Goal: Task Accomplishment & Management: Manage account settings

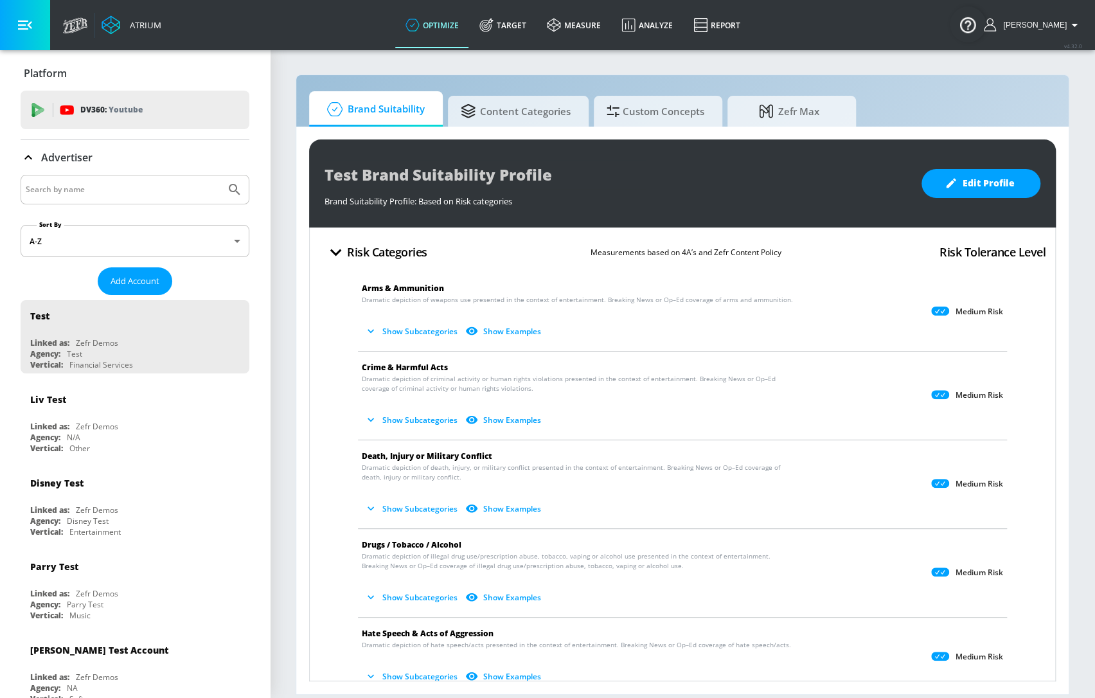
drag, startPoint x: 861, startPoint y: 697, endPoint x: 866, endPoint y: 688, distance: 9.8
click at [867, 694] on section "Brand Suitability Content Categories Custom Concepts Zefr Max Test Brand Suitab…" at bounding box center [682, 373] width 825 height 649
drag, startPoint x: 738, startPoint y: 694, endPoint x: 748, endPoint y: 694, distance: 10.3
click at [748, 694] on section "Brand Suitability Content Categories Custom Concepts Zefr Max Test Brand Suitab…" at bounding box center [682, 373] width 825 height 649
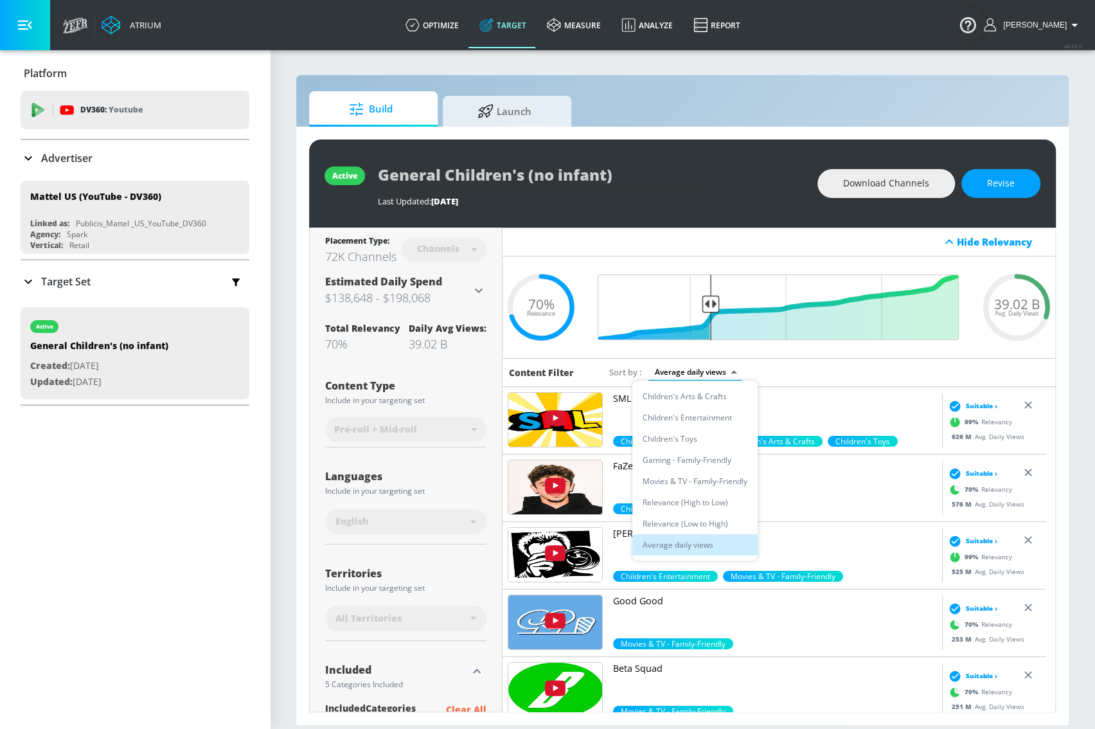
click at [713, 373] on body "Atrium optimize Target measure Analyze Report optimize Target measure Analyze R…" at bounding box center [547, 364] width 1095 height 729
click at [708, 400] on li "Children's Arts & Crafts" at bounding box center [694, 396] width 125 height 21
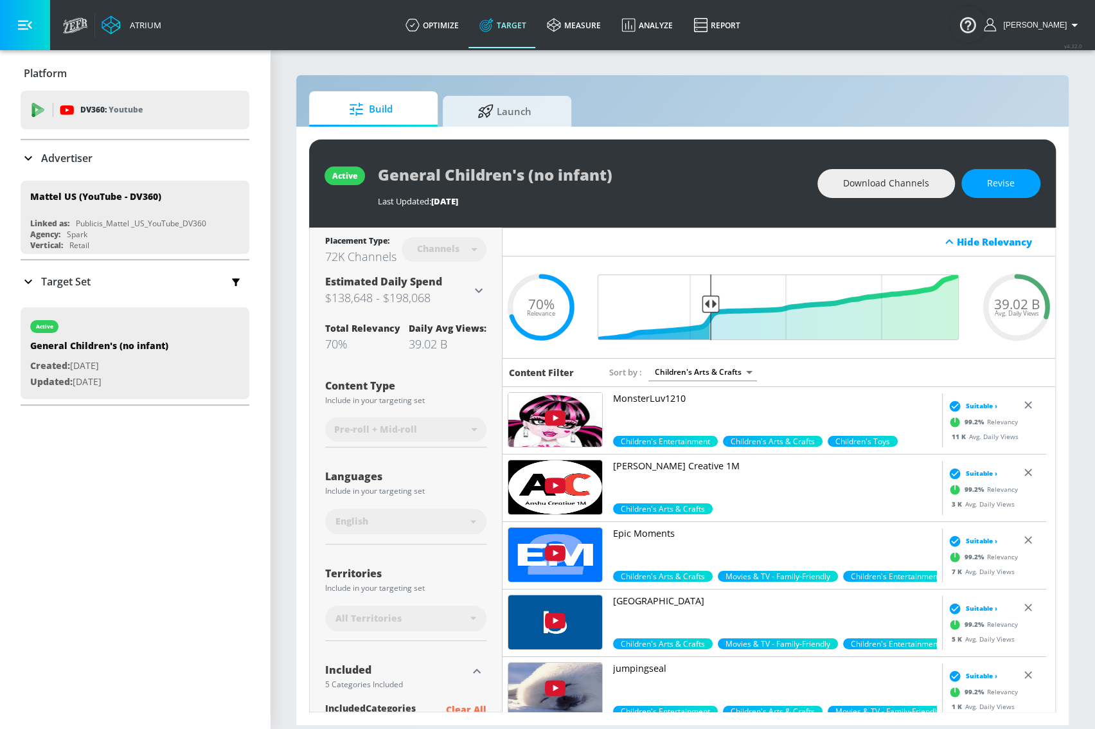
click at [727, 372] on body "Atrium optimize Target measure Analyze Report optimize Target measure Analyze R…" at bounding box center [547, 364] width 1095 height 729
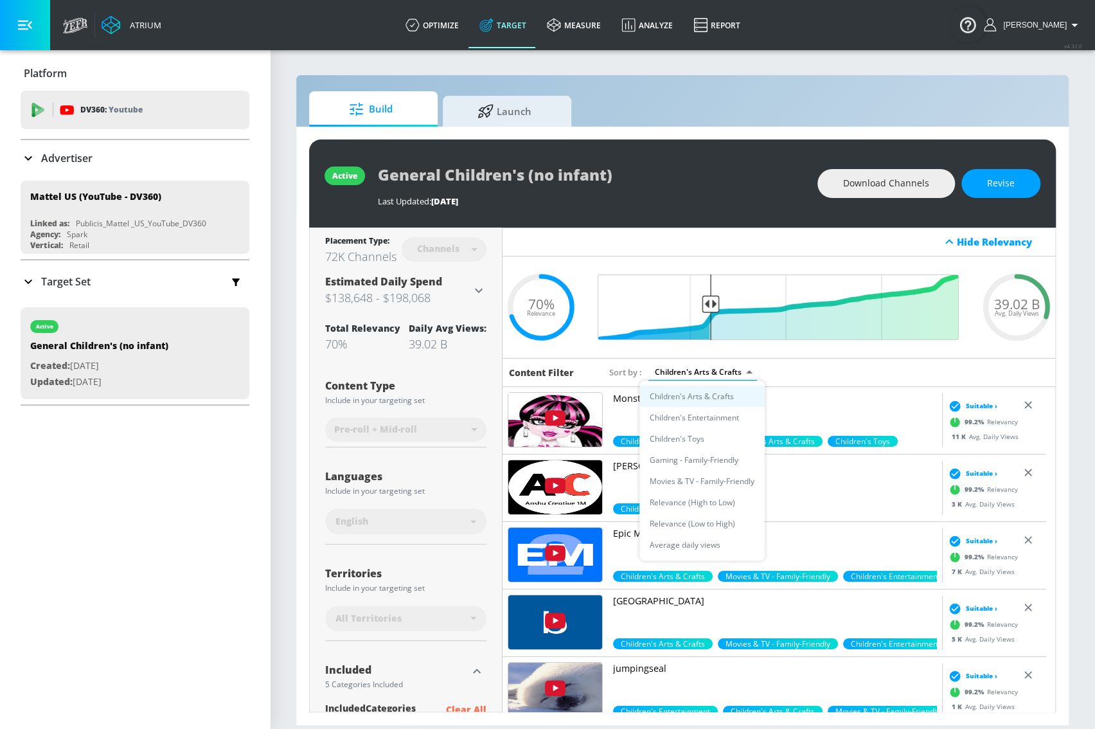
click at [722, 418] on li "Children's Entertainment" at bounding box center [701, 417] width 125 height 21
type input "43bd29fb-0b9b-447e-9050-7a7cea4d5f7d"
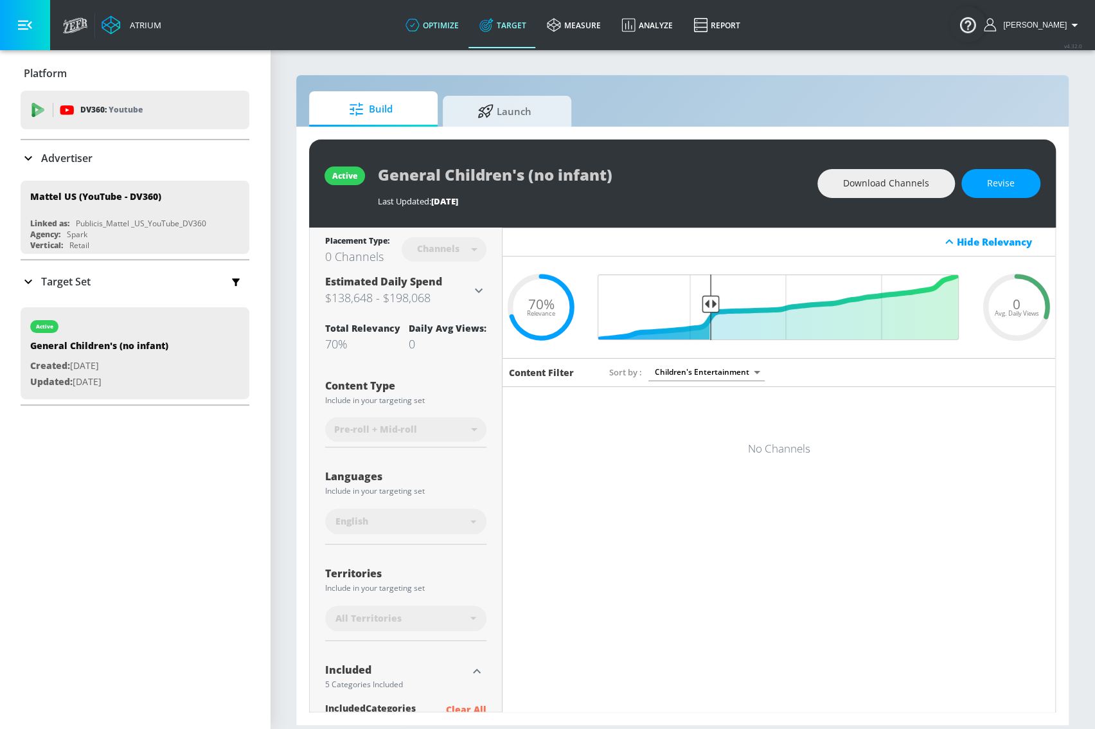
click at [420, 26] on icon at bounding box center [413, 25] width 14 height 14
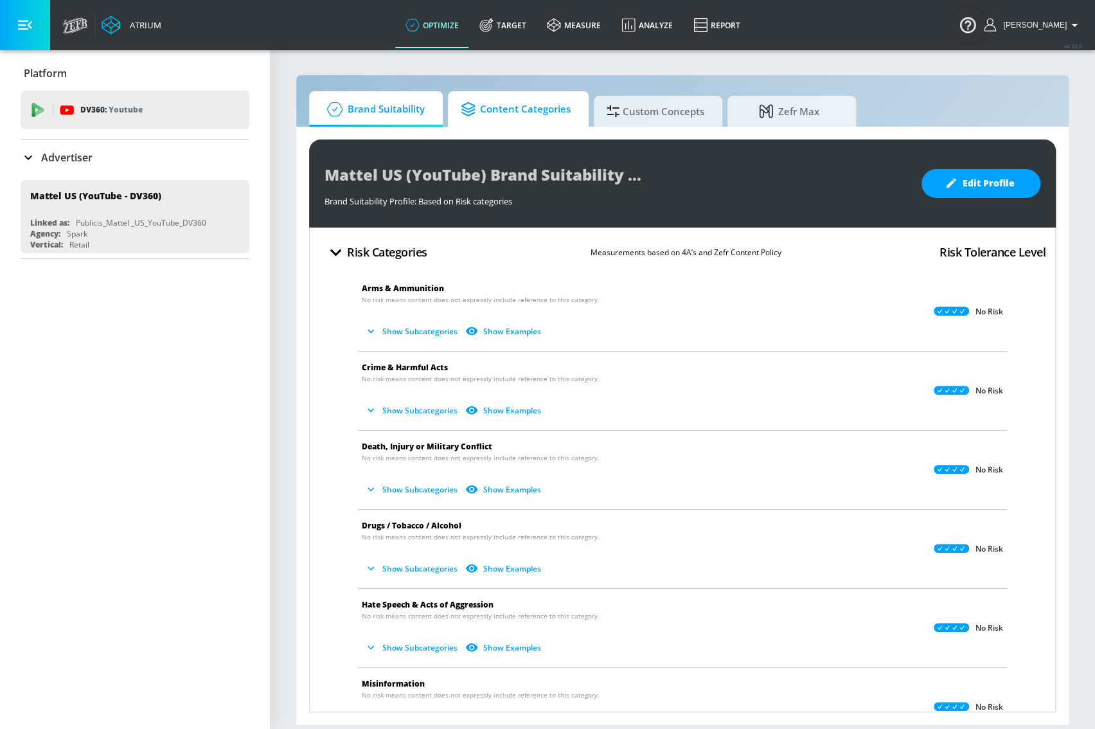
click at [555, 123] on span "Content Categories" at bounding box center [516, 109] width 110 height 31
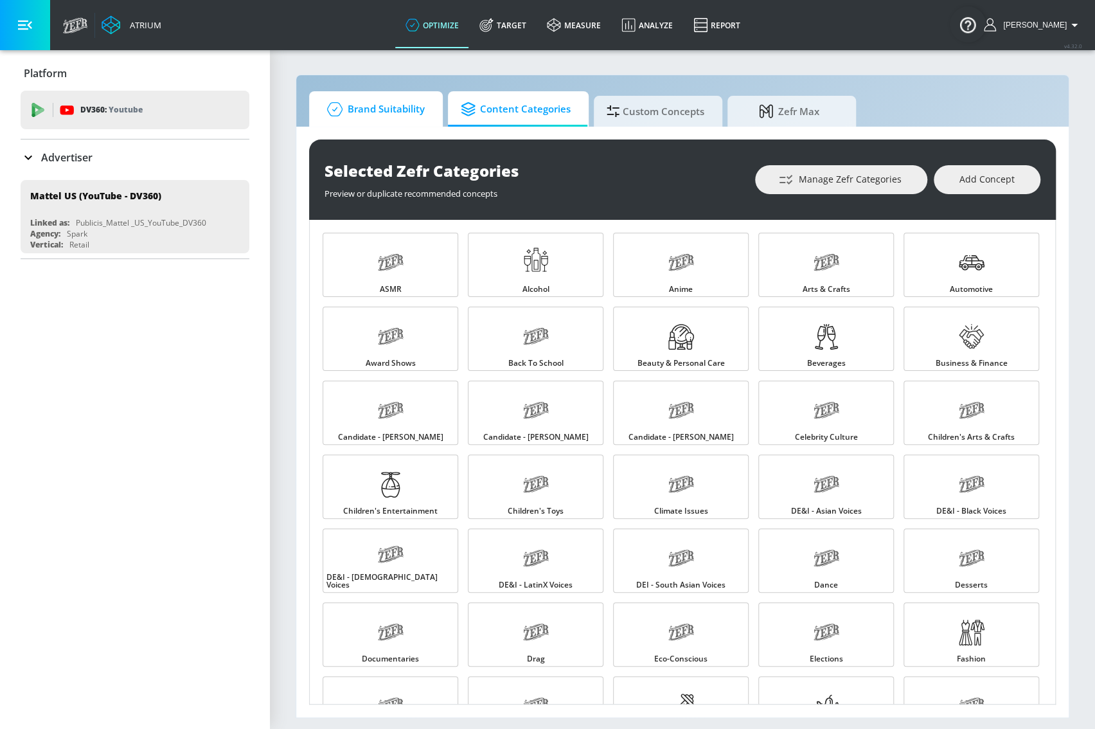
click at [401, 103] on span "Brand Suitability" at bounding box center [373, 109] width 103 height 31
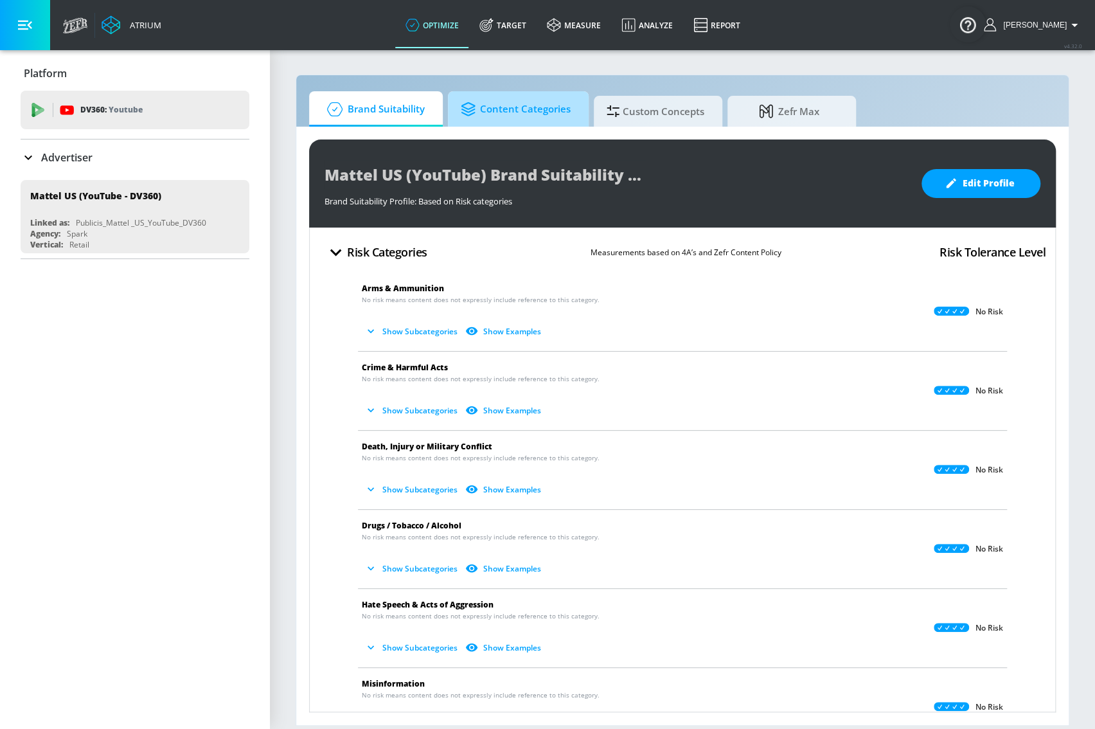
click at [551, 114] on span "Content Categories" at bounding box center [516, 109] width 110 height 31
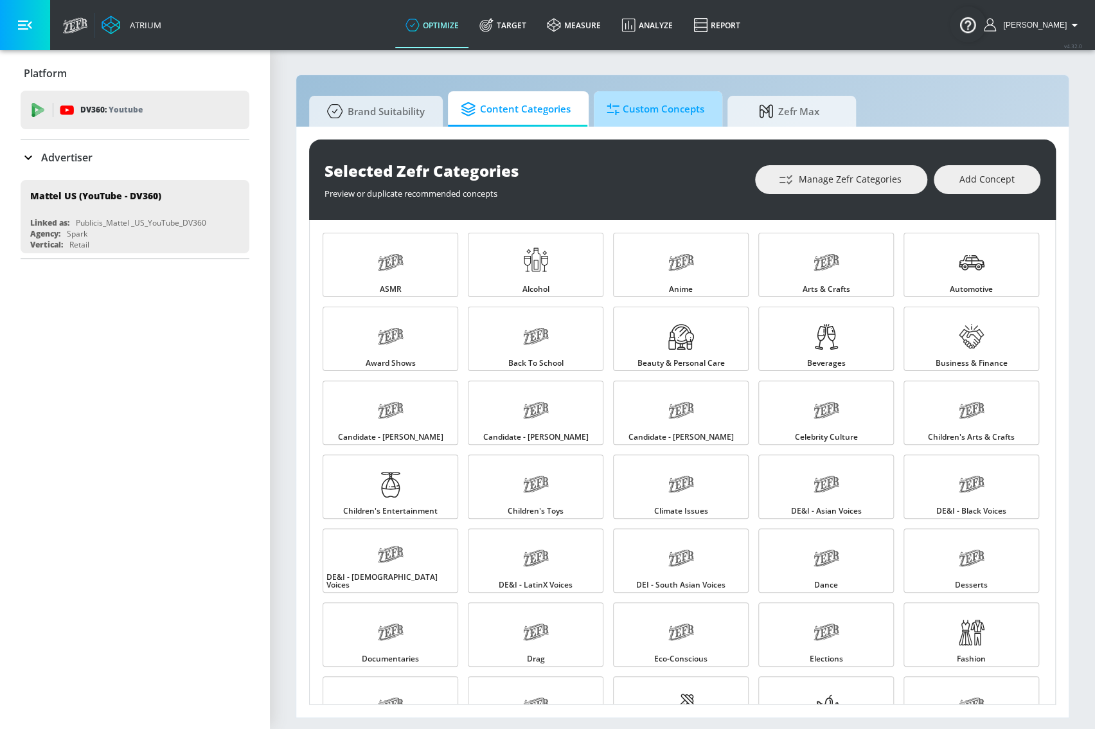
click at [652, 113] on span "Custom Concepts" at bounding box center [656, 109] width 98 height 31
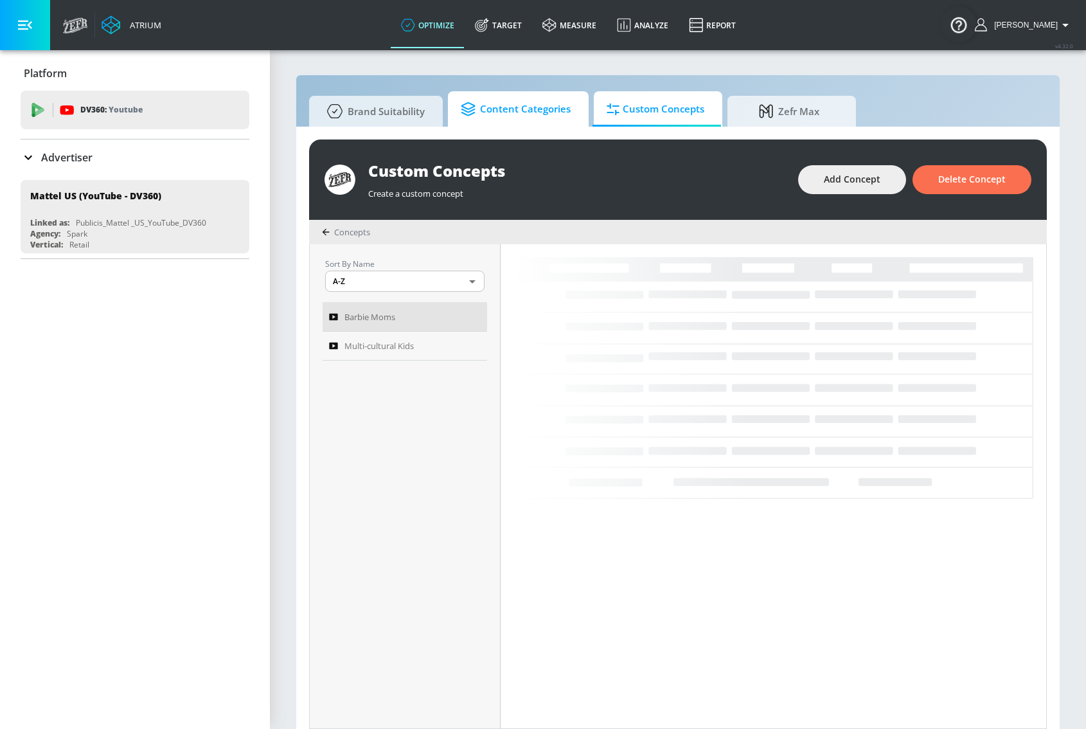
click at [541, 114] on span "Content Categories" at bounding box center [516, 109] width 110 height 31
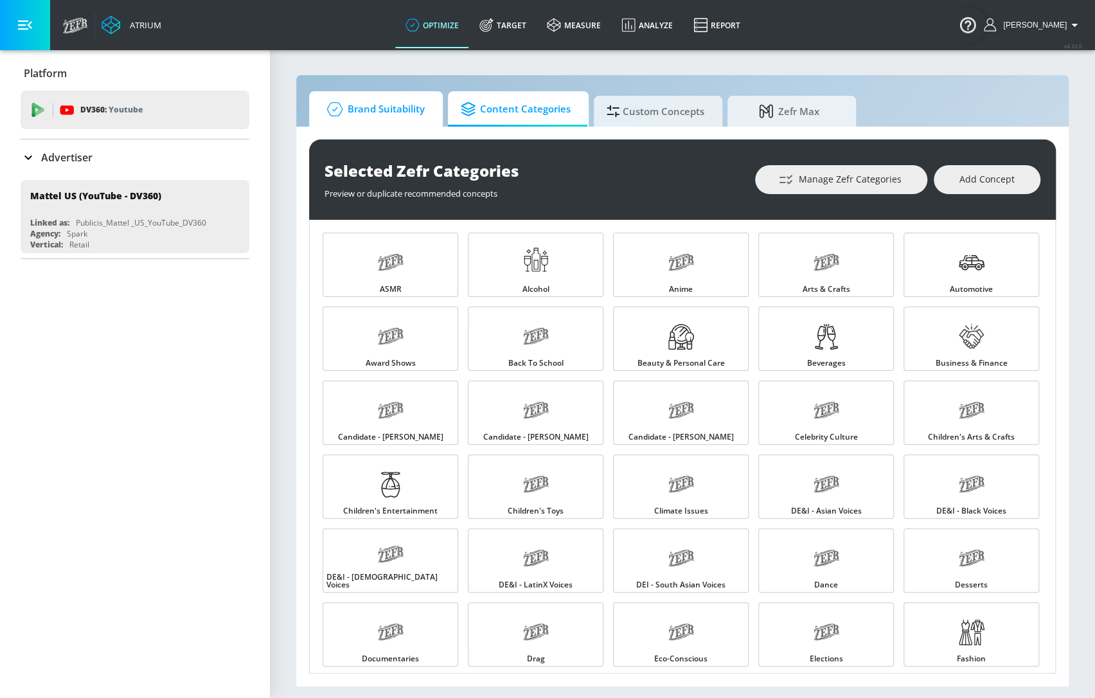
click at [368, 103] on span "Brand Suitability" at bounding box center [373, 109] width 103 height 31
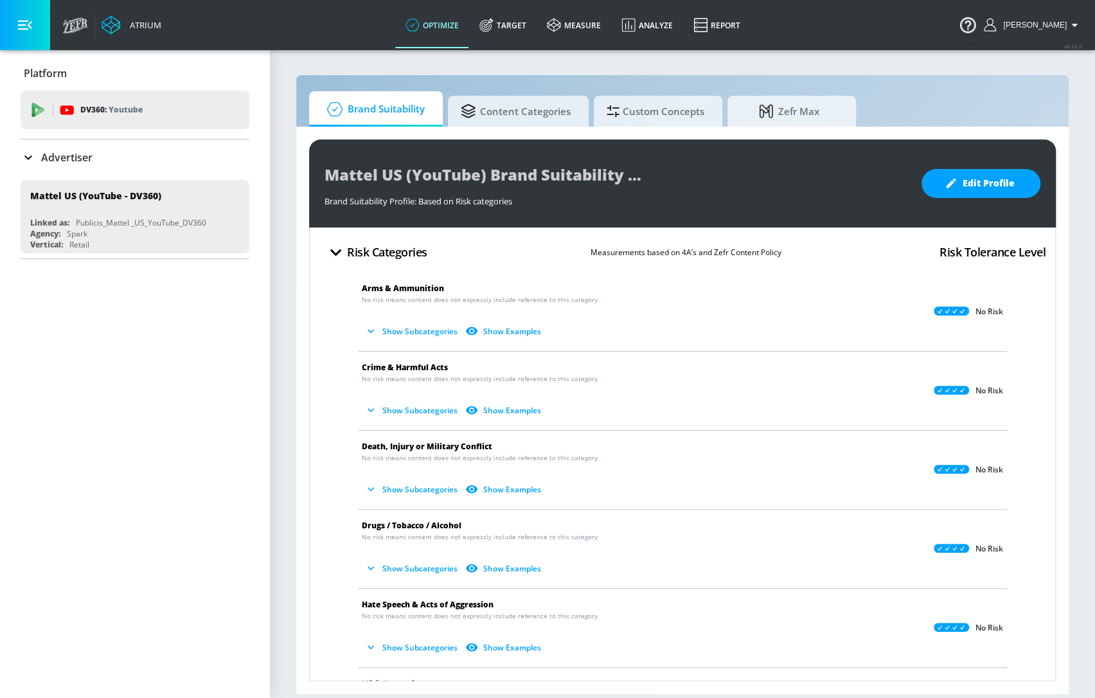
click at [347, 58] on section "Brand Suitability Content Categories Custom Concepts Zefr Max Mattel US (YouTub…" at bounding box center [682, 373] width 825 height 649
click at [967, 190] on span "Edit Profile" at bounding box center [980, 183] width 67 height 16
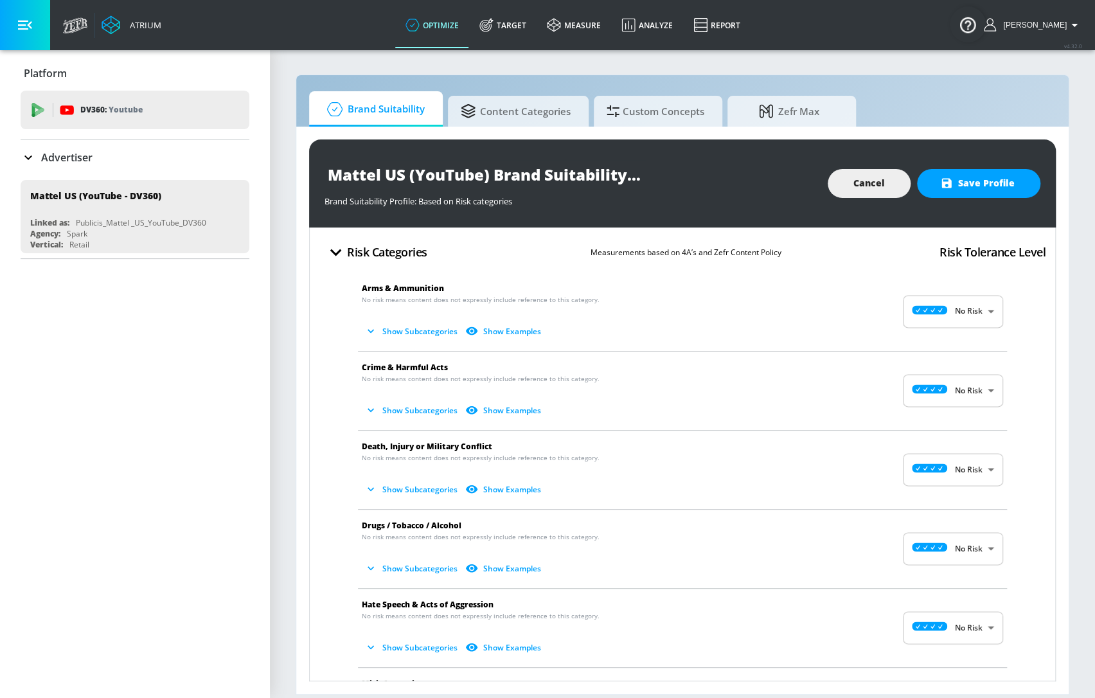
click at [984, 319] on body "Atrium optimize Target measure Analyze Report optimize Target measure Analyze R…" at bounding box center [547, 349] width 1095 height 698
click at [1011, 330] on div at bounding box center [547, 349] width 1095 height 698
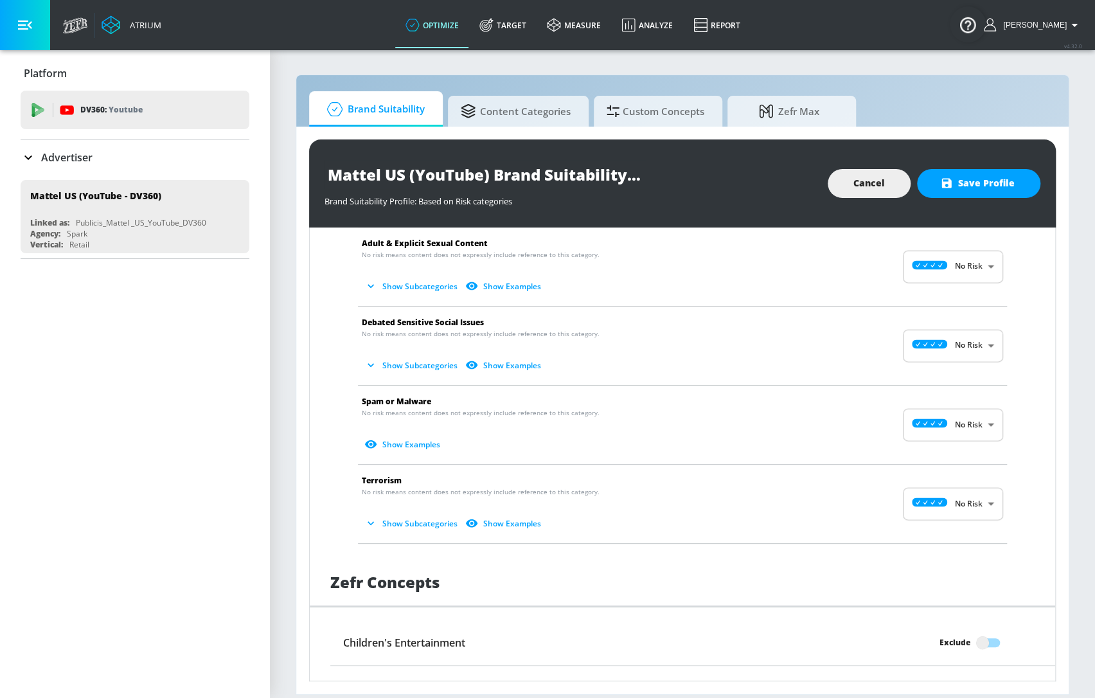
scroll to position [654, 0]
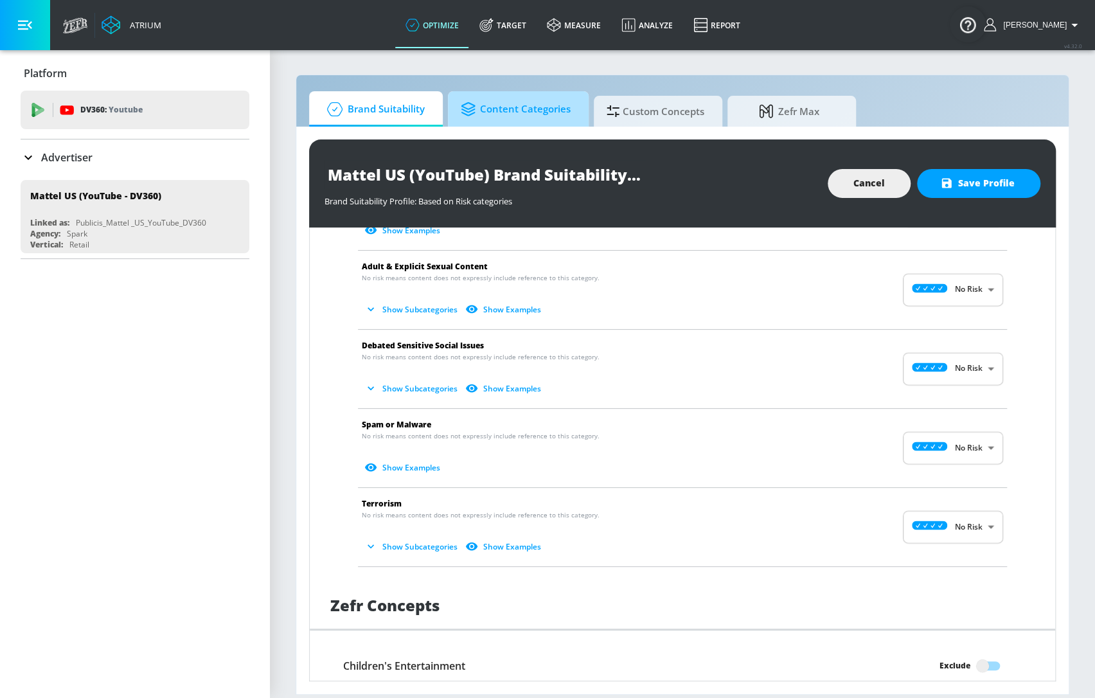
click at [535, 119] on span "Content Categories" at bounding box center [516, 109] width 110 height 31
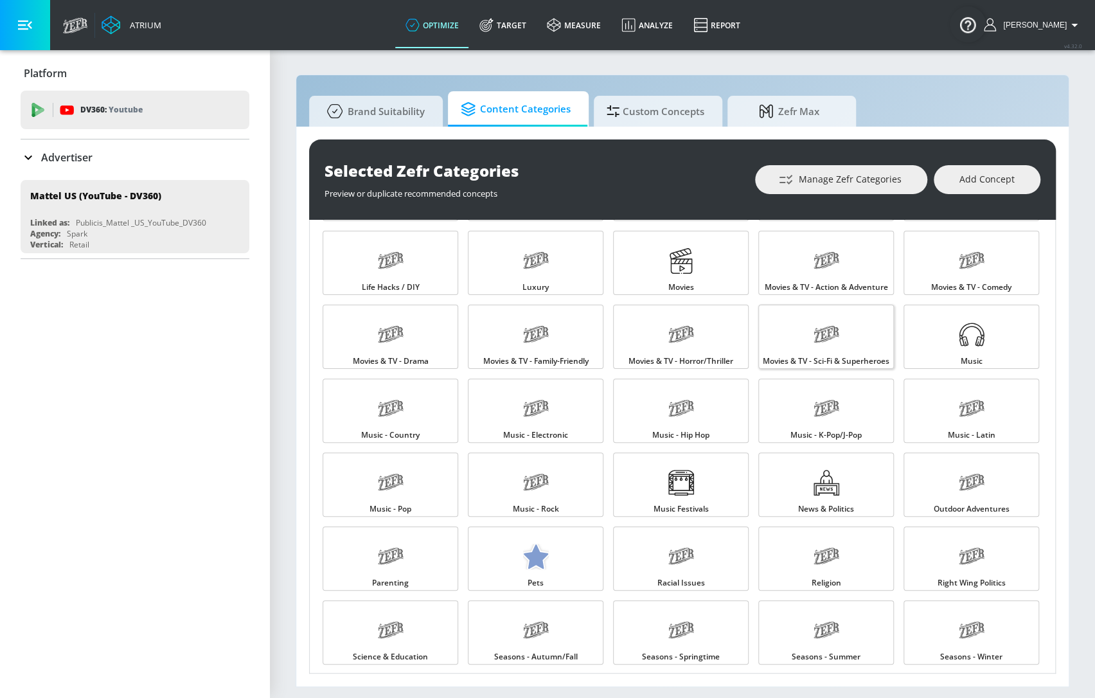
scroll to position [817, 0]
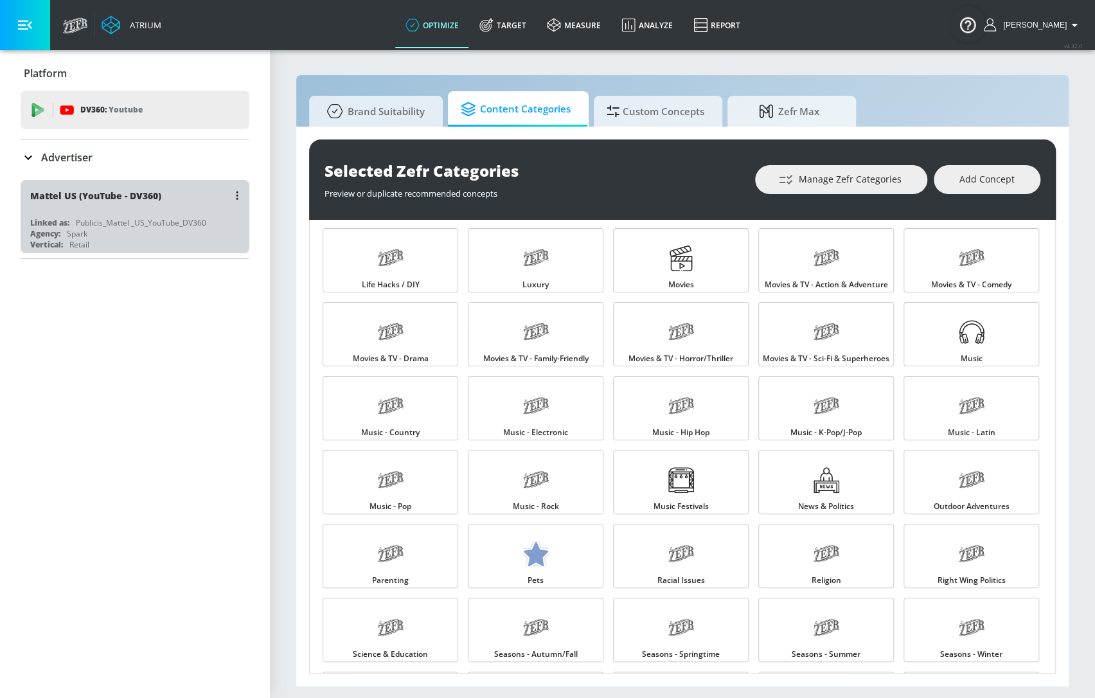
click at [164, 222] on div "Publicis_Mattel _US_YouTube_DV360" at bounding box center [141, 222] width 130 height 11
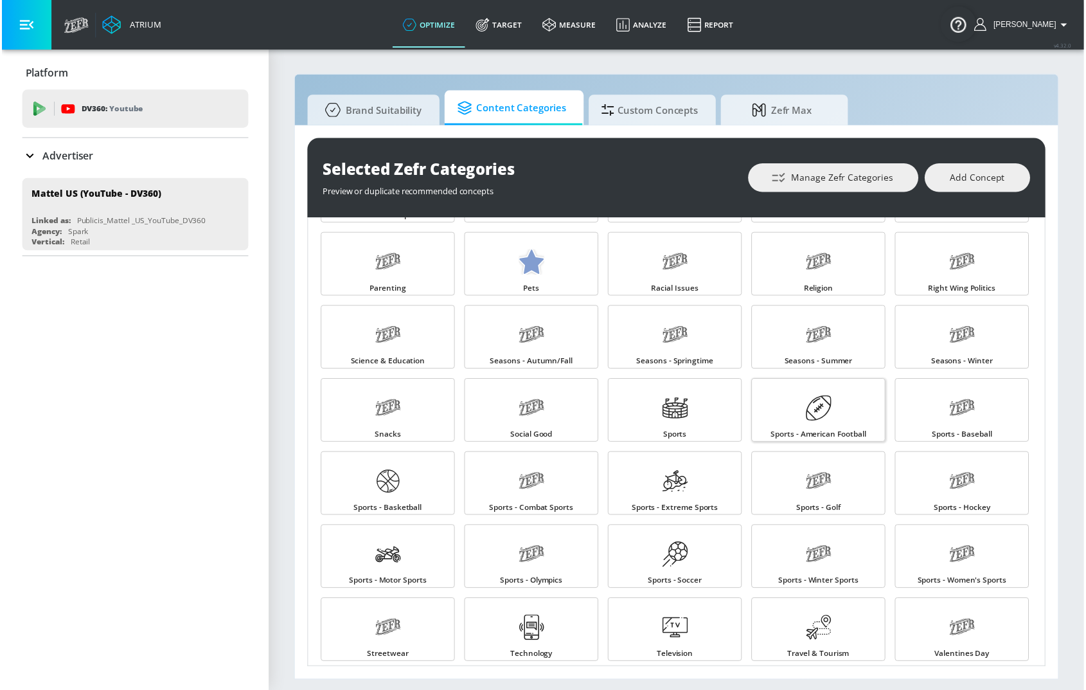
scroll to position [1192, 0]
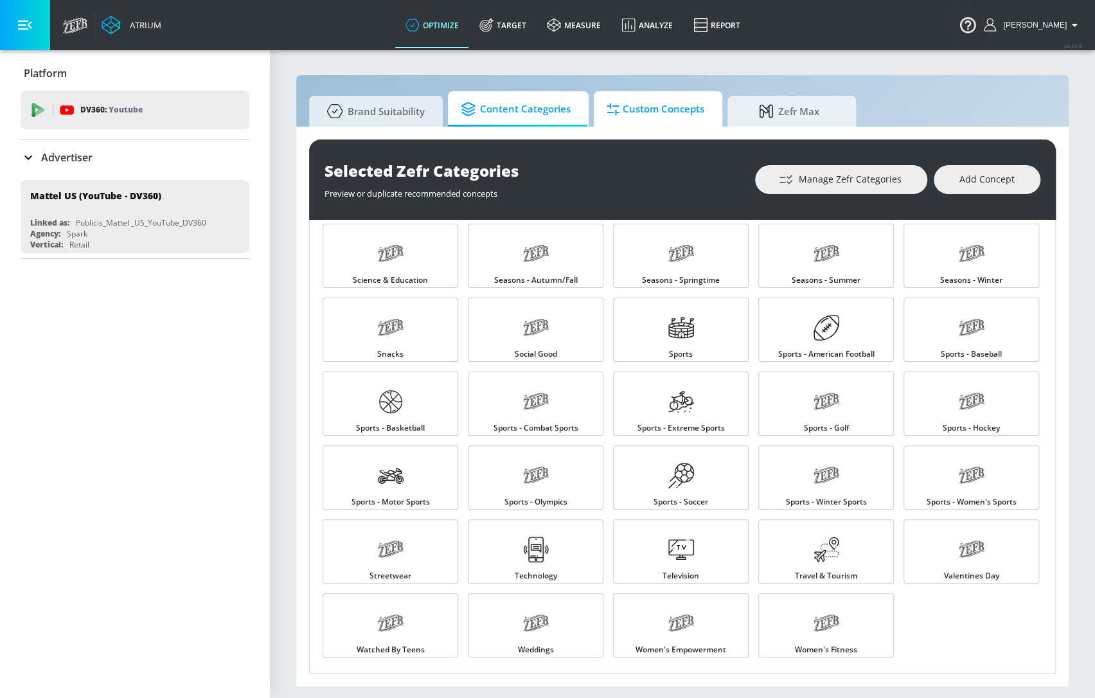
click at [649, 110] on span "Custom Concepts" at bounding box center [656, 109] width 98 height 31
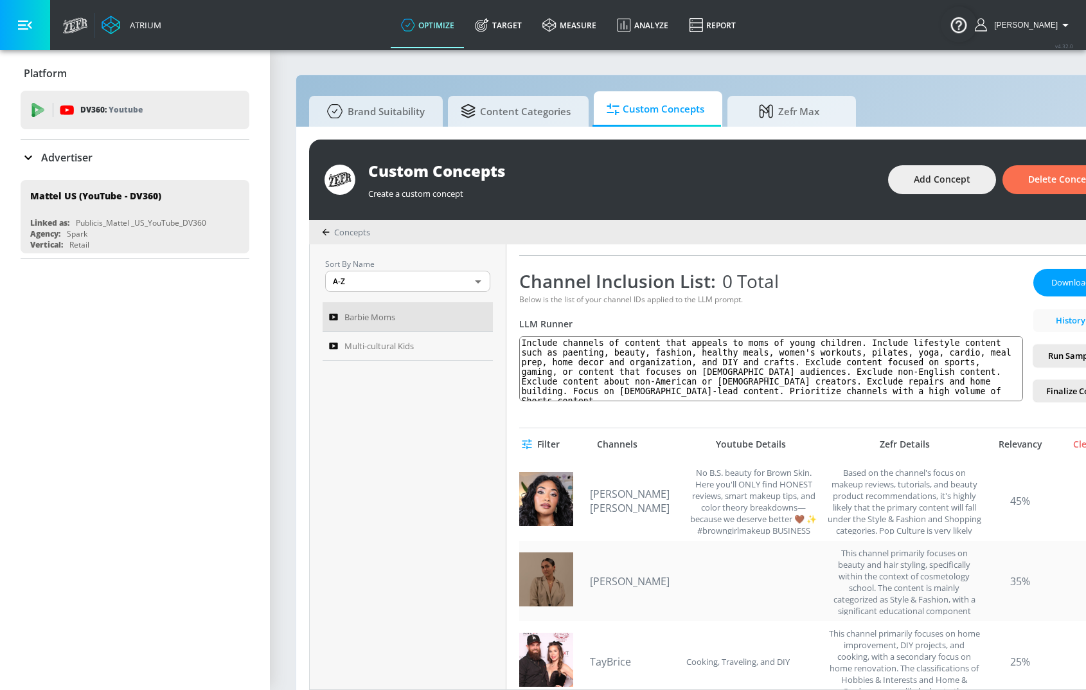
scroll to position [233, 0]
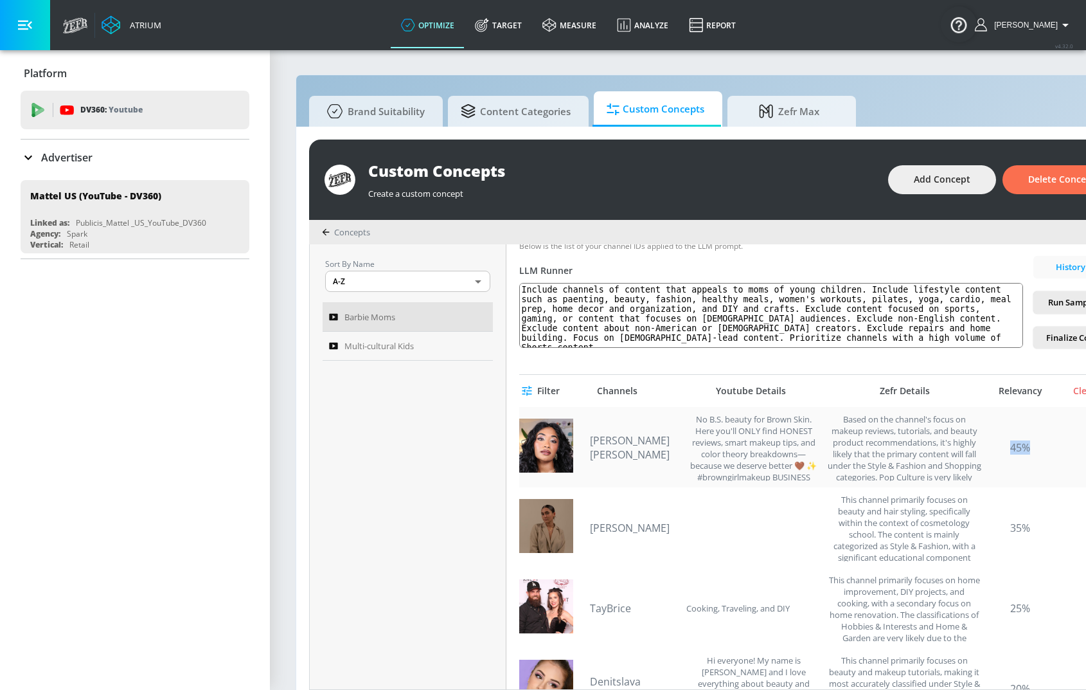
drag, startPoint x: 999, startPoint y: 440, endPoint x: 1023, endPoint y: 479, distance: 46.4
click at [1023, 479] on div "Monica Ravi-Conway No B.S. beauty for Brown Skin. Here you'll ONLY find HONEST …" at bounding box center [820, 447] width 603 height 80
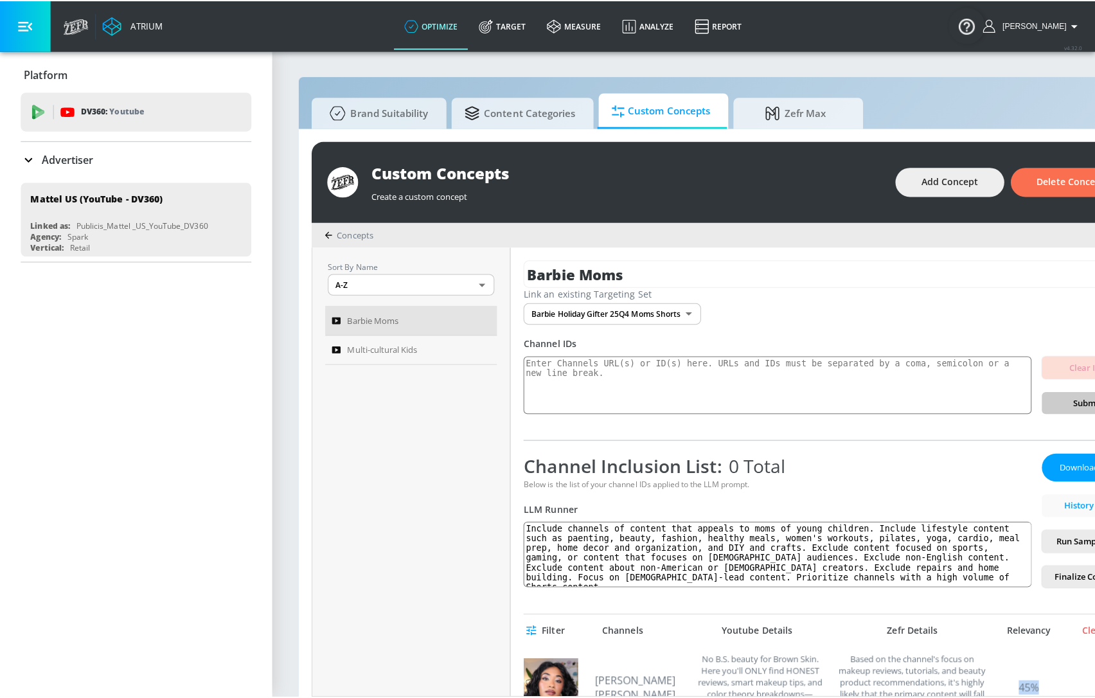
scroll to position [0, 0]
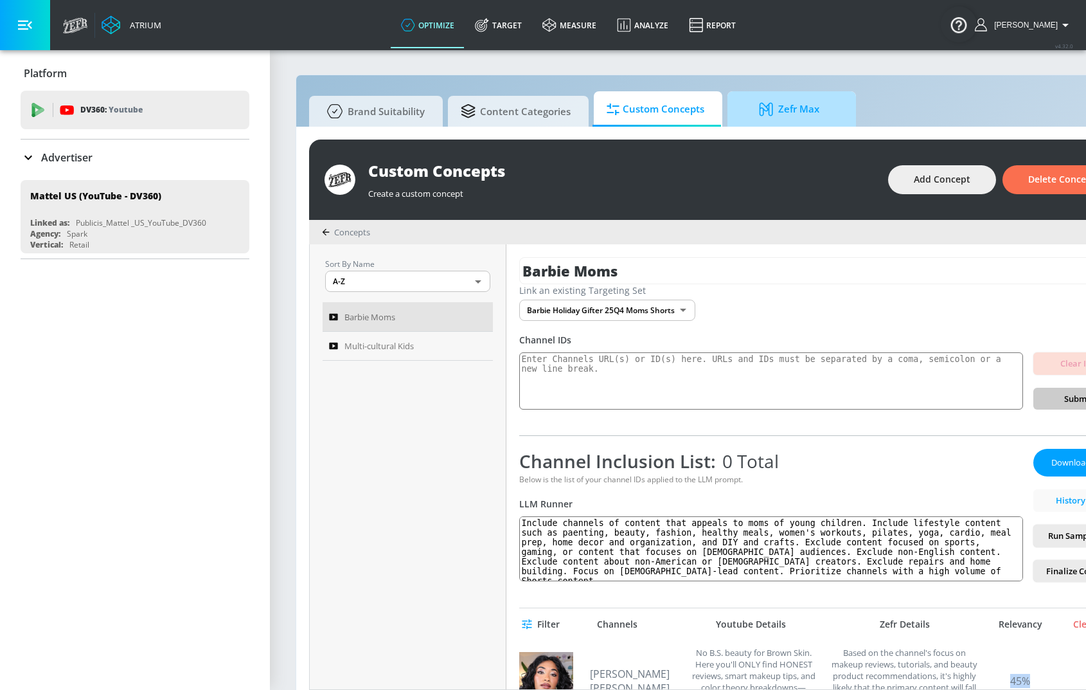
click at [814, 116] on span "Zefr Max" at bounding box center [789, 109] width 98 height 31
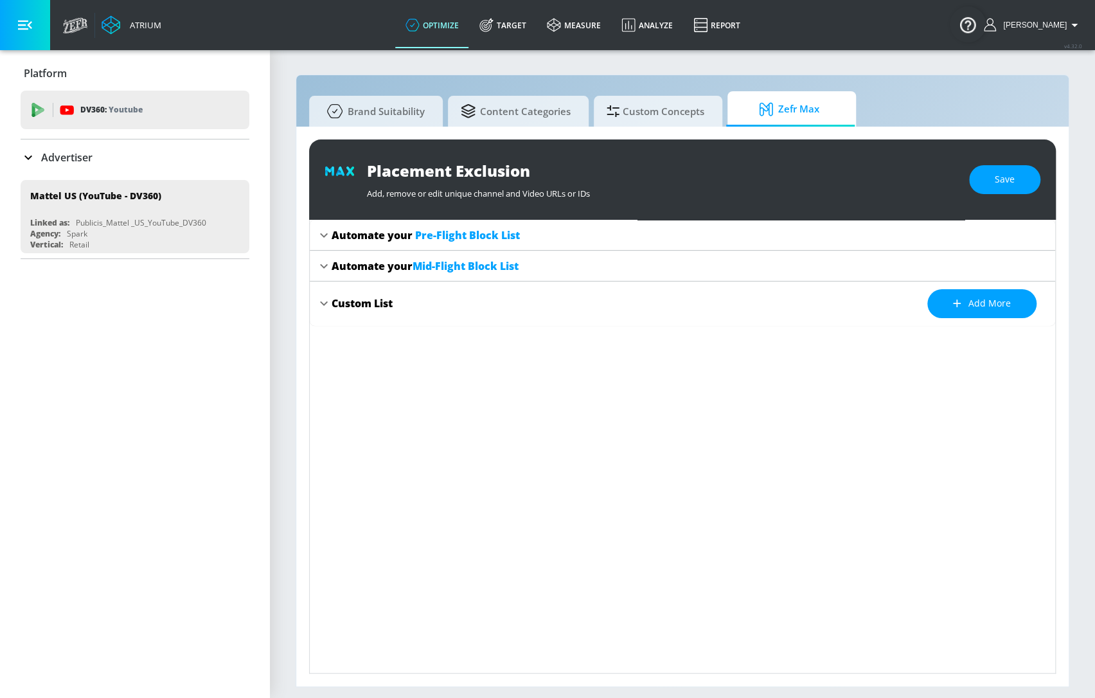
click at [588, 235] on div "Automate your Pre-Flight Block List" at bounding box center [690, 235] width 717 height 14
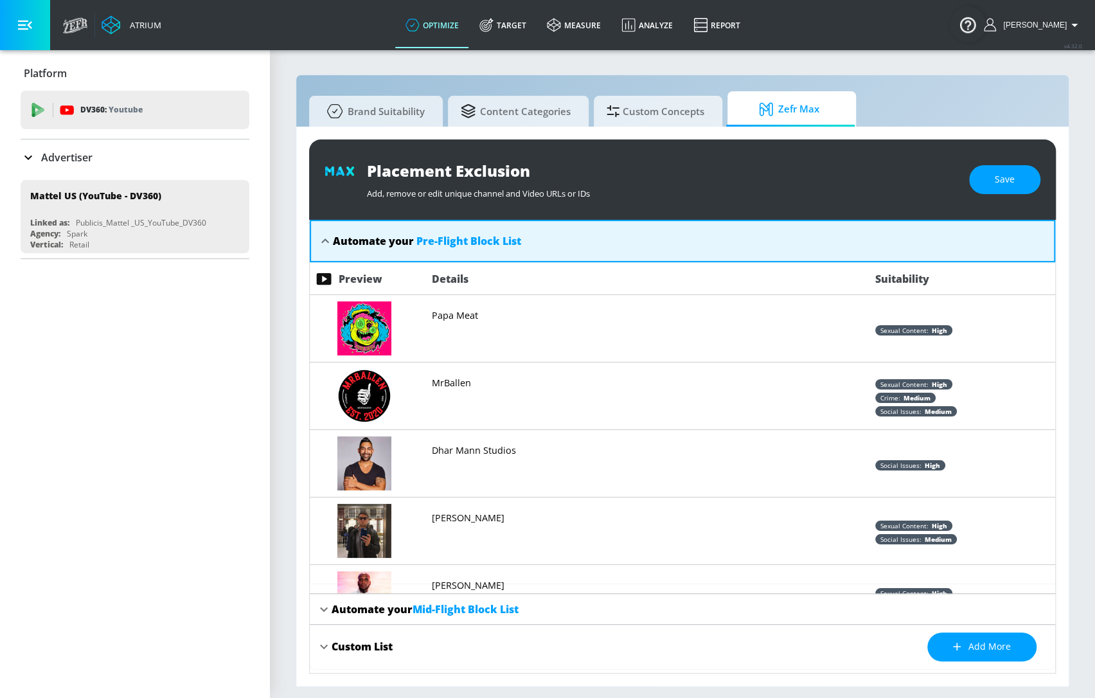
click at [542, 611] on div "Automate your Mid-Flight Block List" at bounding box center [690, 609] width 717 height 14
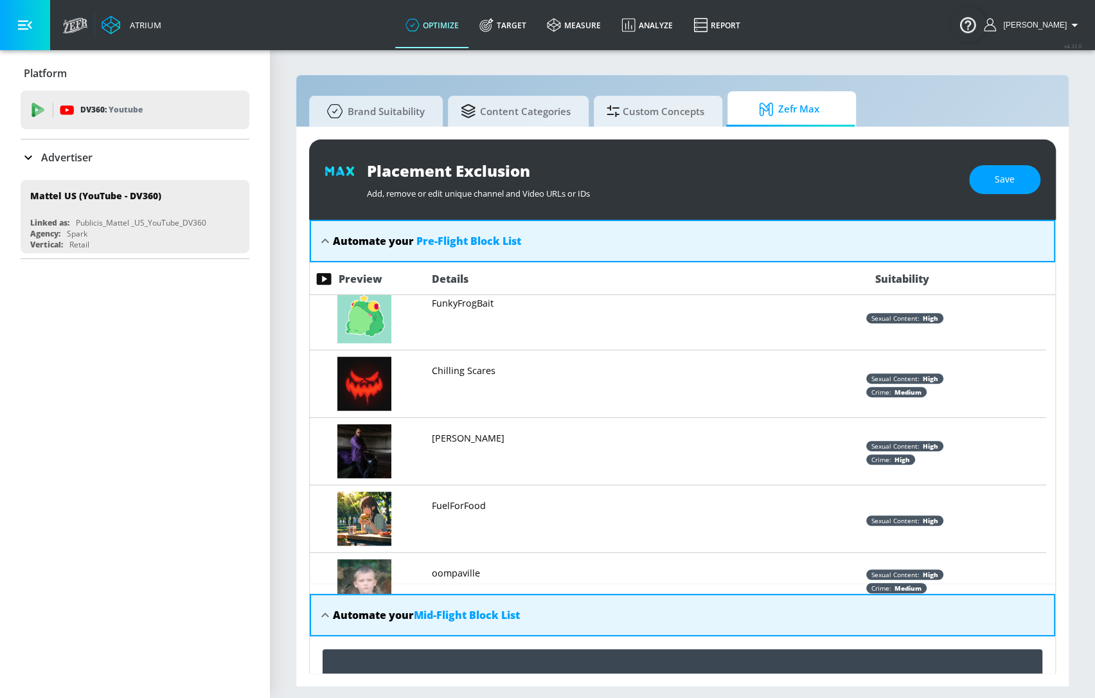
scroll to position [584, 0]
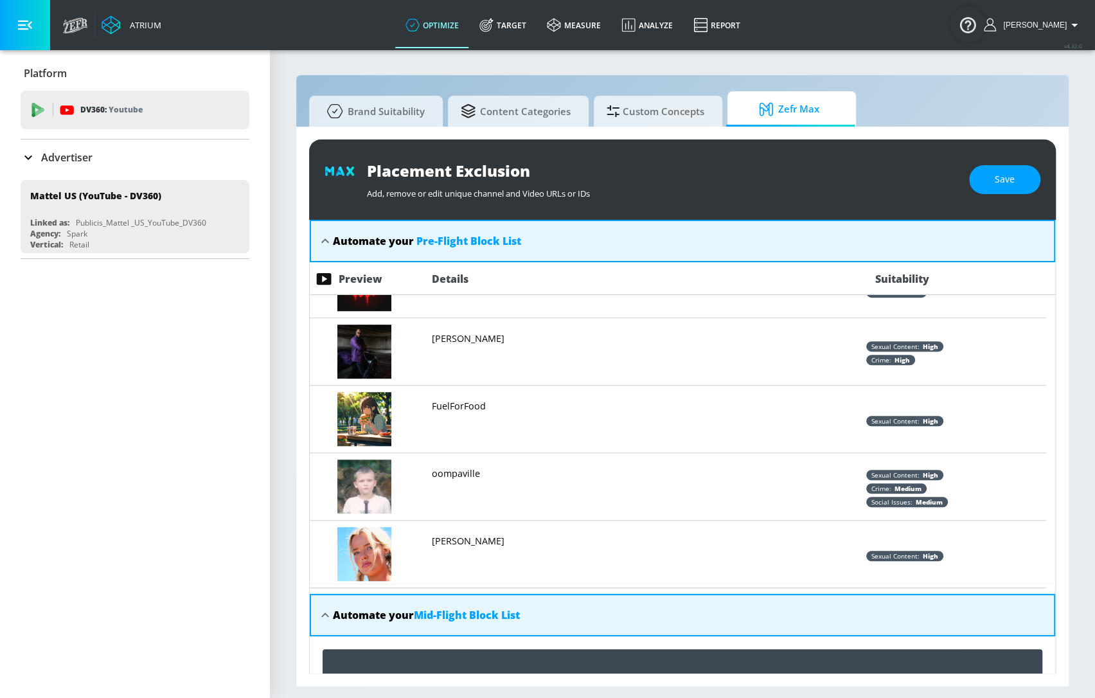
click at [519, 229] on div "Automate your Pre-Flight Block List" at bounding box center [683, 241] width 746 height 42
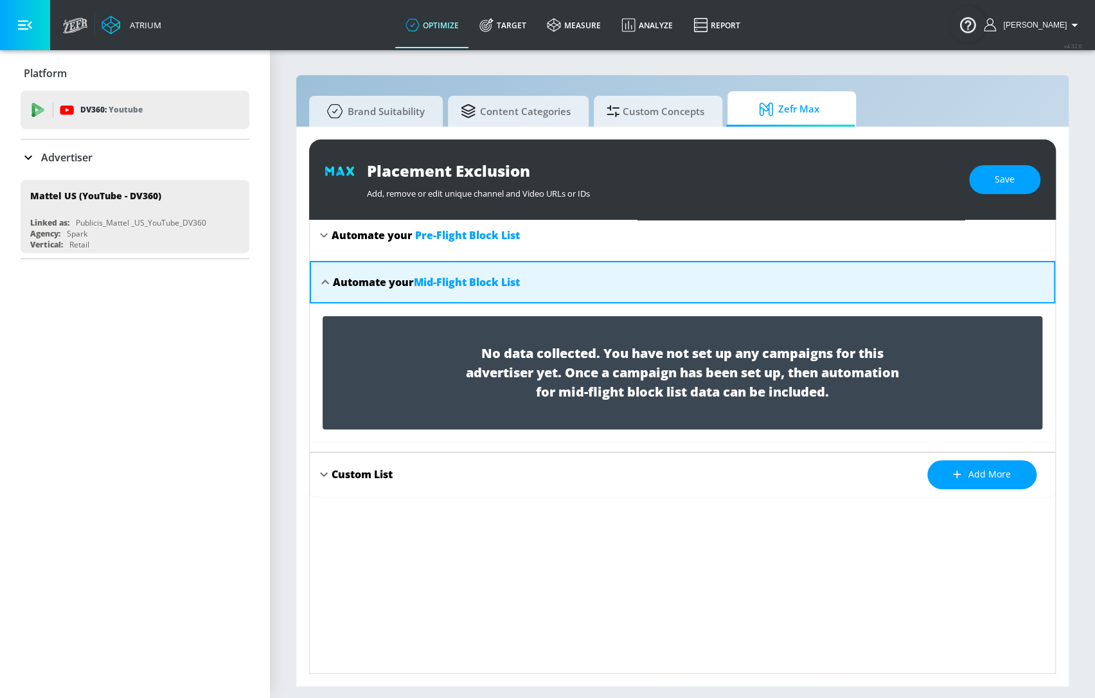
click at [570, 228] on div "Automate your Pre-Flight Block List" at bounding box center [690, 235] width 717 height 14
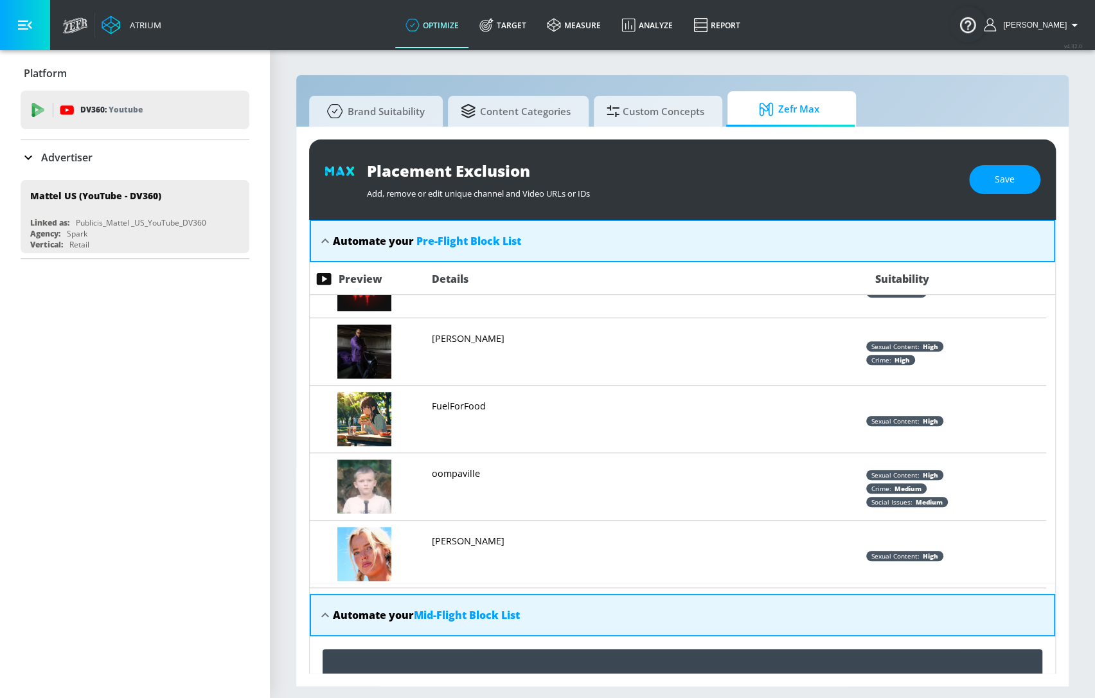
click at [553, 237] on div "Automate your Pre-Flight Block List" at bounding box center [690, 241] width 715 height 14
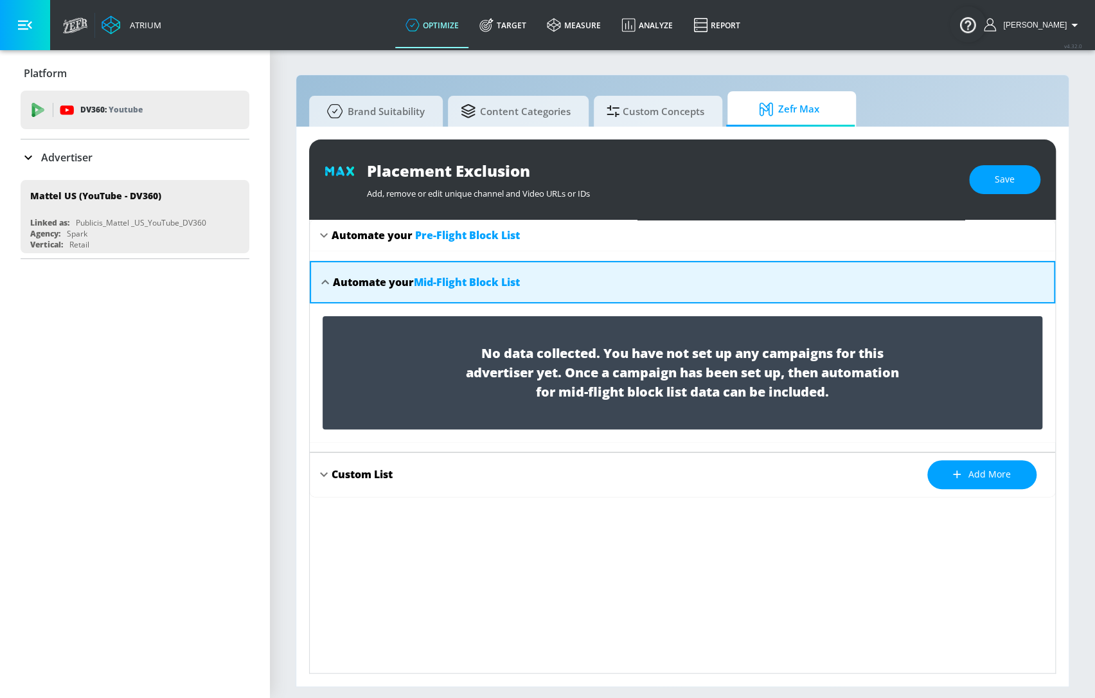
click at [396, 472] on div "Custom List Add more" at bounding box center [690, 474] width 717 height 29
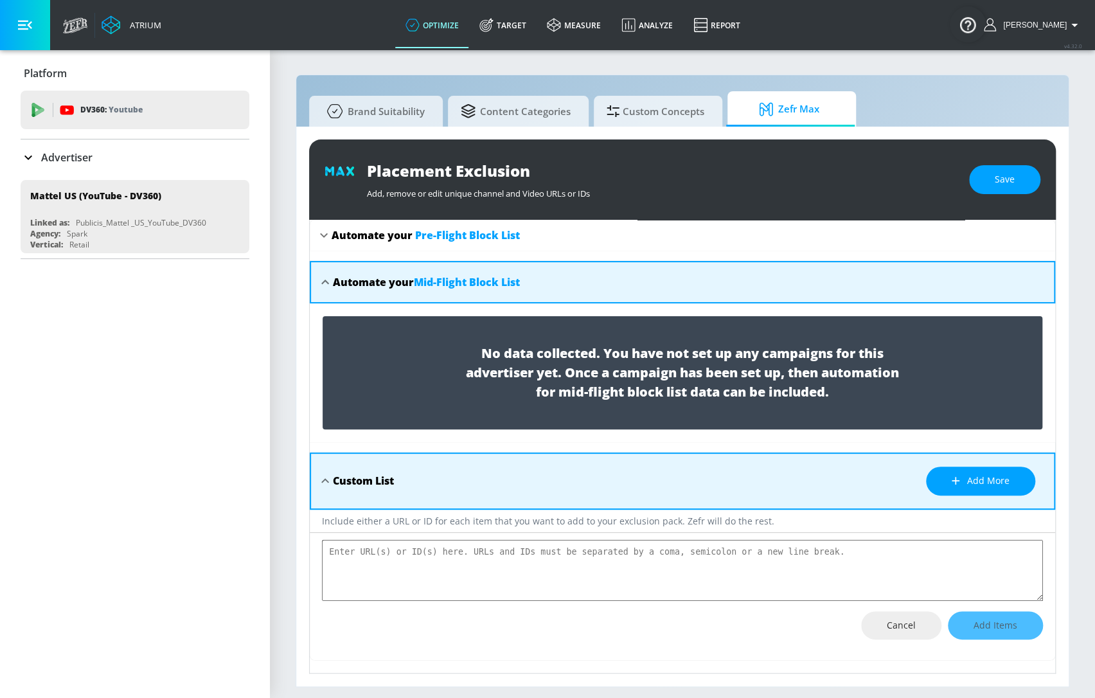
scroll to position [0, 0]
click at [535, 22] on link "Target" at bounding box center [502, 25] width 67 height 46
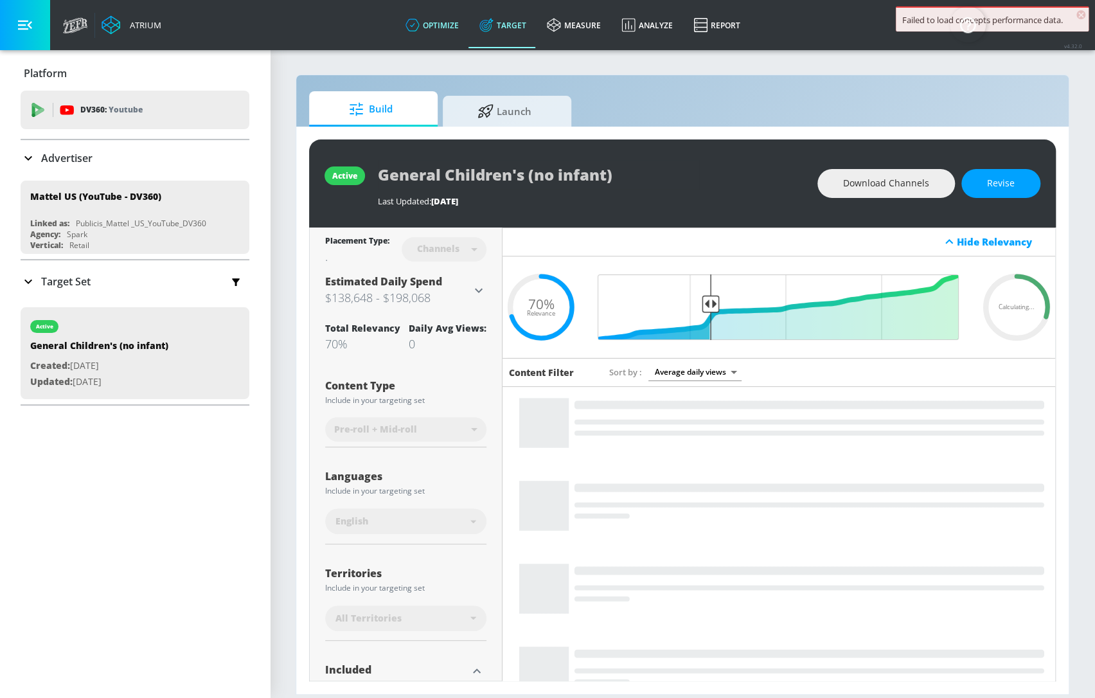
click at [447, 29] on link "optimize" at bounding box center [432, 25] width 74 height 46
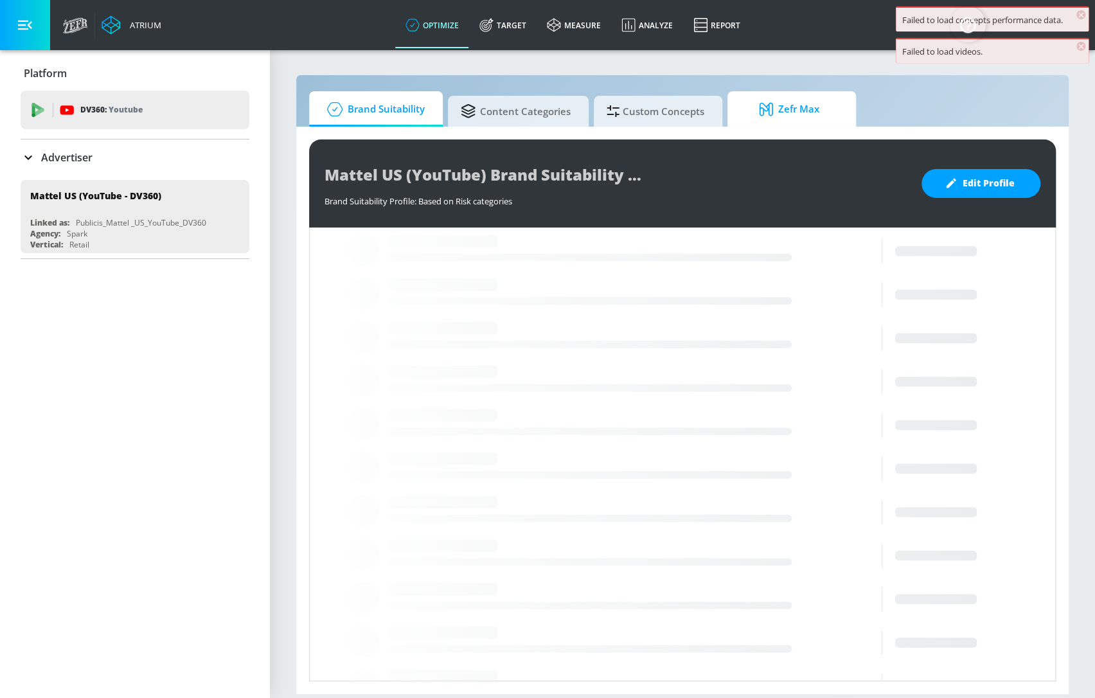
click at [817, 105] on span "Zefr Max" at bounding box center [789, 109] width 98 height 31
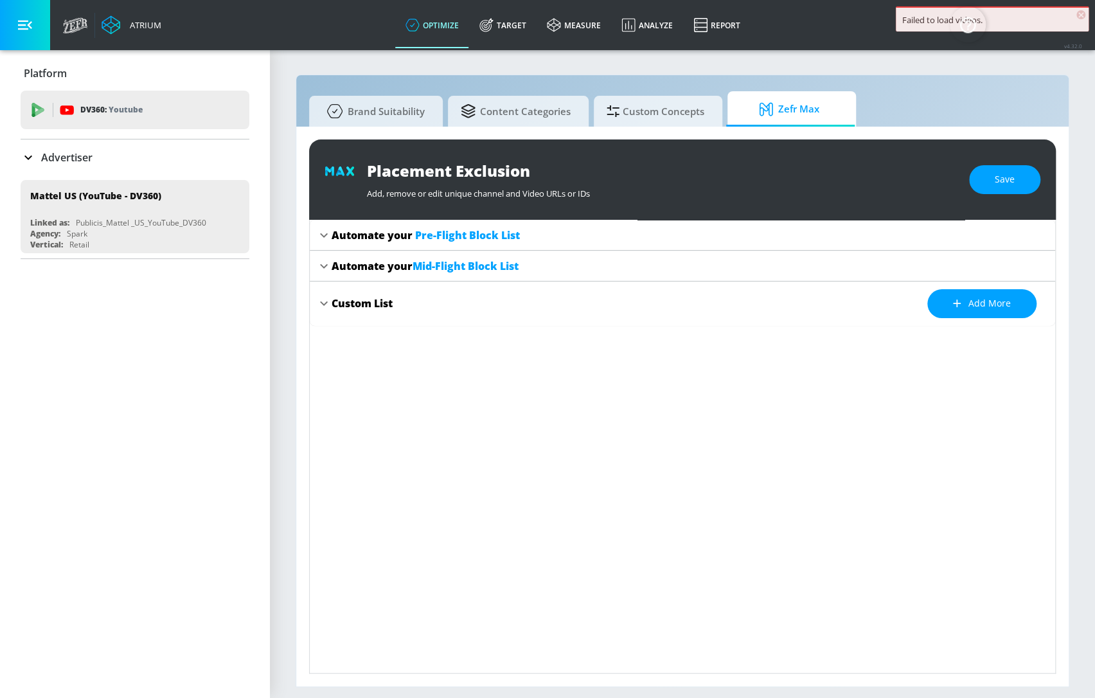
click at [573, 265] on div "Automate your Mid-Flight Block List" at bounding box center [690, 266] width 717 height 14
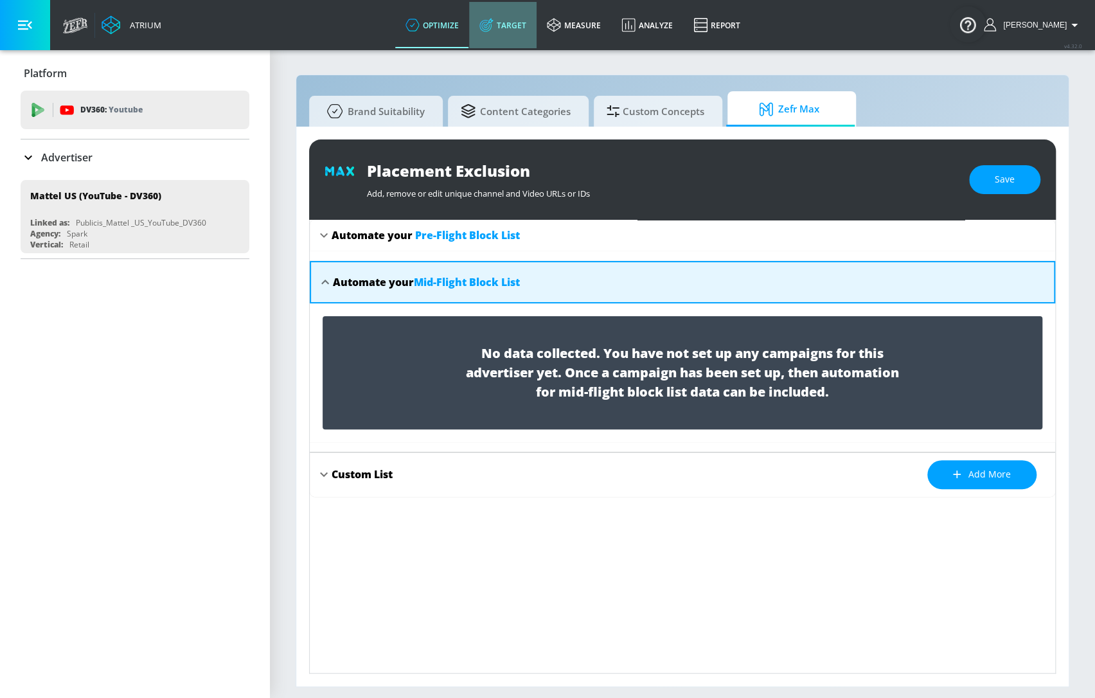
click at [533, 22] on link "Target" at bounding box center [502, 25] width 67 height 46
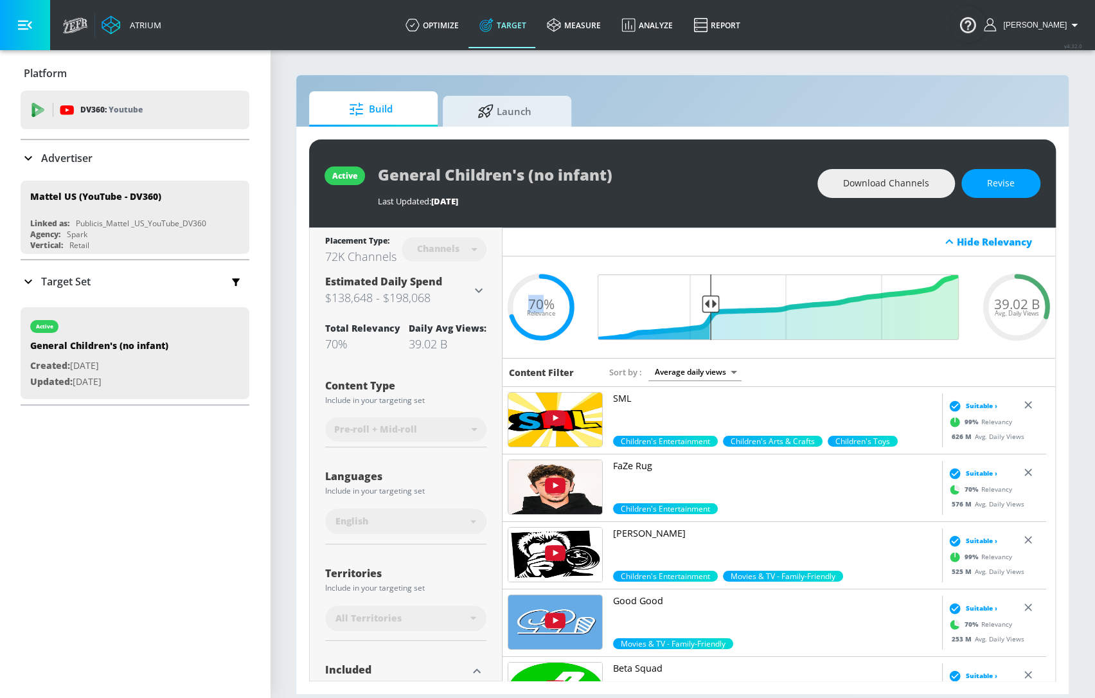
click at [548, 301] on span "70%" at bounding box center [541, 303] width 26 height 13
click at [542, 298] on span "70%" at bounding box center [541, 303] width 26 height 13
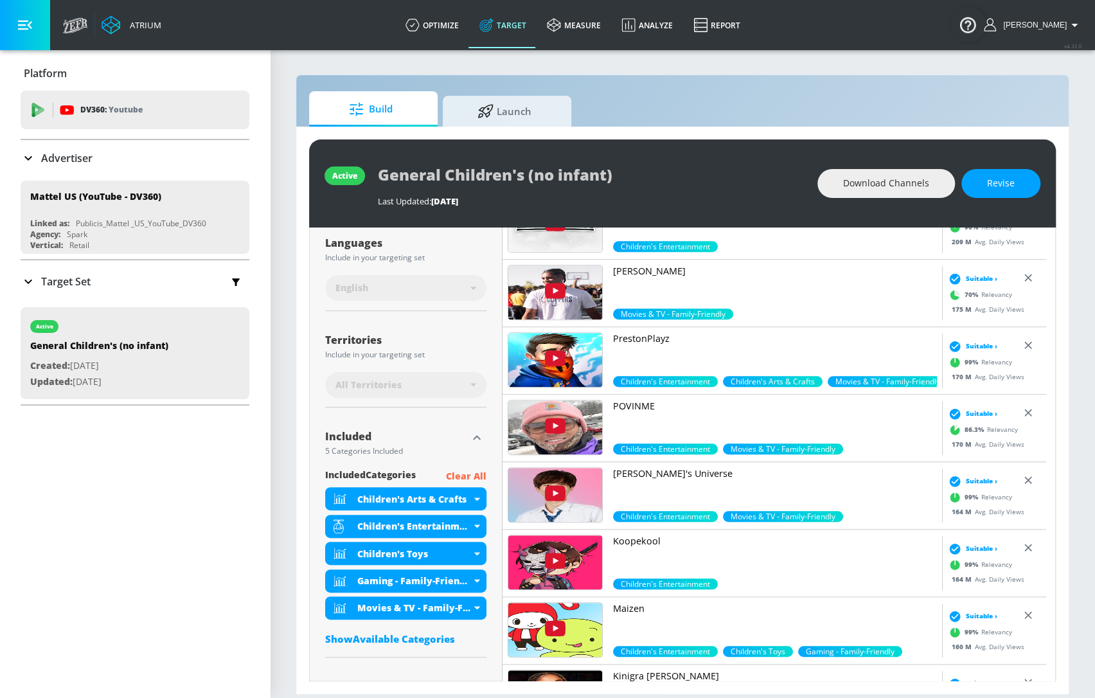
scroll to position [526, 0]
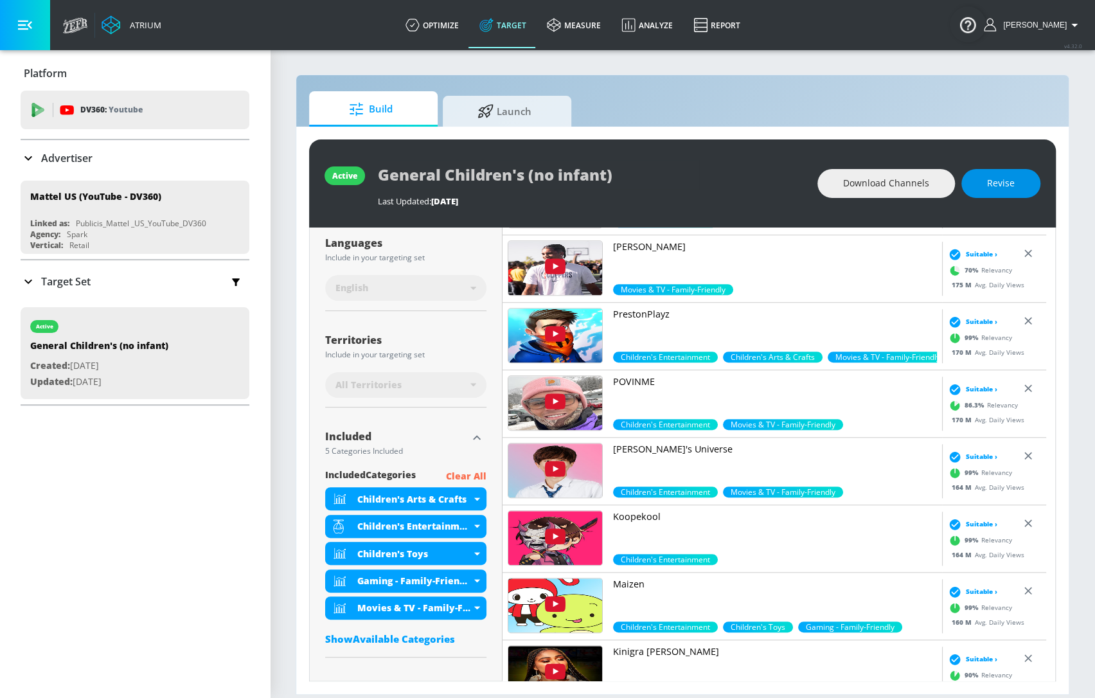
click at [1015, 189] on button "Revise" at bounding box center [1000, 183] width 79 height 29
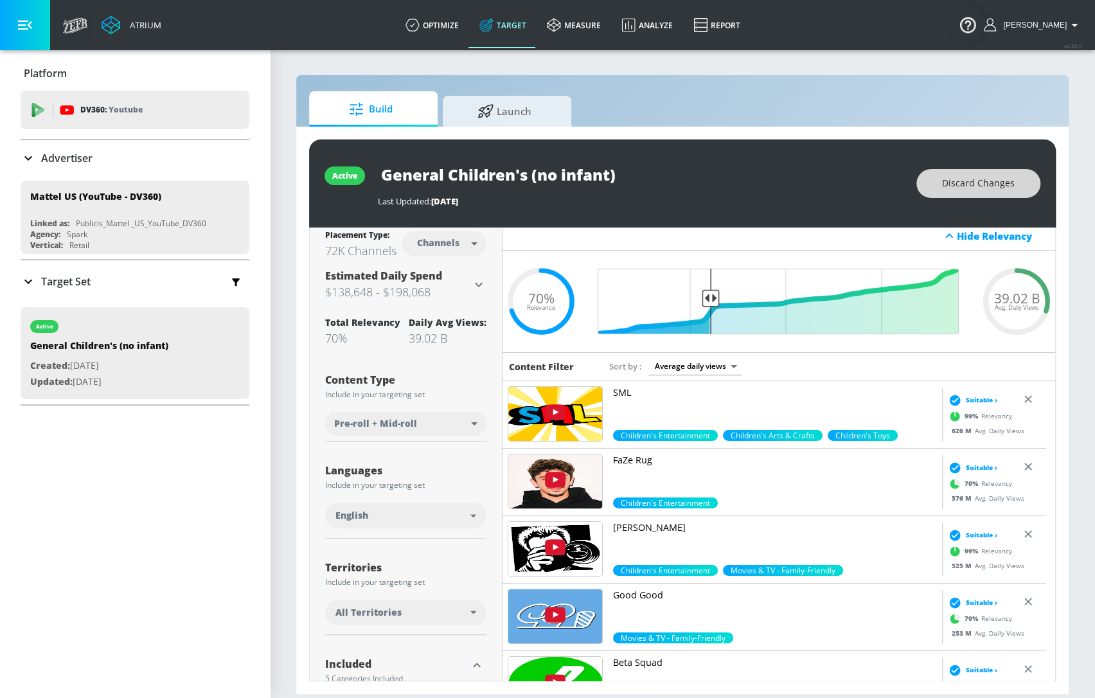
scroll to position [0, 0]
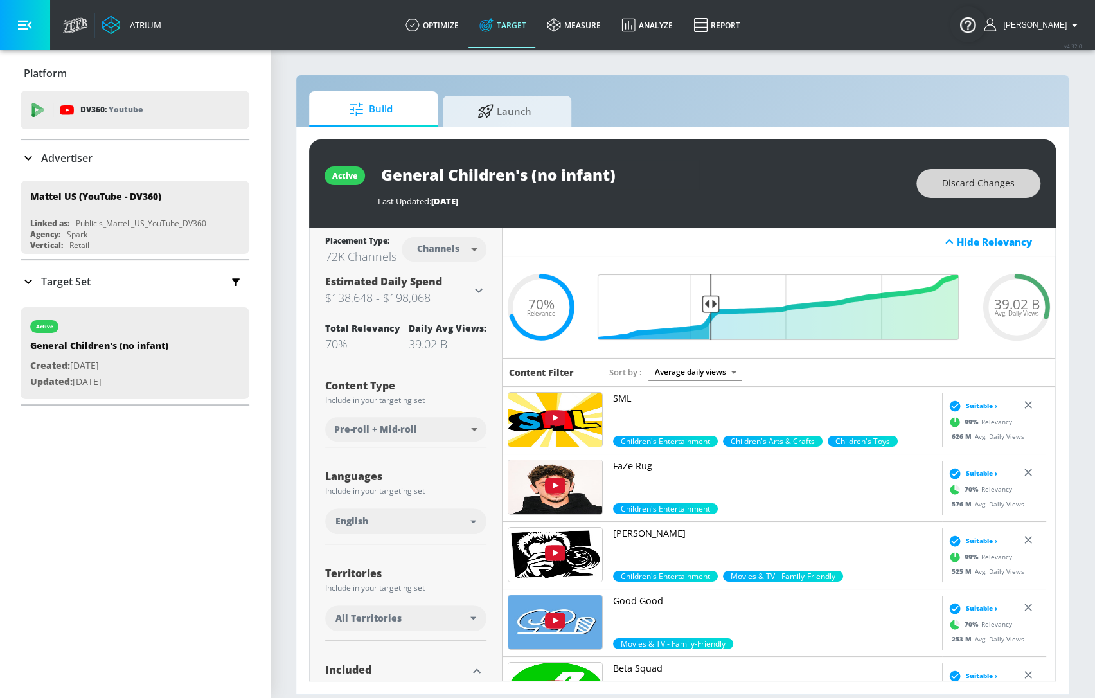
click at [1017, 181] on button "Discard Changes" at bounding box center [978, 183] width 124 height 29
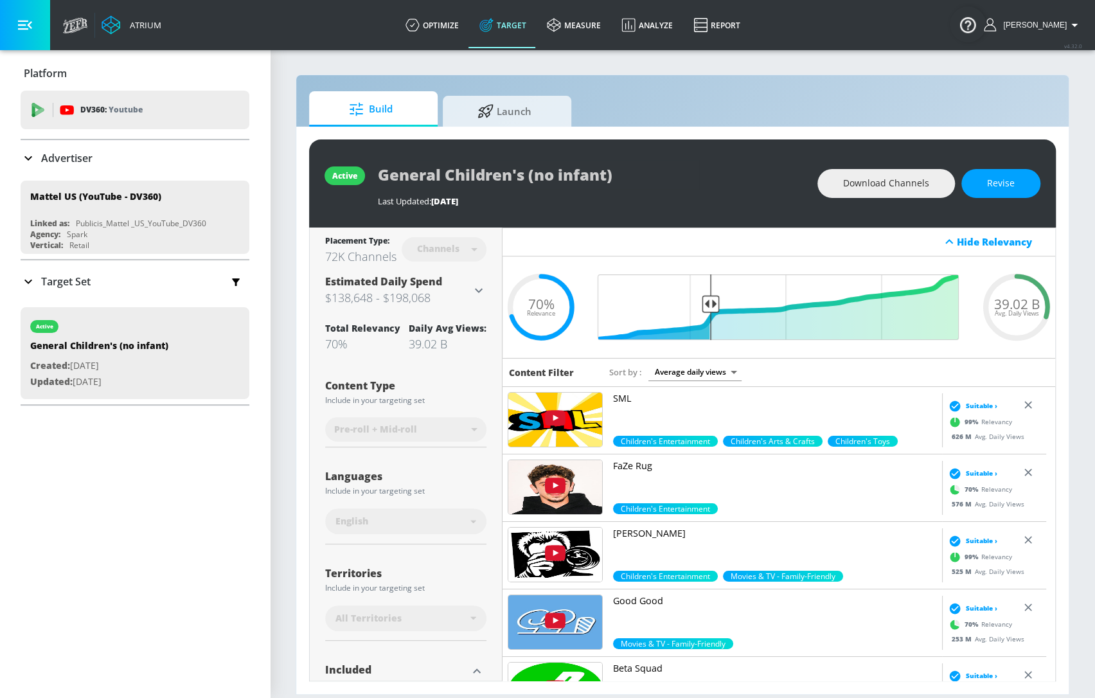
click at [1069, 392] on section "Build Launch active General Children's (no infant) Last Updated: 1 day ago Down…" at bounding box center [682, 373] width 825 height 649
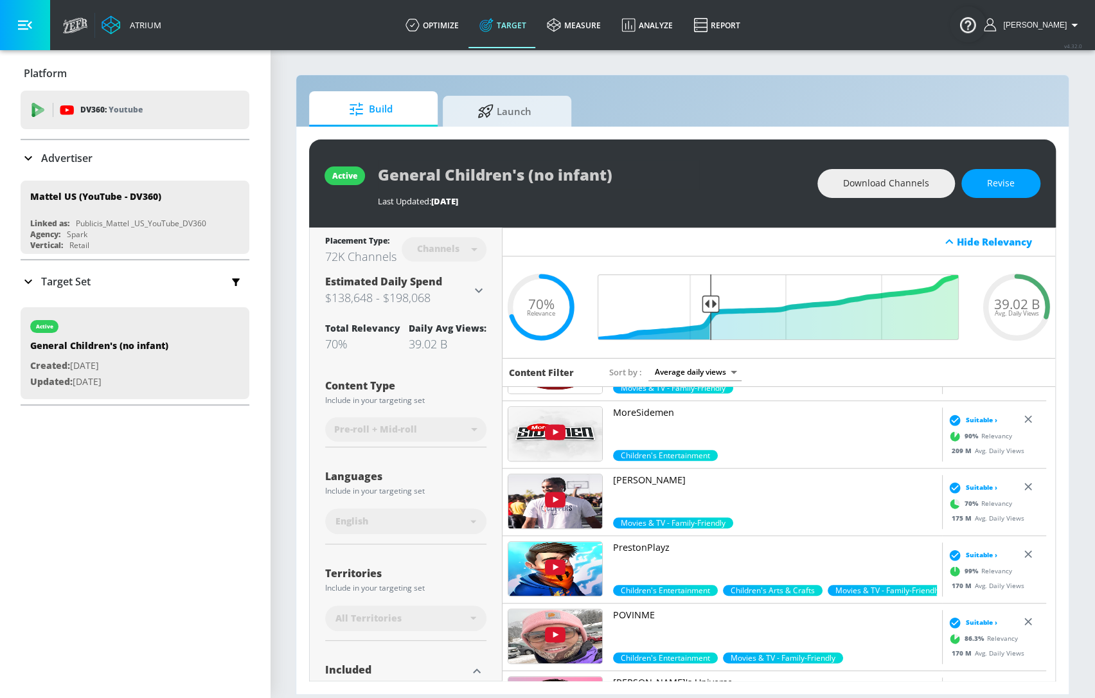
click at [375, 312] on div "Total Relevancy 70% Daily Avg Views: 39.02 B" at bounding box center [405, 334] width 161 height 45
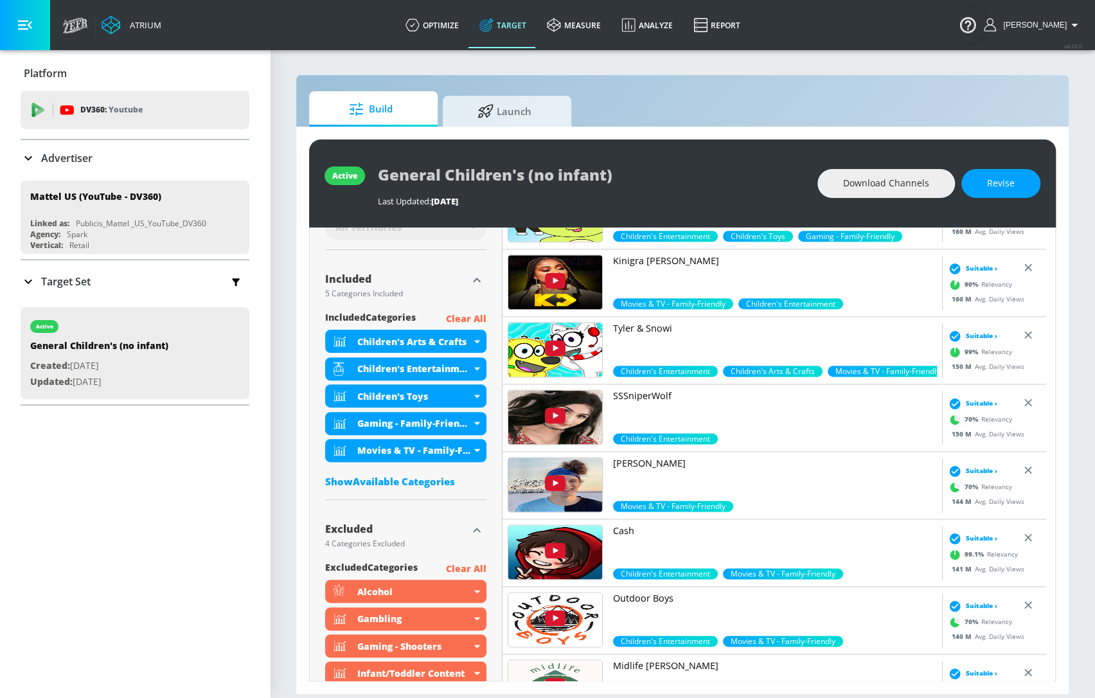
scroll to position [495, 0]
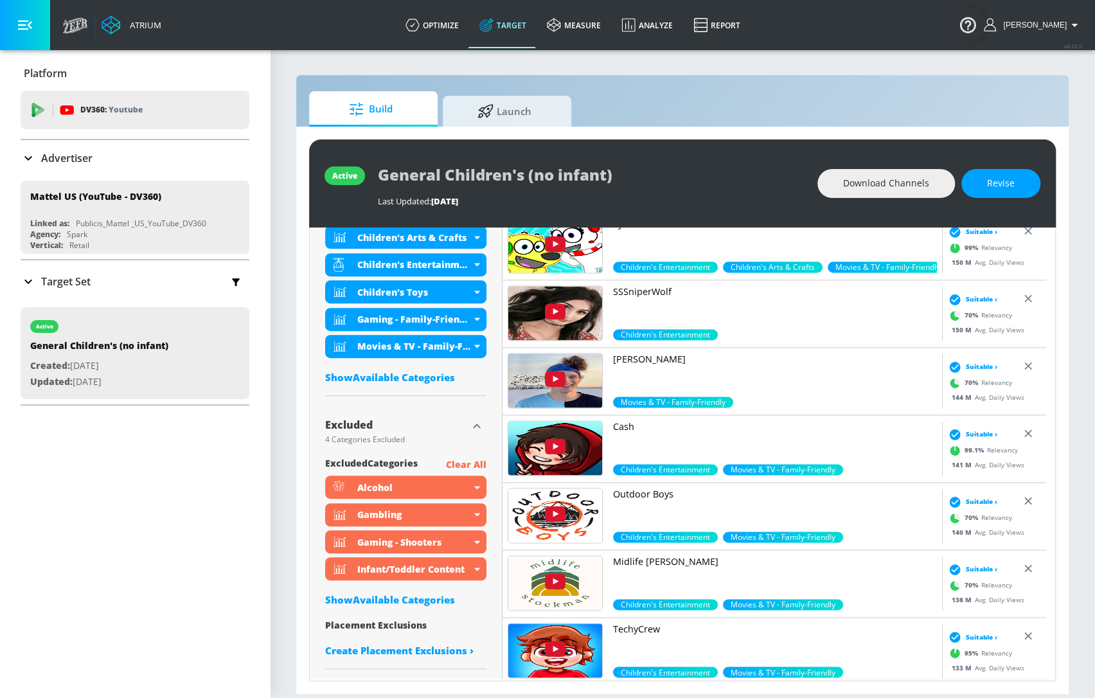
click at [381, 431] on div "Excluded" at bounding box center [396, 428] width 142 height 16
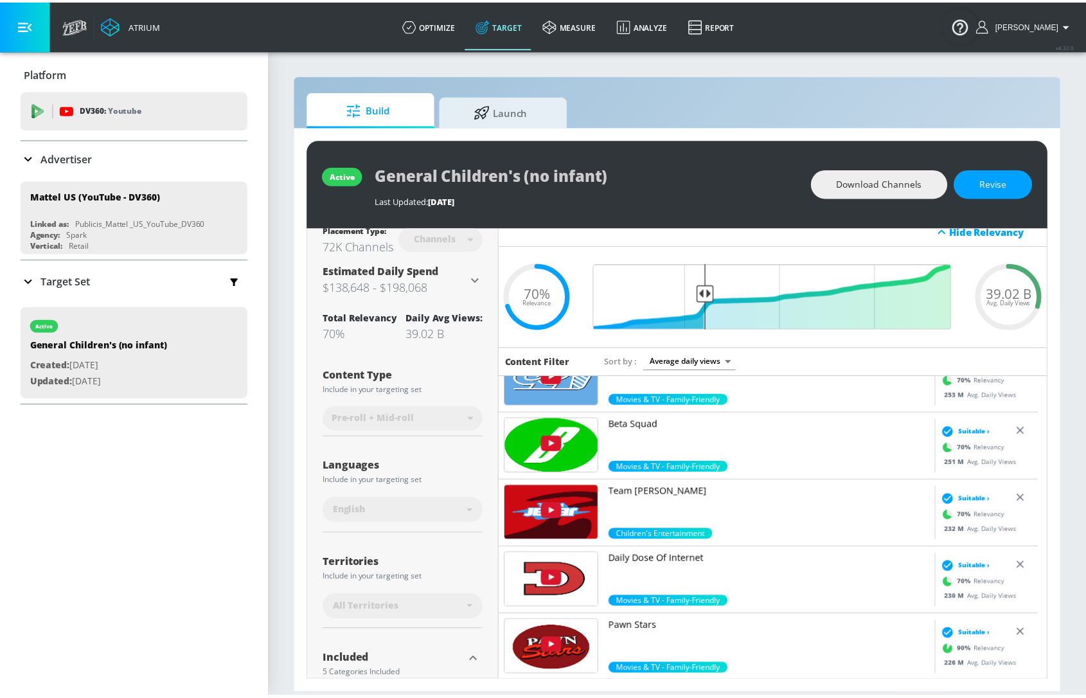
scroll to position [0, 0]
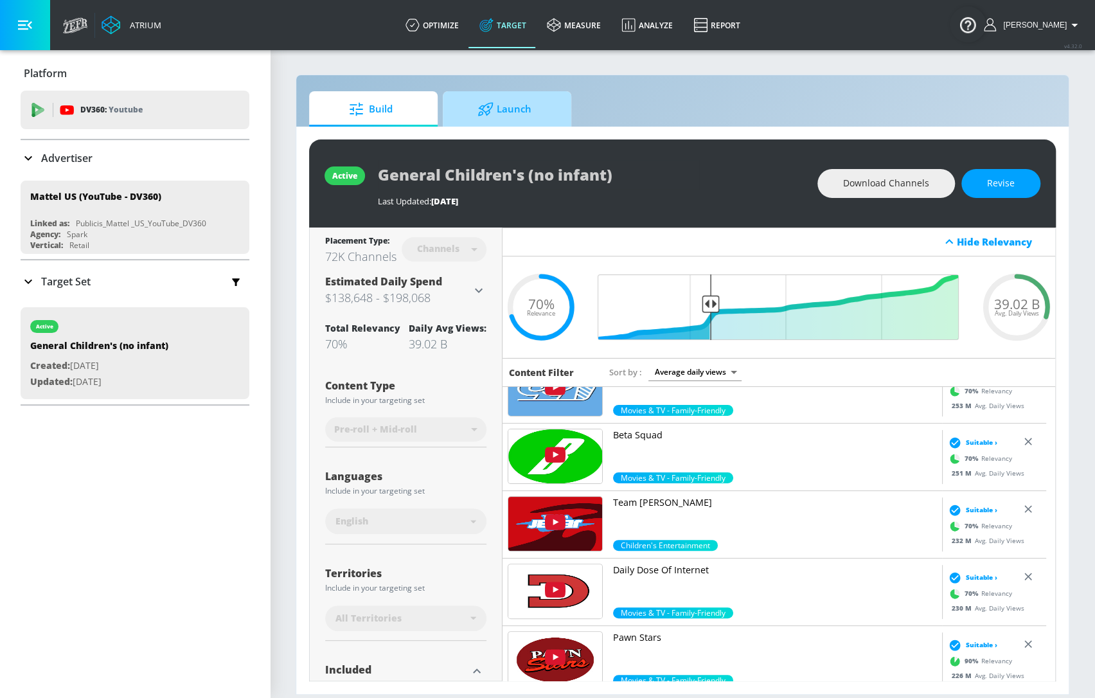
click at [526, 111] on span "Launch" at bounding box center [505, 109] width 98 height 31
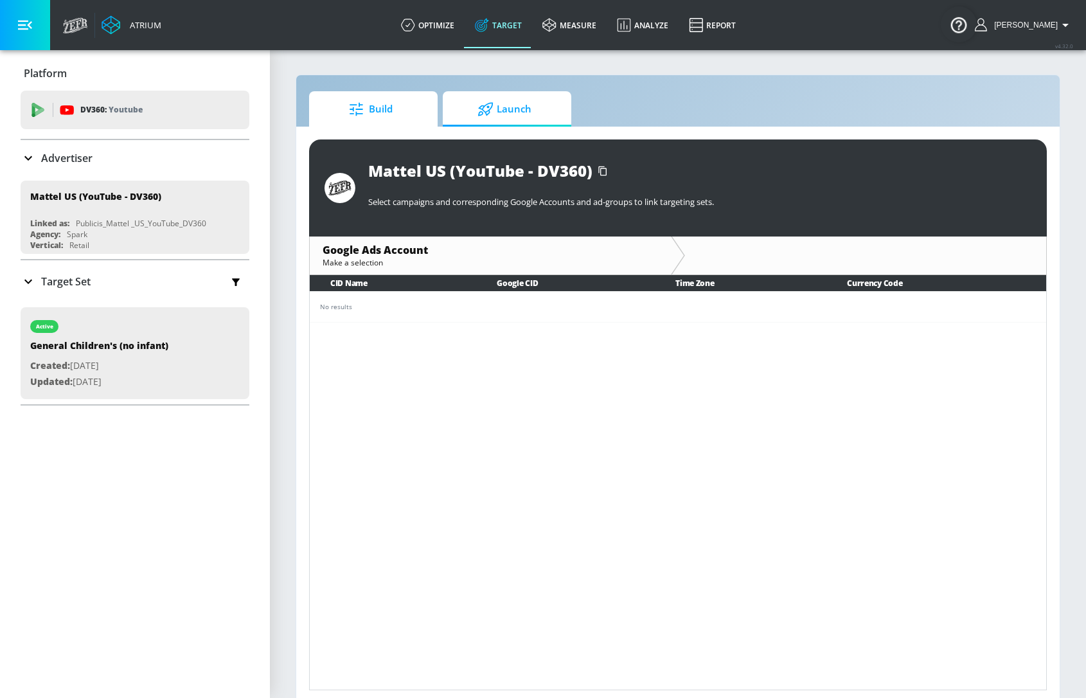
drag, startPoint x: 415, startPoint y: 136, endPoint x: 412, endPoint y: 123, distance: 13.7
click at [414, 131] on div "Mattel US (YouTube - DV360) Select campaigns and corresponding Google Accounts …" at bounding box center [678, 415] width 764 height 576
click at [411, 121] on span "Build" at bounding box center [371, 109] width 98 height 31
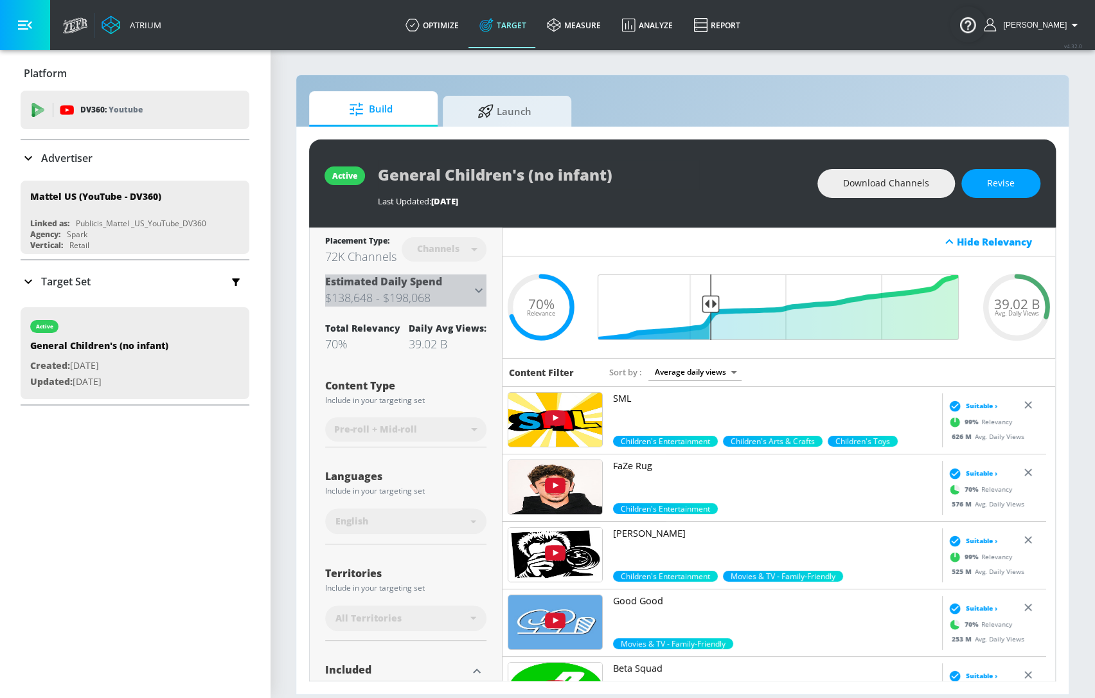
click at [408, 294] on h3 "$138,648 - $198,068" at bounding box center [398, 298] width 146 height 18
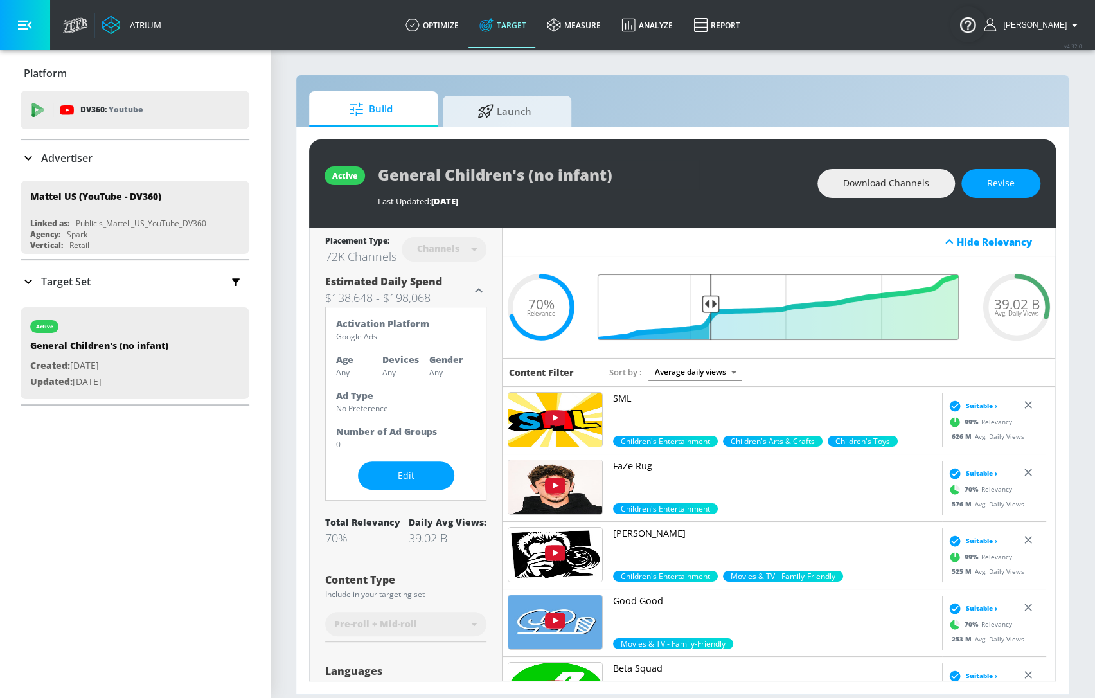
click at [708, 303] on input "Final Threshold" at bounding box center [779, 307] width 373 height 66
click at [496, 103] on div at bounding box center [487, 109] width 19 height 14
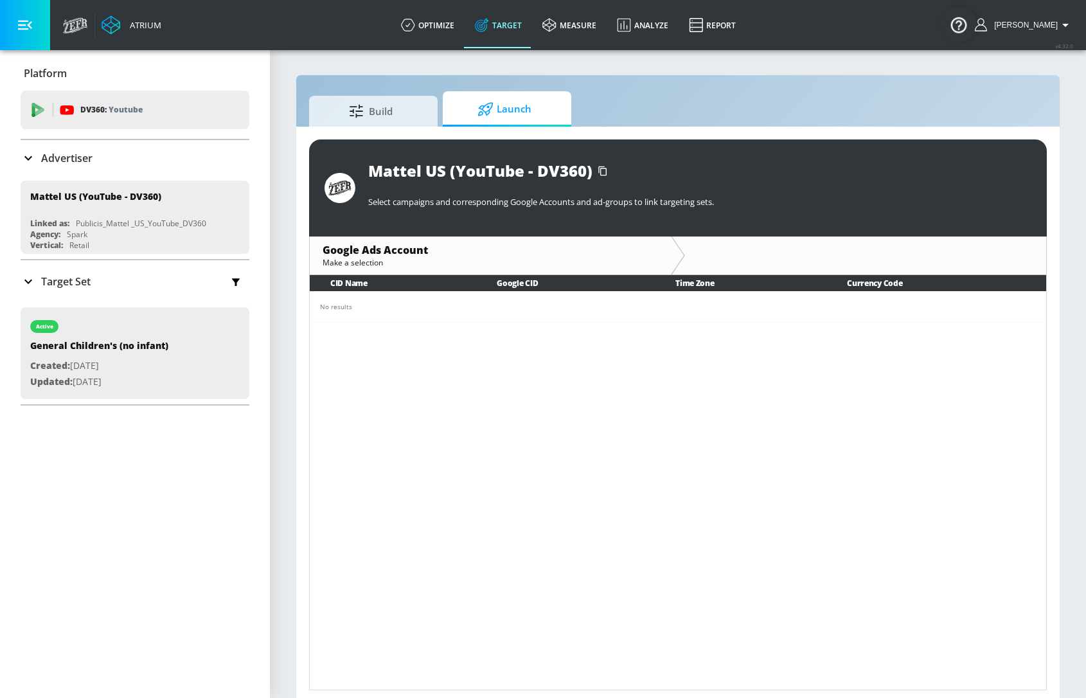
click at [517, 116] on span "Launch" at bounding box center [505, 109] width 98 height 31
click at [514, 110] on span "Launch" at bounding box center [505, 109] width 98 height 31
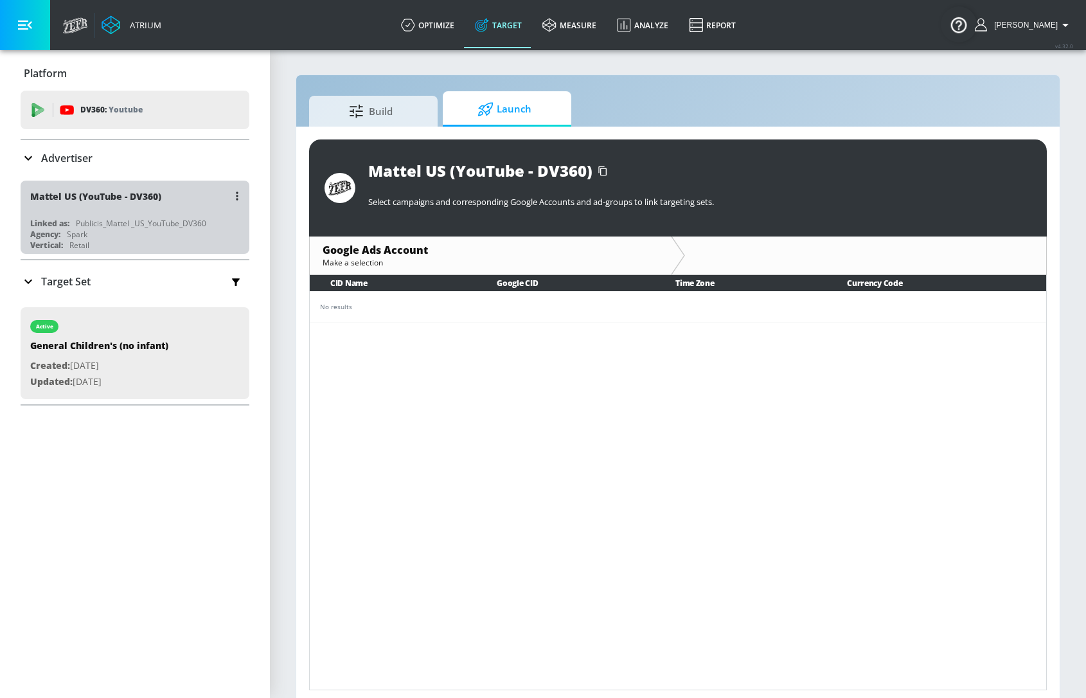
click at [154, 227] on div "Publicis_Mattel _US_YouTube_DV360" at bounding box center [141, 223] width 130 height 11
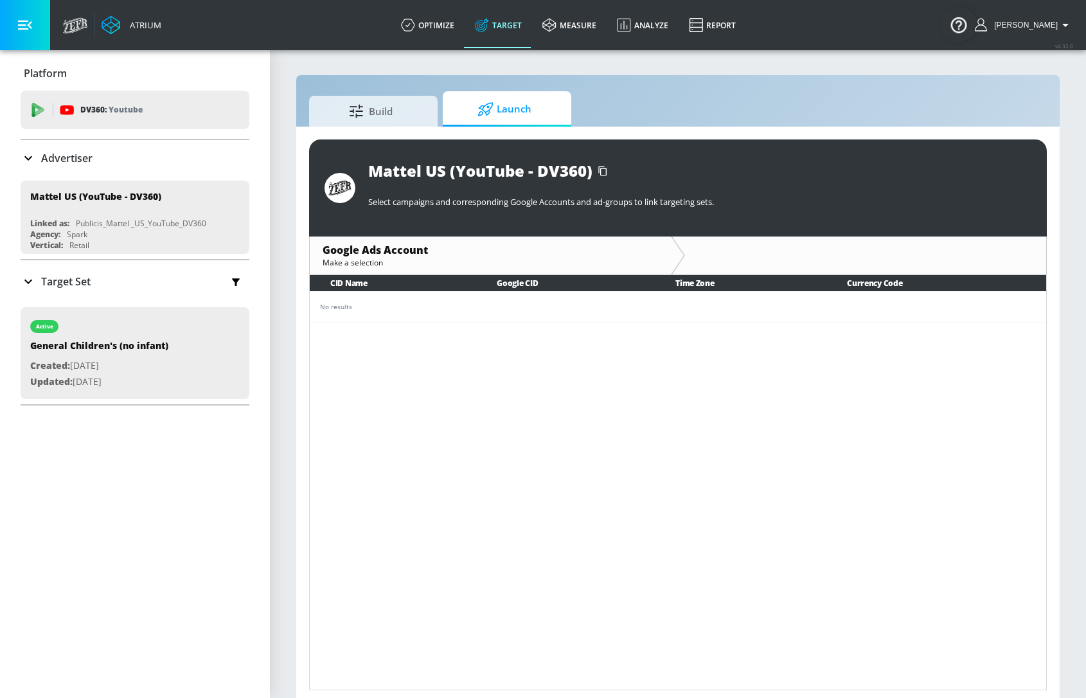
click at [41, 153] on p "Advertiser" at bounding box center [66, 158] width 51 height 14
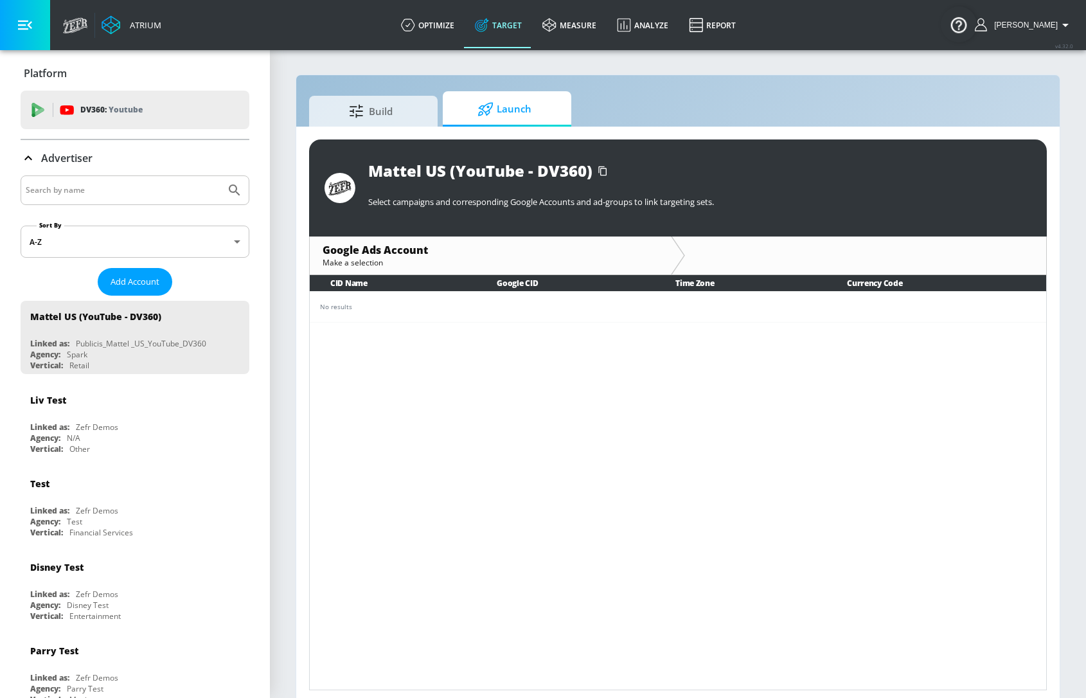
click at [159, 182] on input "Search by name" at bounding box center [123, 190] width 195 height 17
type input "copilot"
click at [220, 176] on button "Submit Search" at bounding box center [234, 190] width 28 height 28
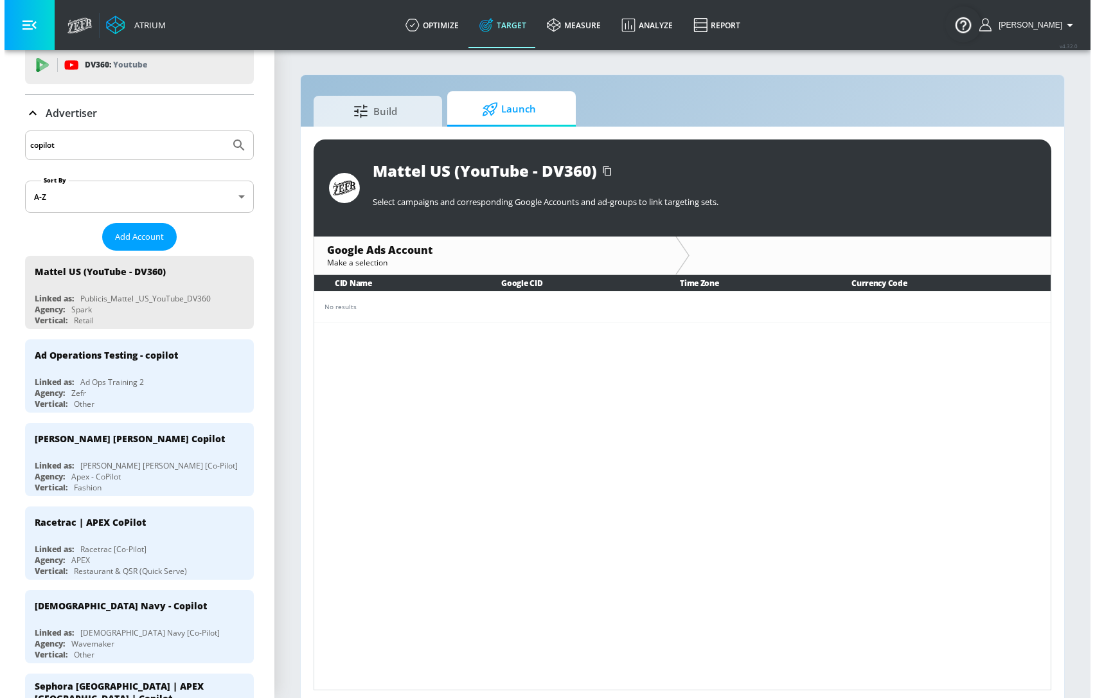
scroll to position [233, 0]
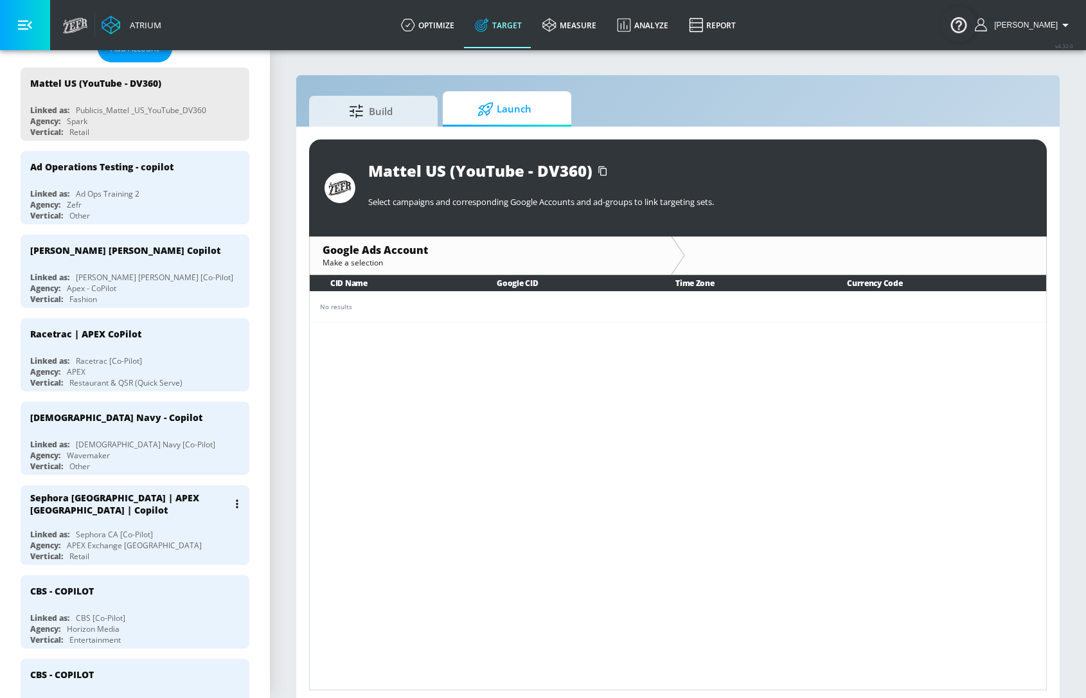
click at [196, 540] on div "Agency: APEX Exchange Canada" at bounding box center [138, 545] width 216 height 11
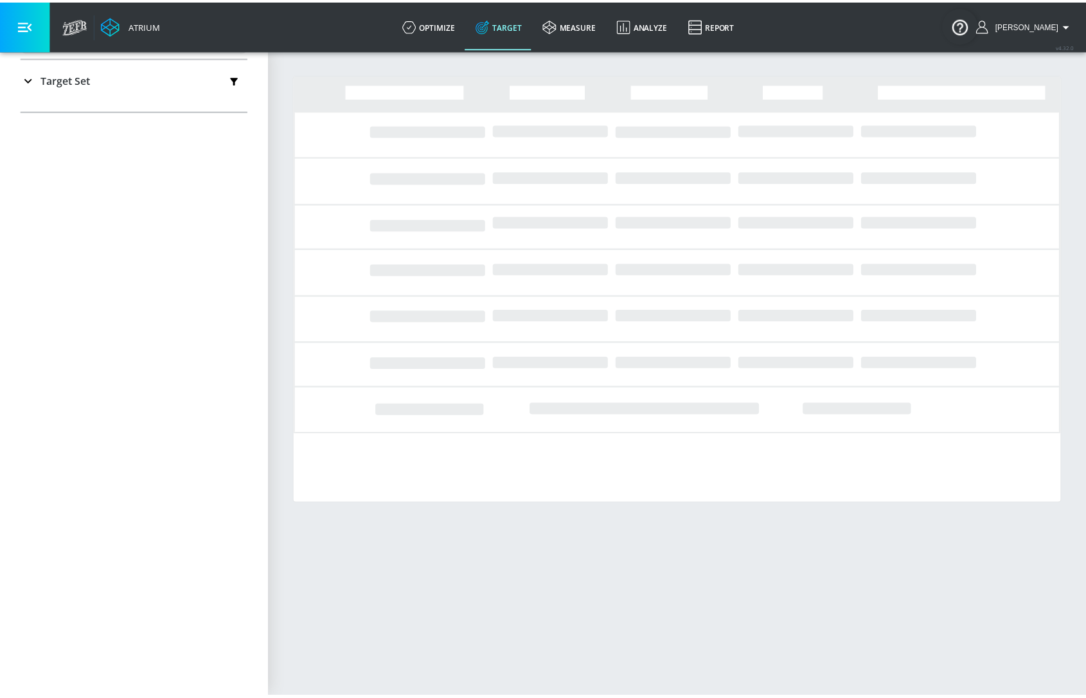
scroll to position [209, 0]
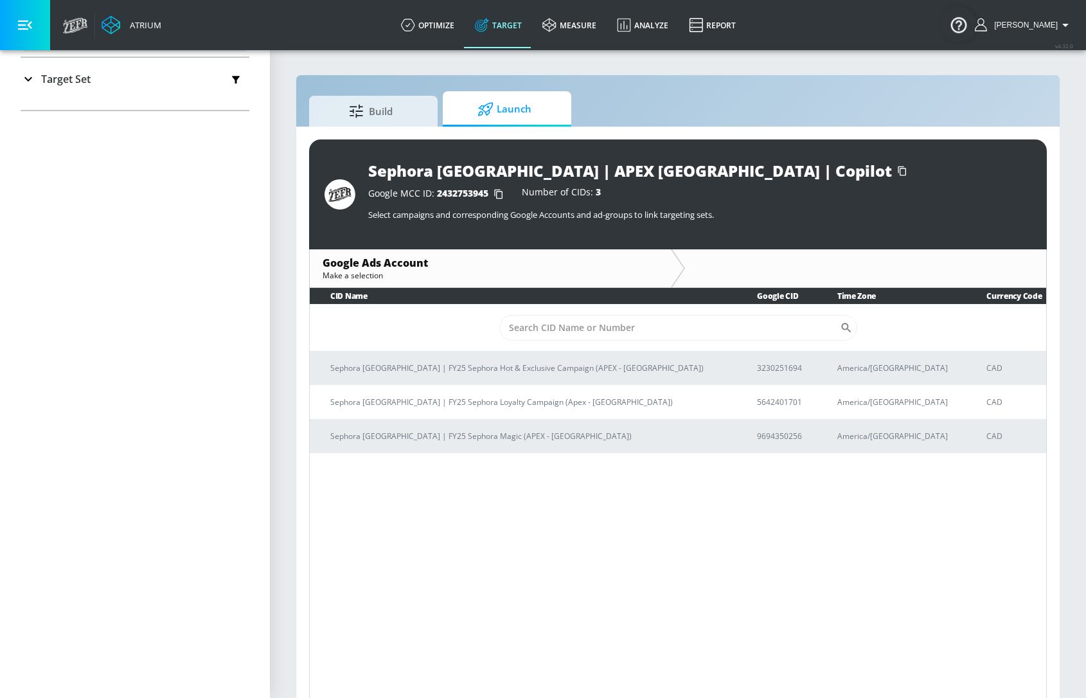
click at [522, 105] on span "Launch" at bounding box center [505, 109] width 98 height 31
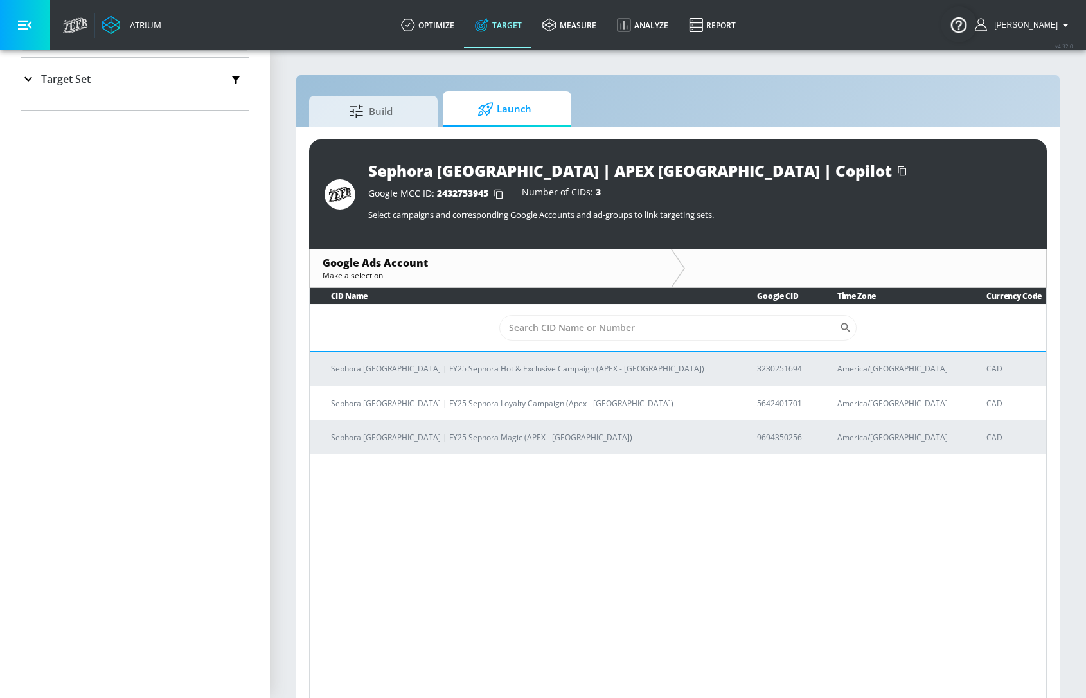
click at [614, 374] on td "Sephora Canada | FY25 Sephora Hot & Exclusive Campaign (APEX - Canada)" at bounding box center [523, 368] width 427 height 35
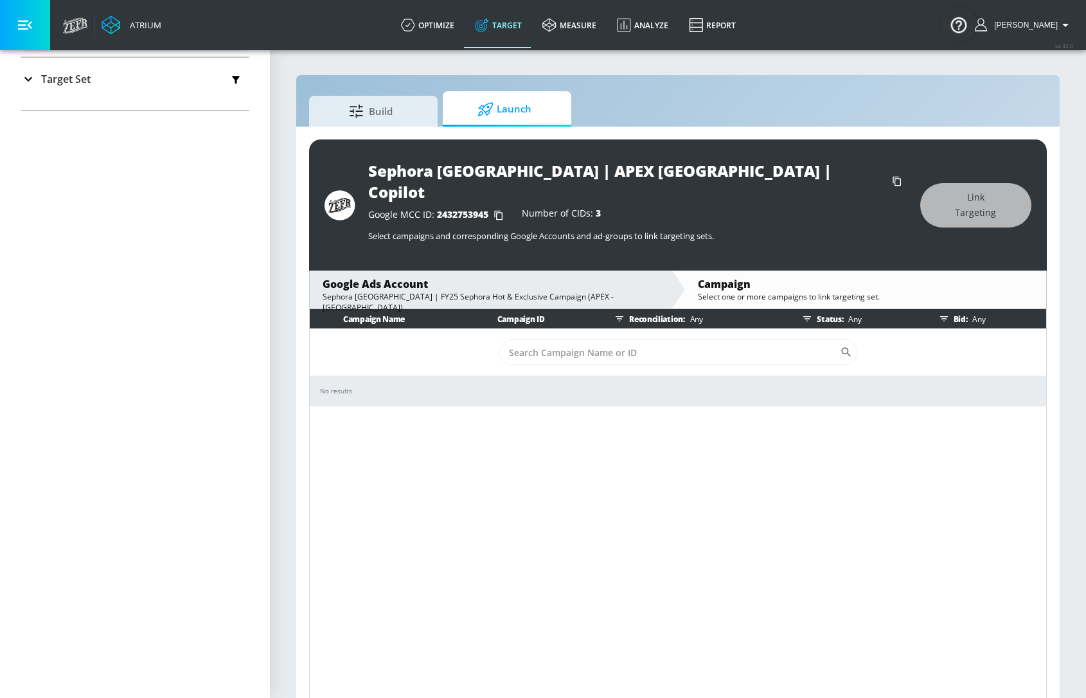
click at [415, 291] on div "Sephora Canada | FY25 Sephora Hot & Exclusive Campaign (APEX - Canada)" at bounding box center [490, 302] width 335 height 22
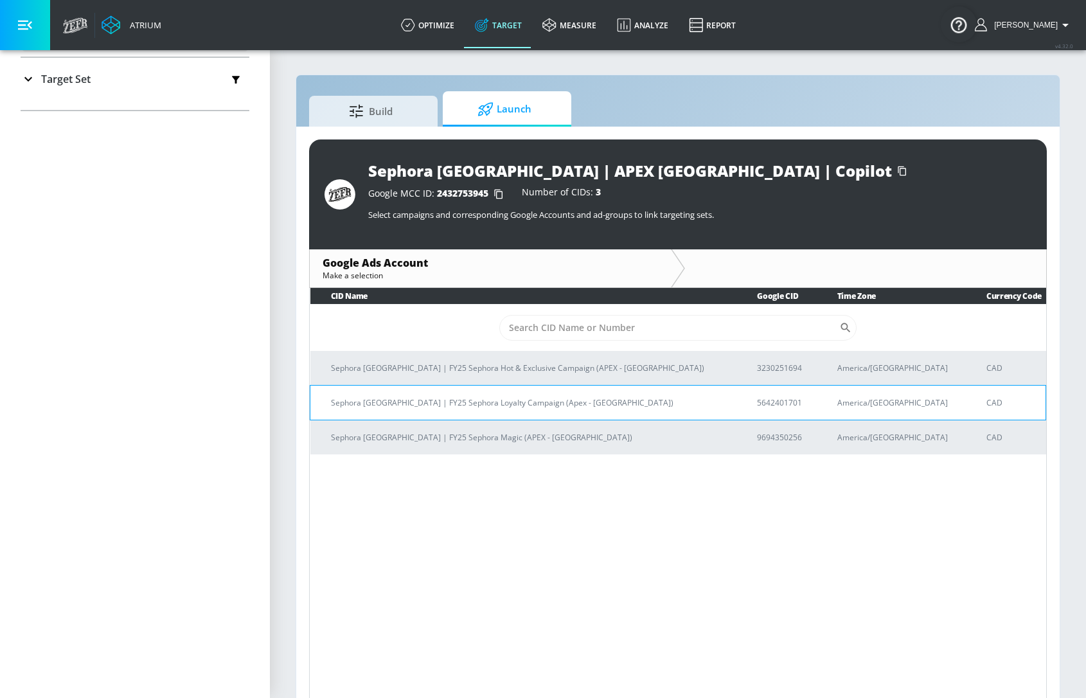
click at [455, 403] on p "Sephora Canada | FY25 Sephora Loyalty Campaign (Apex - Canada)" at bounding box center [528, 402] width 395 height 13
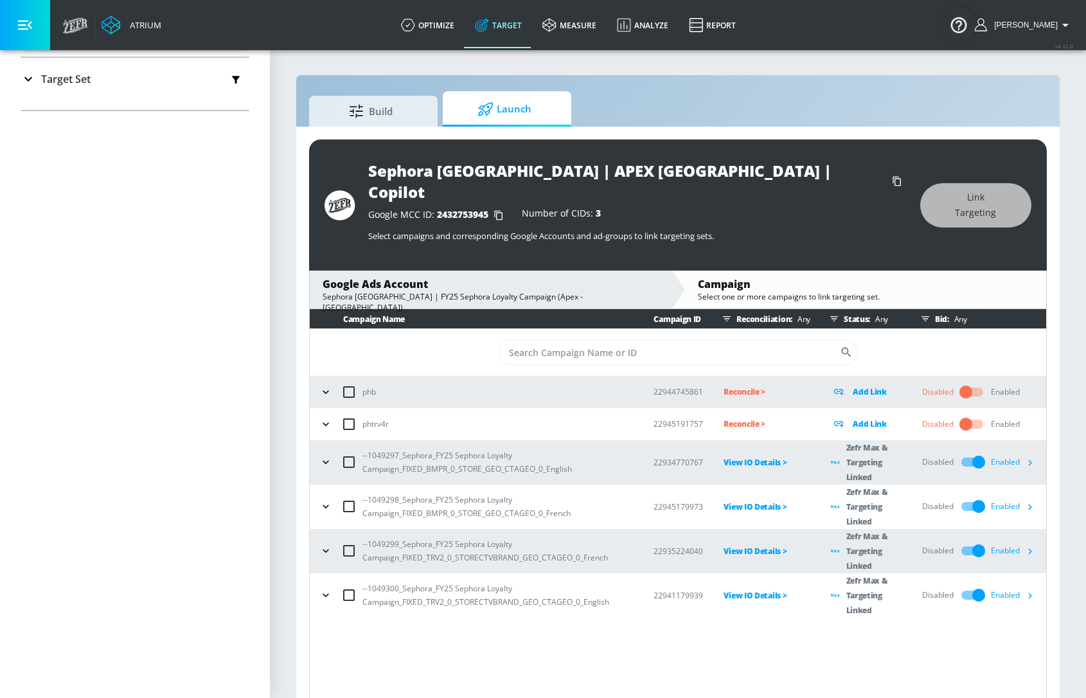
click at [347, 449] on input "checkbox" at bounding box center [348, 462] width 27 height 27
click at [993, 193] on span "Link Targeting" at bounding box center [976, 205] width 60 height 31
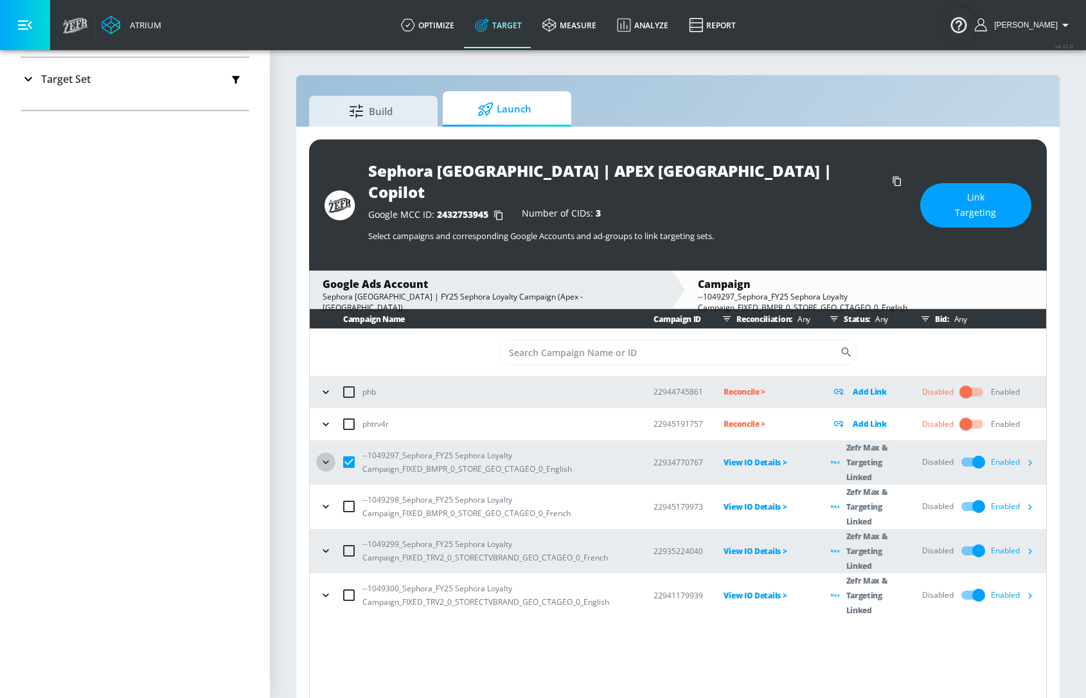
click at [322, 456] on icon "button" at bounding box center [325, 462] width 13 height 13
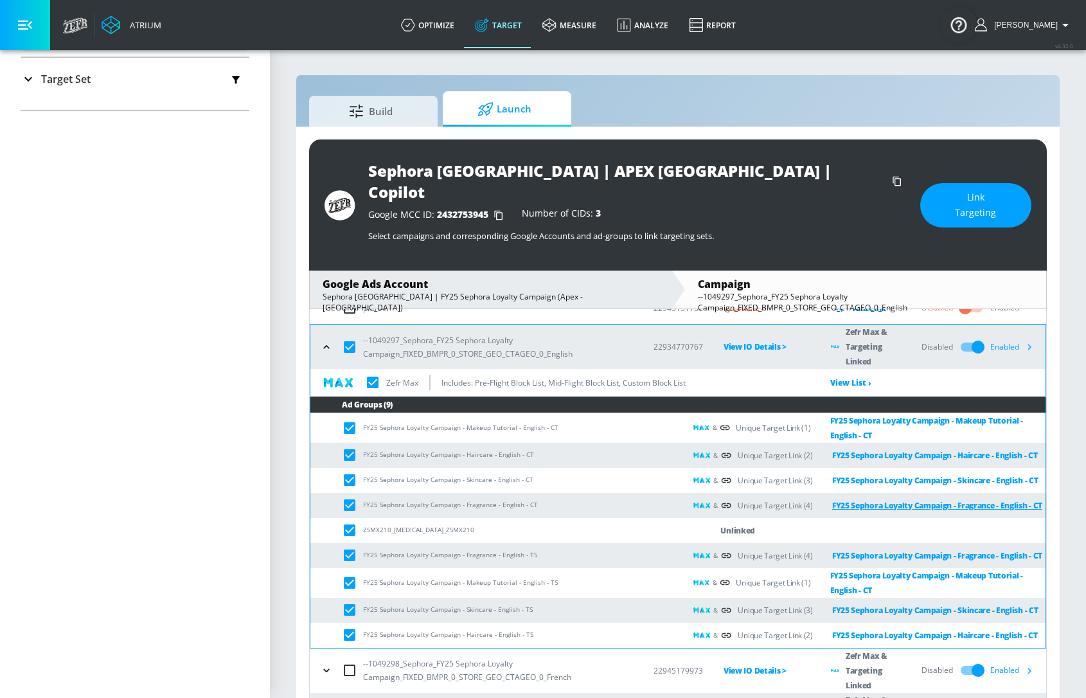
scroll to position [116, 0]
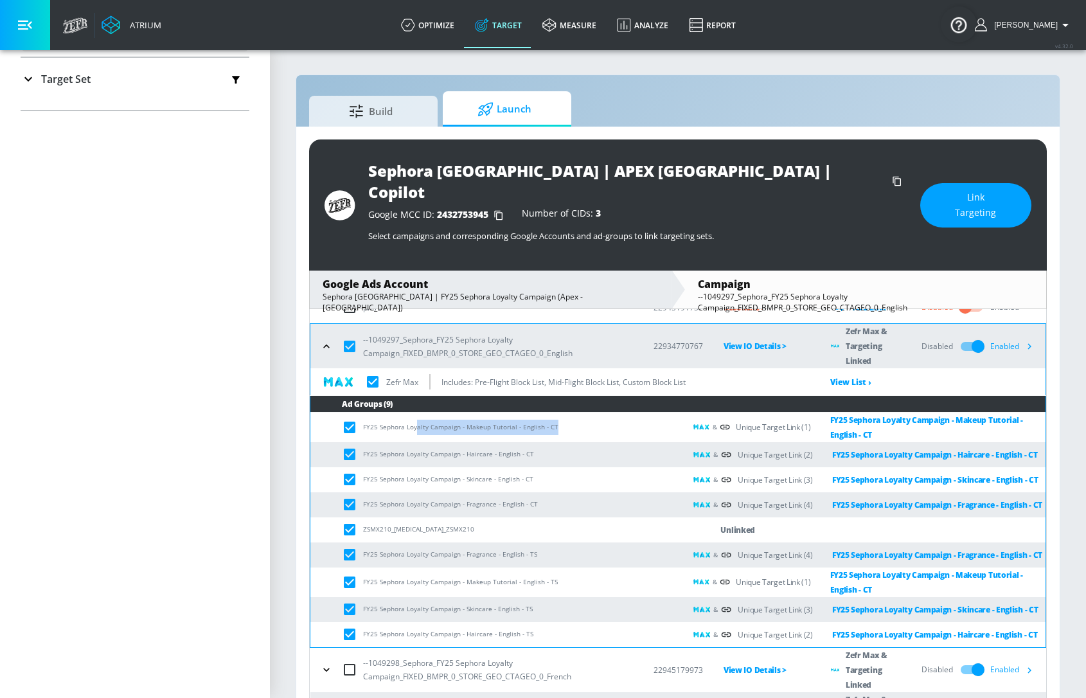
drag, startPoint x: 426, startPoint y: 408, endPoint x: 557, endPoint y: 416, distance: 131.3
click at [558, 416] on td "FY25 Sephora Loyalty Campaign - Makeup Tutorial - English - CT" at bounding box center [497, 427] width 375 height 30
click at [465, 442] on td "FY25 Sephora Loyalty Campaign - Haircare - English - CT" at bounding box center [497, 454] width 375 height 25
click at [466, 442] on td "FY25 Sephora Loyalty Campaign - Haircare - English - CT" at bounding box center [497, 454] width 375 height 25
click at [482, 442] on td "FY25 Sephora Loyalty Campaign - Haircare - English - CT" at bounding box center [497, 454] width 375 height 25
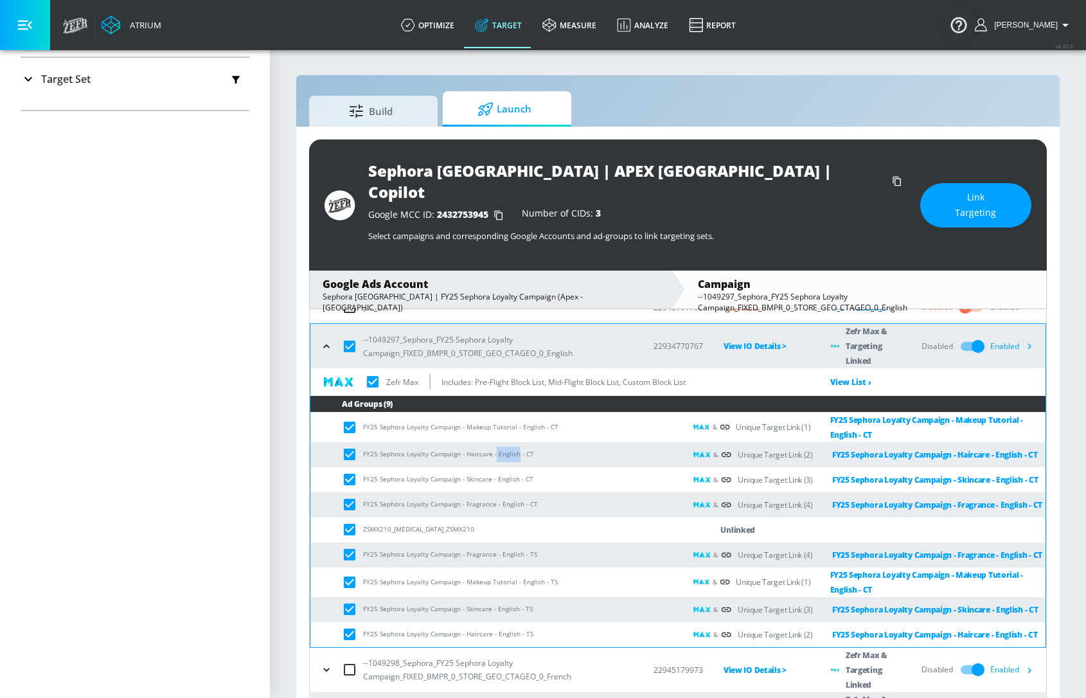
drag, startPoint x: 494, startPoint y: 431, endPoint x: 514, endPoint y: 431, distance: 20.6
click at [514, 442] on td "FY25 Sephora Loyalty Campaign - Haircare - English - CT" at bounding box center [497, 454] width 375 height 25
click at [515, 442] on td "FY25 Sephora Loyalty Campaign - Haircare - English - CT" at bounding box center [497, 454] width 375 height 25
drag, startPoint x: 539, startPoint y: 431, endPoint x: 387, endPoint y: 431, distance: 151.7
click at [387, 442] on td "FY25 Sephora Loyalty Campaign - Haircare - English - CT" at bounding box center [497, 454] width 375 height 25
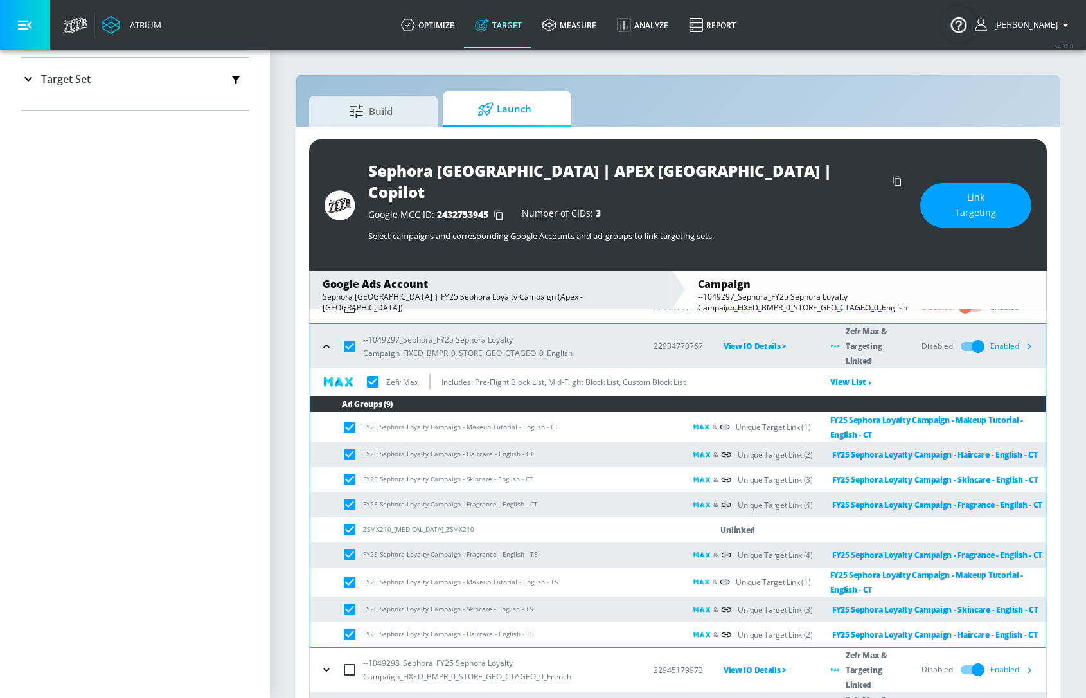
click at [772, 522] on div "Unlinked" at bounding box center [869, 529] width 354 height 15
drag, startPoint x: 767, startPoint y: 513, endPoint x: 356, endPoint y: 513, distance: 411.3
click at [353, 517] on tr "ZSMX210_ZMAX_ZSMX210 Unlinked" at bounding box center [677, 529] width 735 height 25
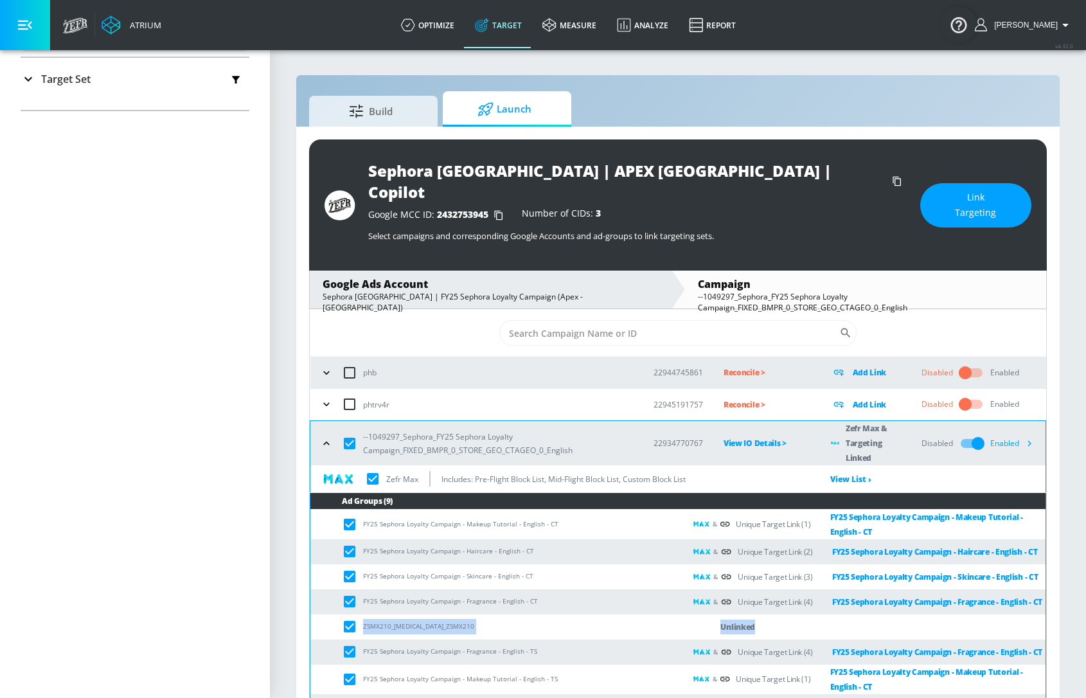
scroll to position [0, 0]
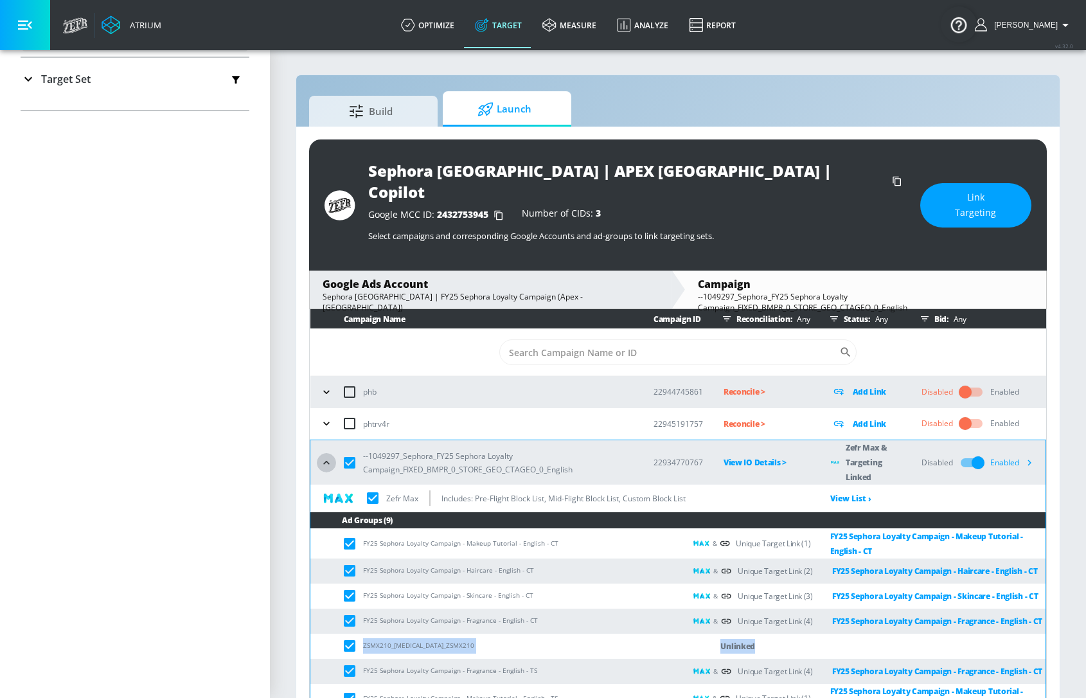
click at [323, 456] on icon "button" at bounding box center [326, 462] width 13 height 13
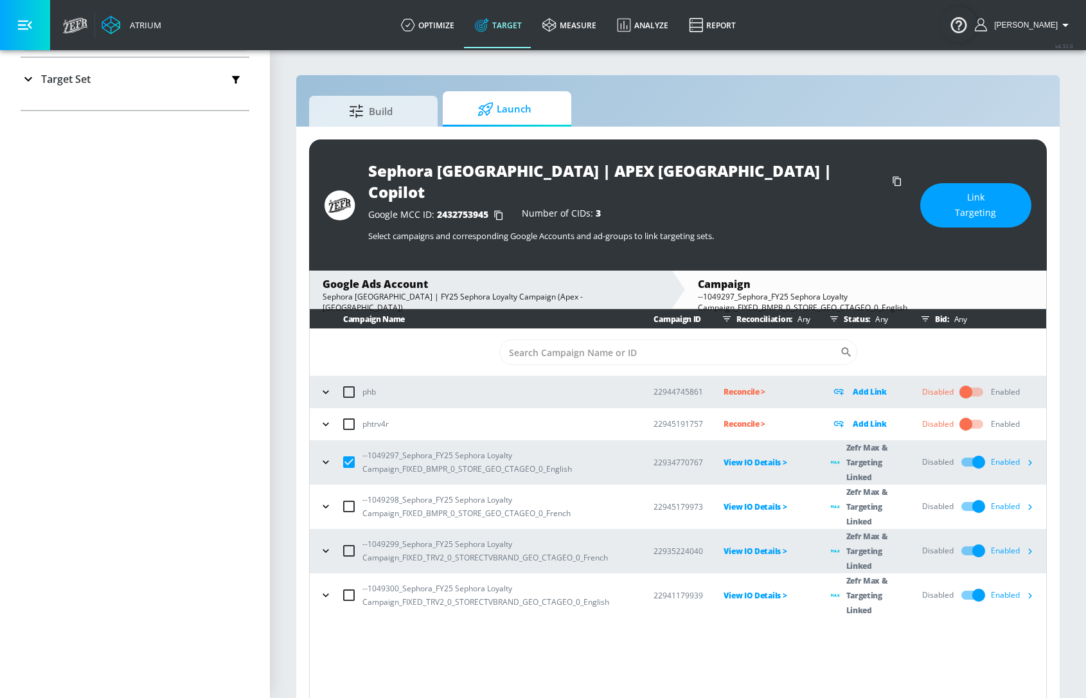
click at [353, 449] on input "checkbox" at bounding box center [348, 462] width 27 height 27
checkbox input "false"
click at [1034, 456] on icon "button" at bounding box center [1029, 462] width 13 height 13
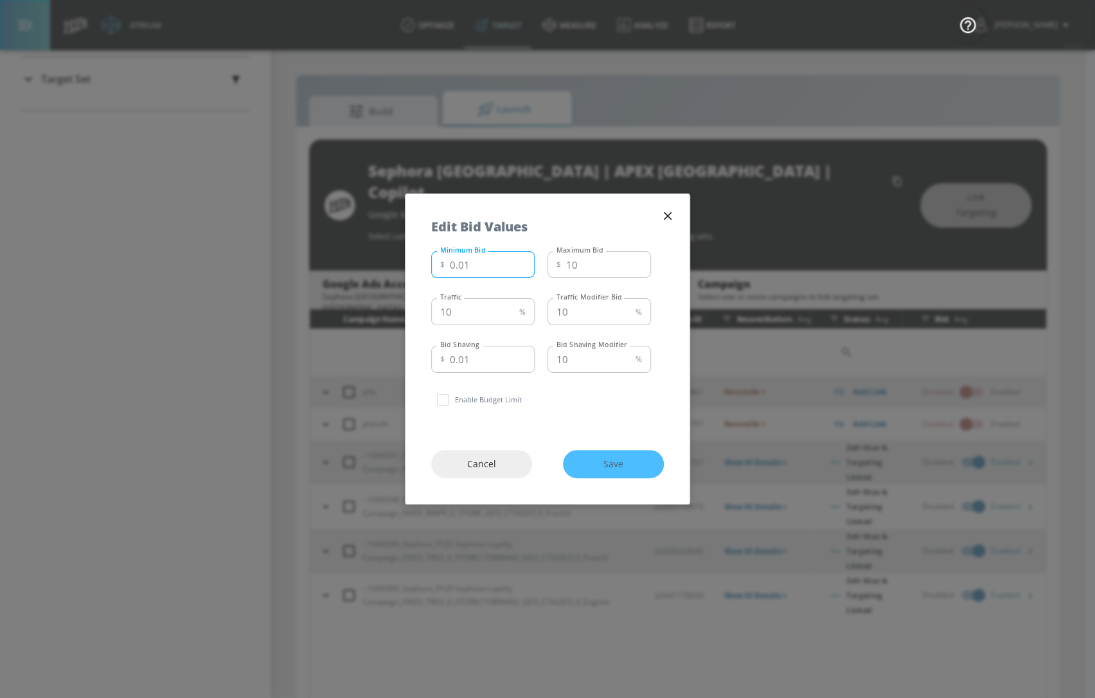
drag, startPoint x: 479, startPoint y: 258, endPoint x: 431, endPoint y: 265, distance: 49.3
click at [431, 265] on div "$ 0.01 Minimum Bid" at bounding box center [482, 264] width 103 height 27
drag, startPoint x: 614, startPoint y: 266, endPoint x: 539, endPoint y: 264, distance: 74.6
click at [538, 266] on div "Minimum Bid $ 0.01 Minimum Bid Maximum Bid $ 10 Maximum Bid" at bounding box center [541, 263] width 220 height 35
drag, startPoint x: 488, startPoint y: 310, endPoint x: 416, endPoint y: 308, distance: 72.0
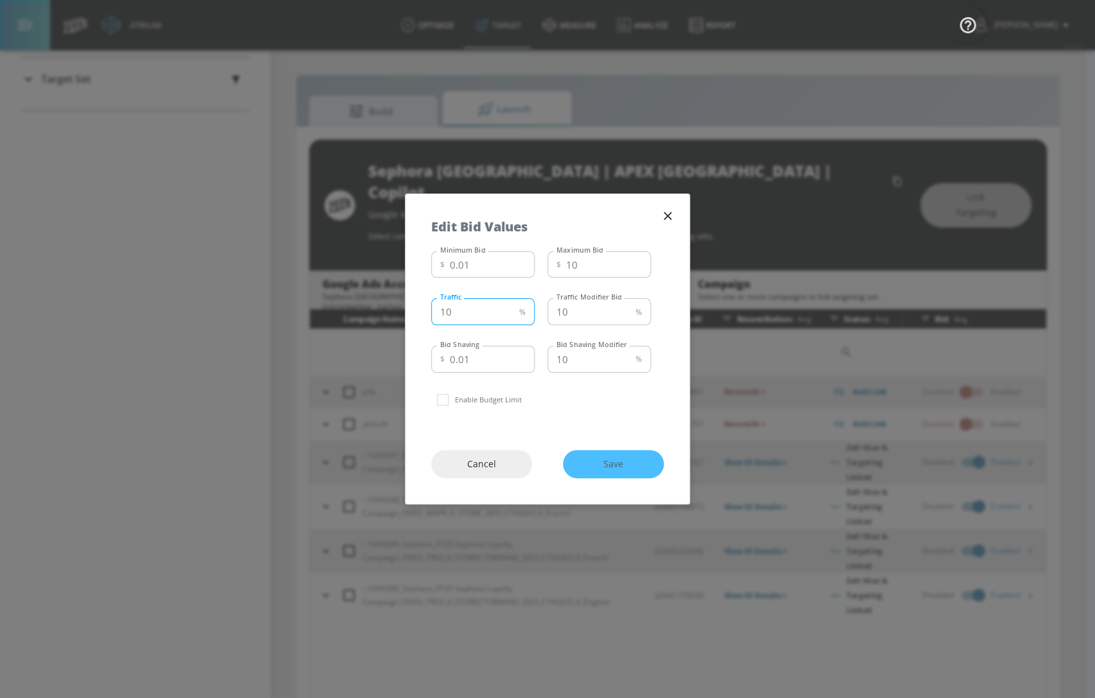
click at [416, 308] on div "Minimum Bid $ 0.01 Minimum Bid Maximum Bid $ 10 Maximum Bid Traffic 10 % Traffi…" at bounding box center [548, 335] width 284 height 178
click at [481, 310] on input "10" at bounding box center [472, 311] width 83 height 27
click at [580, 303] on input "10" at bounding box center [589, 311] width 83 height 27
drag, startPoint x: 594, startPoint y: 308, endPoint x: 525, endPoint y: 312, distance: 69.6
click at [525, 312] on div "Traffic 10 % Traffic Traffic Modifier Bid 10 % Traffic Modifier Bid" at bounding box center [541, 310] width 220 height 35
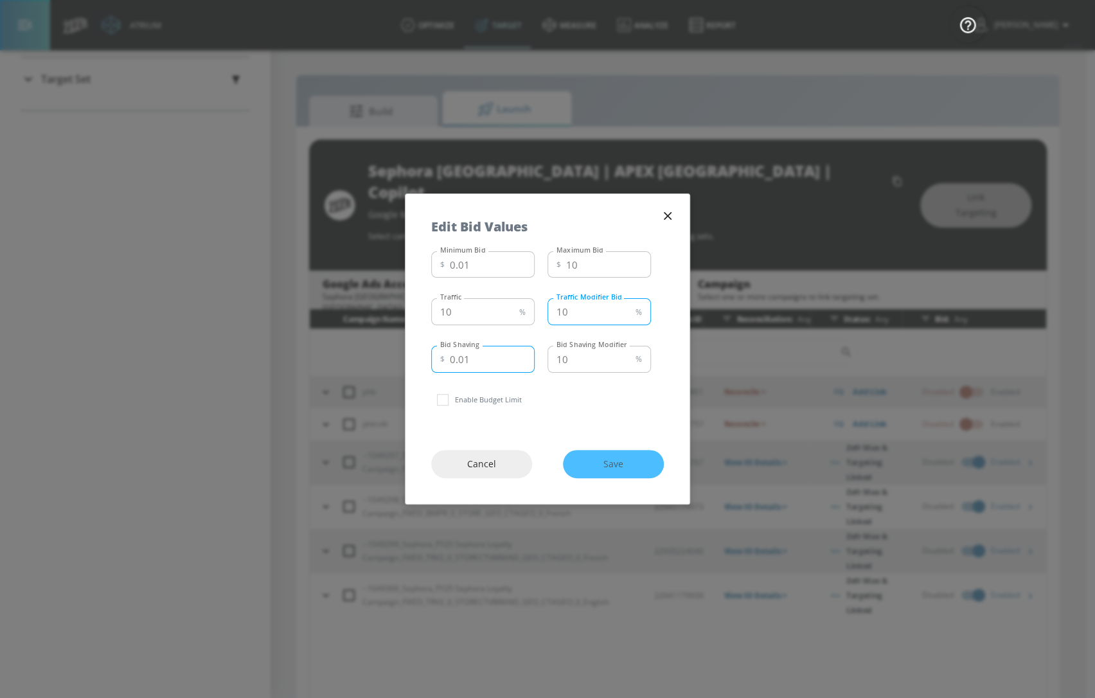
click at [502, 359] on input "0.01" at bounding box center [492, 359] width 85 height 27
drag, startPoint x: 511, startPoint y: 358, endPoint x: 432, endPoint y: 358, distance: 79.0
click at [432, 358] on div "$ 0.01 Bid Shaving" at bounding box center [482, 359] width 103 height 27
drag, startPoint x: 574, startPoint y: 364, endPoint x: 543, endPoint y: 359, distance: 31.2
click at [543, 359] on div "Bid Shaving $ 0.01 Bid Shaving Bid Shaving Modifier 10 % Bid Shaving Modifier" at bounding box center [541, 358] width 220 height 35
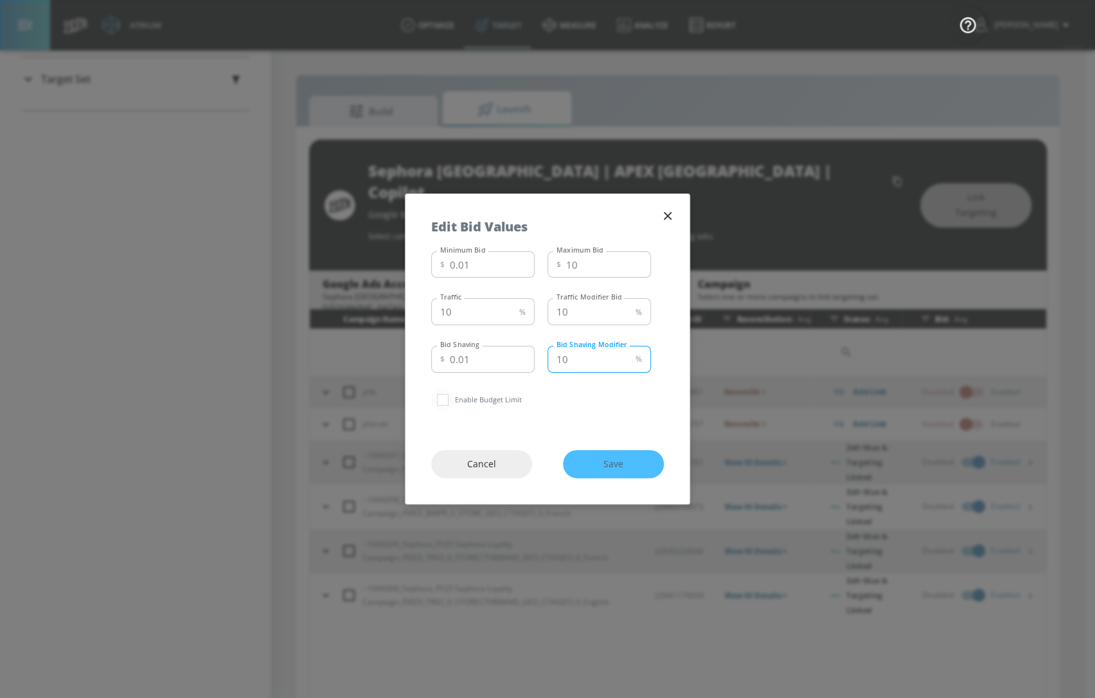
click at [445, 398] on input "checkbox" at bounding box center [442, 399] width 23 height 23
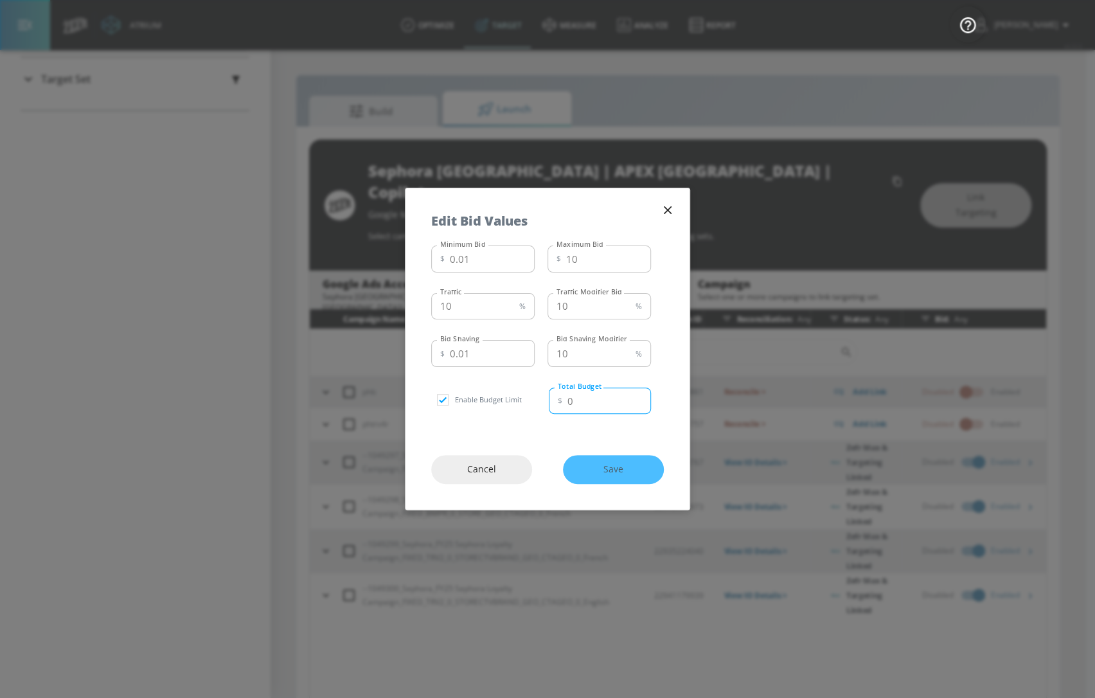
drag, startPoint x: 582, startPoint y: 400, endPoint x: 531, endPoint y: 398, distance: 50.2
click at [531, 398] on div "Enable Budget Limit Total Budget $ 0 Total Budget" at bounding box center [541, 399] width 220 height 35
click at [442, 397] on input "checkbox" at bounding box center [442, 399] width 23 height 23
checkbox input "false"
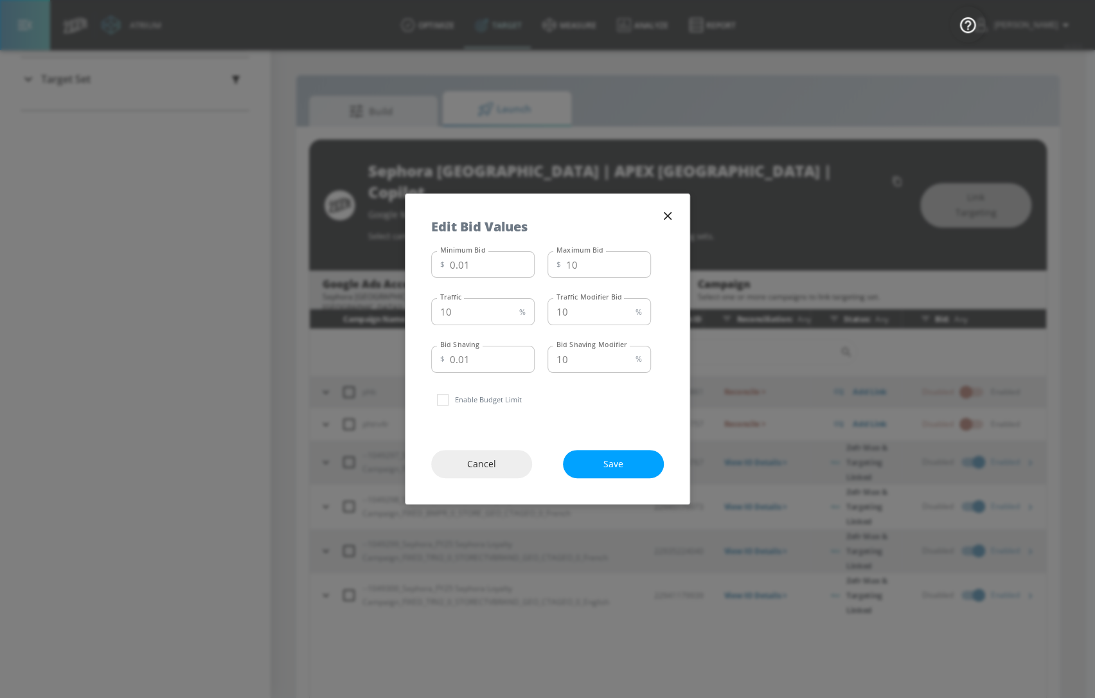
click at [668, 213] on icon "button" at bounding box center [668, 216] width 14 height 14
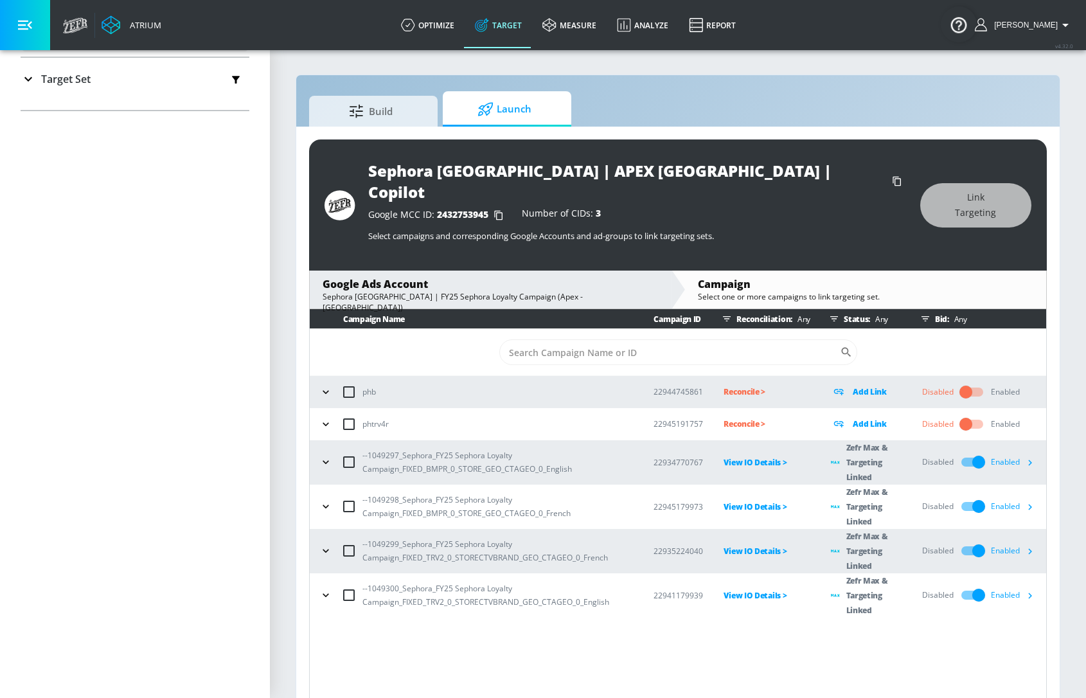
drag, startPoint x: 489, startPoint y: 195, endPoint x: 451, endPoint y: 189, distance: 39.0
click at [478, 209] on div "Google MCC ID: 2432753945" at bounding box center [438, 215] width 141 height 13
drag, startPoint x: 435, startPoint y: 193, endPoint x: 487, endPoint y: 193, distance: 51.4
click at [487, 208] on span "2432753945" at bounding box center [462, 214] width 51 height 12
copy span "2432753945"
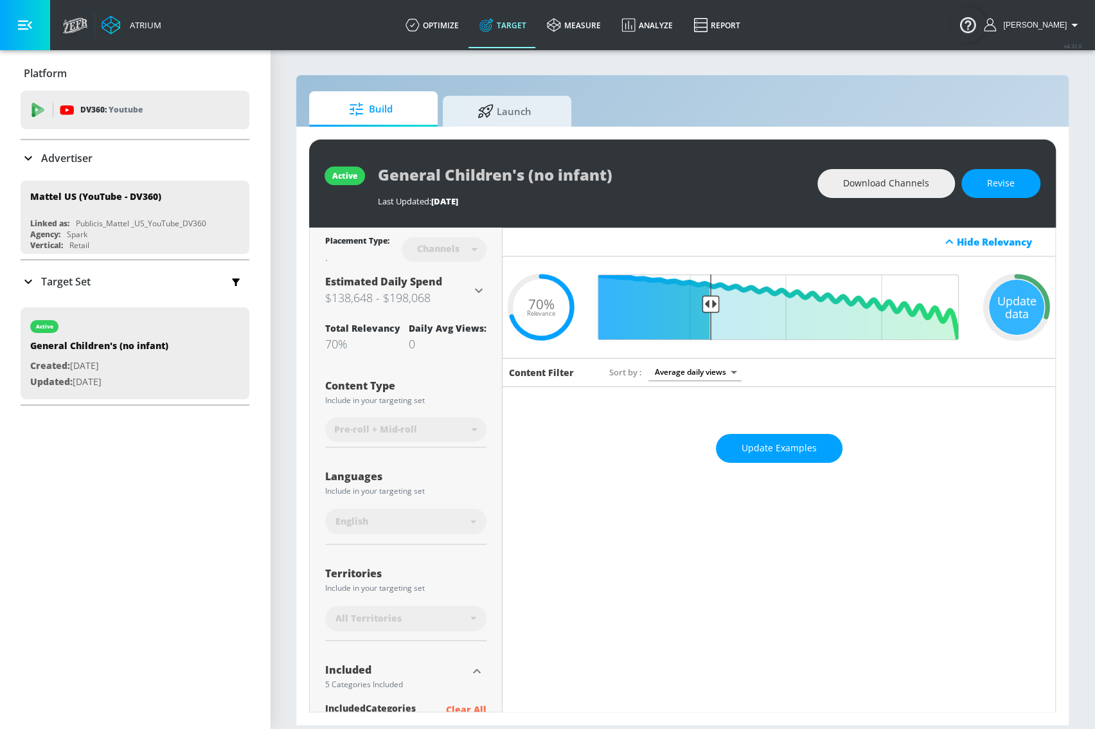
click at [66, 156] on p "Advertiser" at bounding box center [66, 158] width 51 height 14
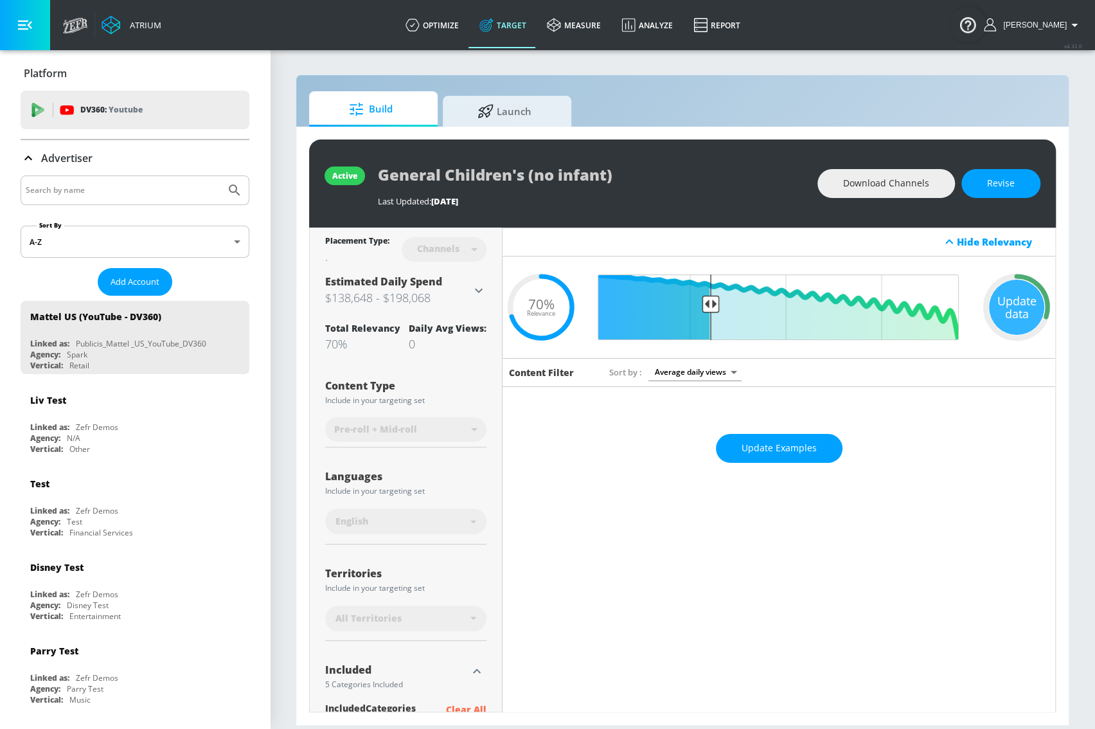
click at [133, 186] on input "Search by name" at bounding box center [123, 190] width 195 height 17
type input "justin"
click at [220, 176] on button "Submit Search" at bounding box center [234, 190] width 28 height 28
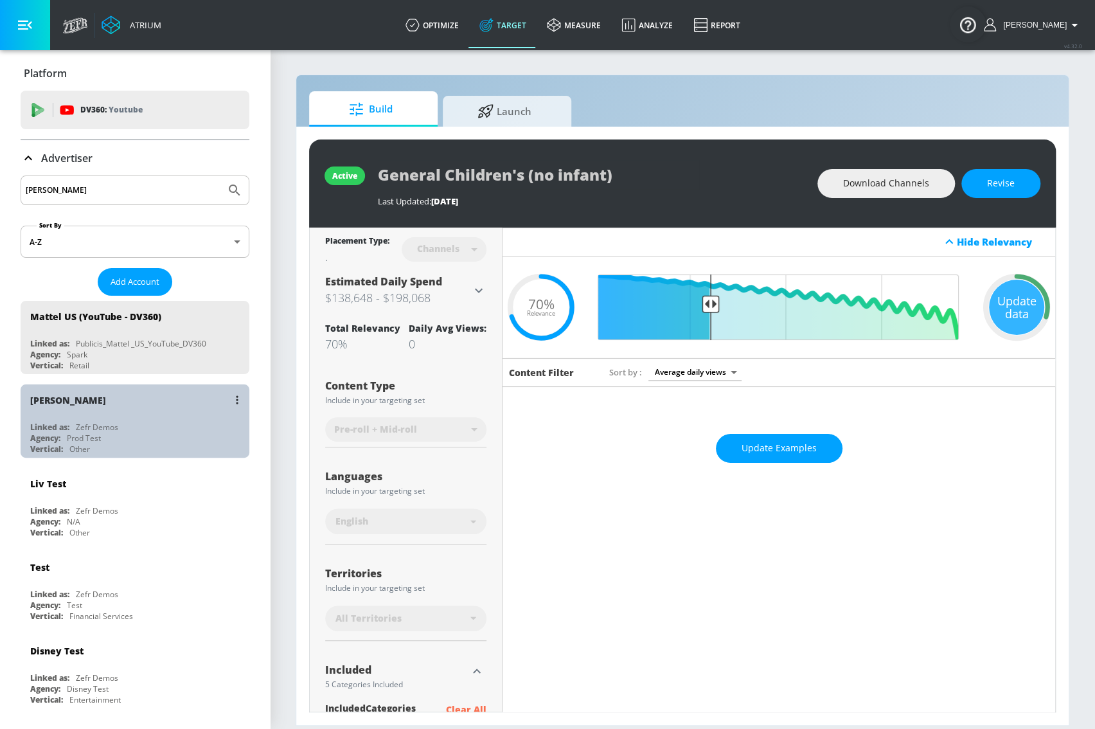
click at [163, 413] on div "Justin N" at bounding box center [138, 399] width 216 height 31
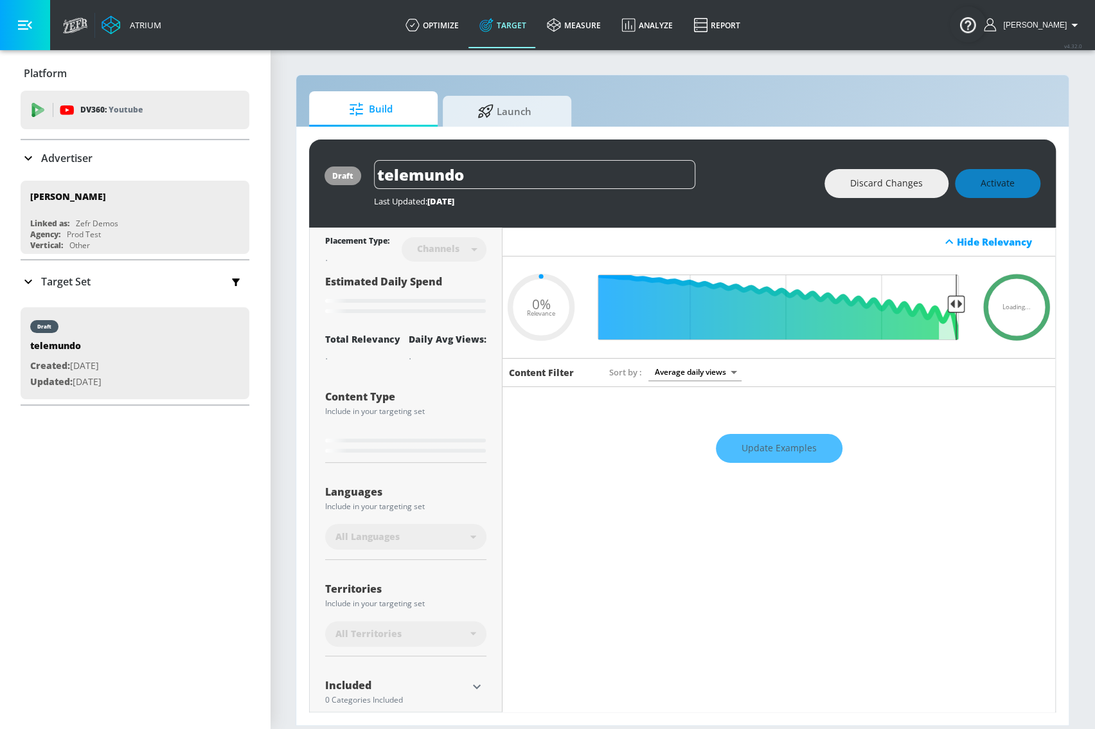
type input "0.05"
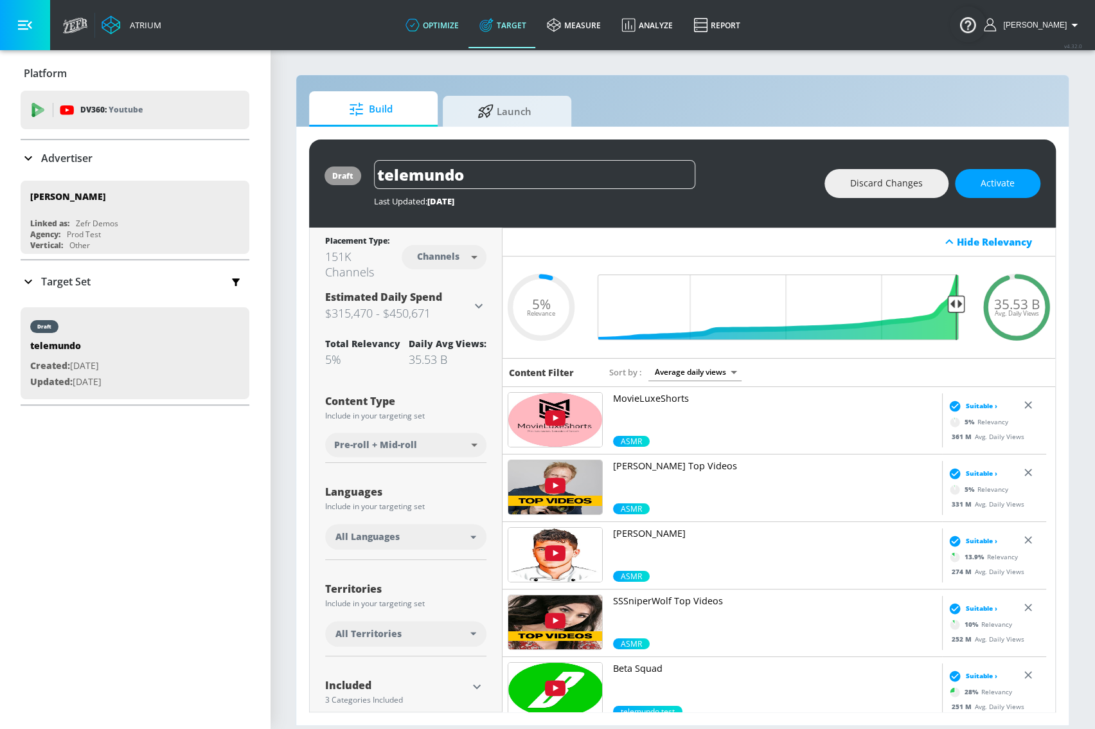
click at [469, 20] on link "optimize" at bounding box center [432, 25] width 74 height 46
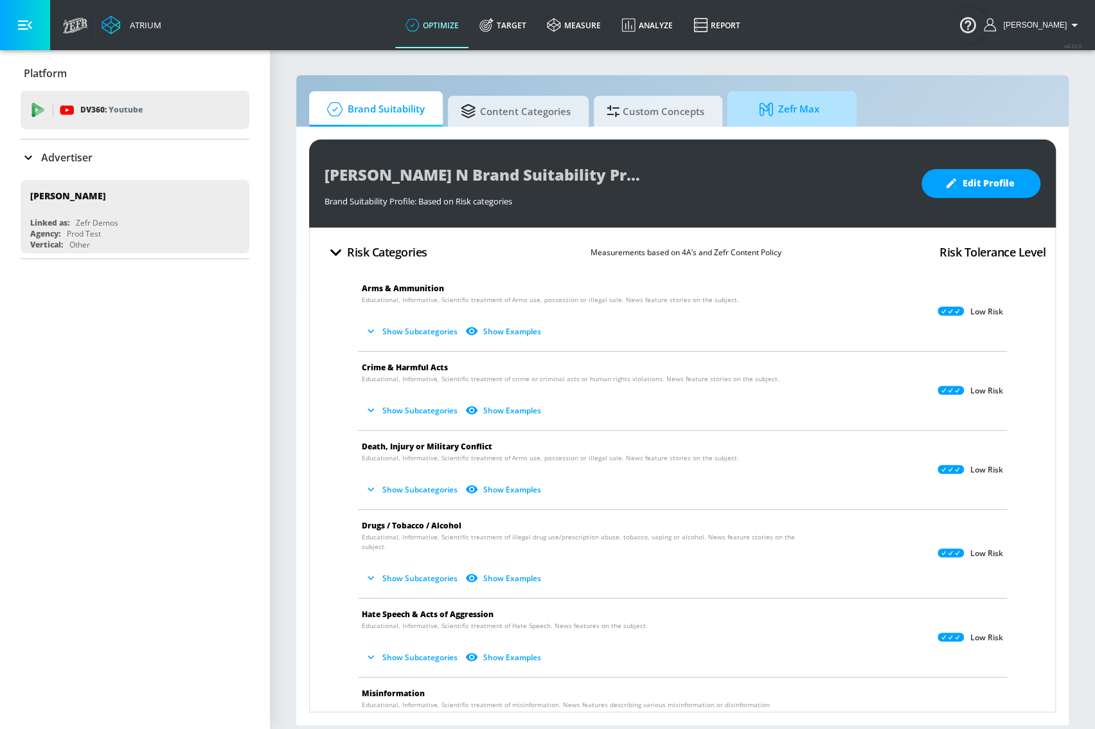
click at [826, 112] on span "Zefr Max" at bounding box center [789, 109] width 98 height 31
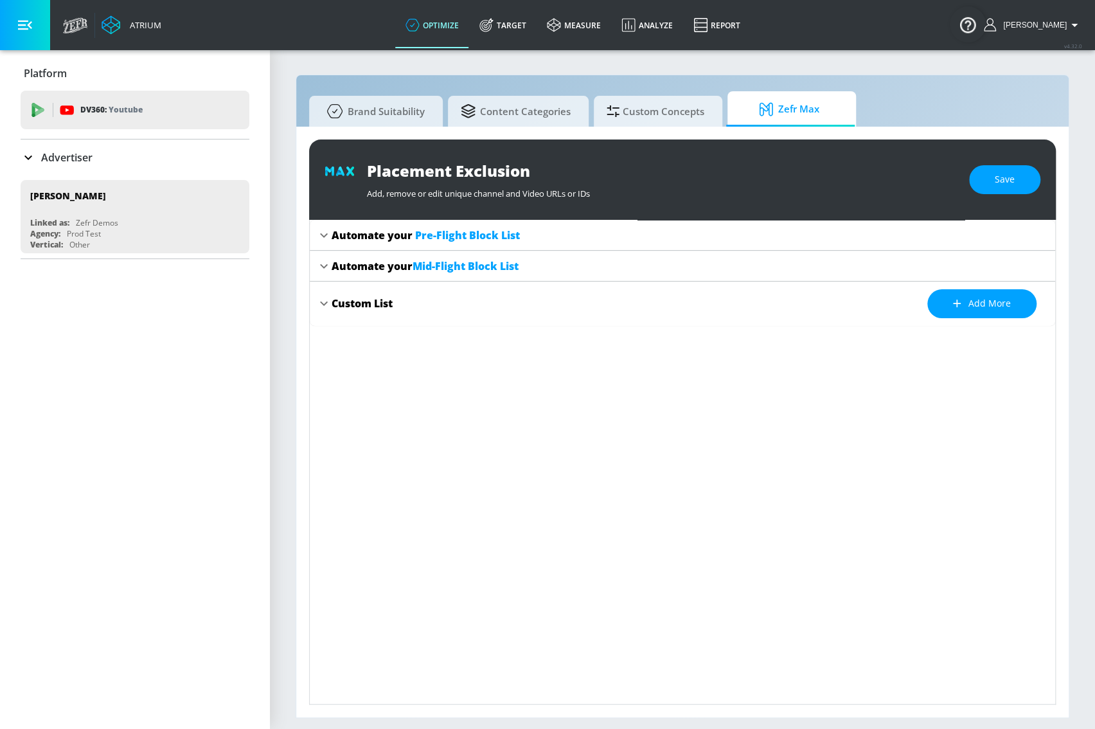
click at [347, 307] on div "Custom List" at bounding box center [362, 303] width 61 height 14
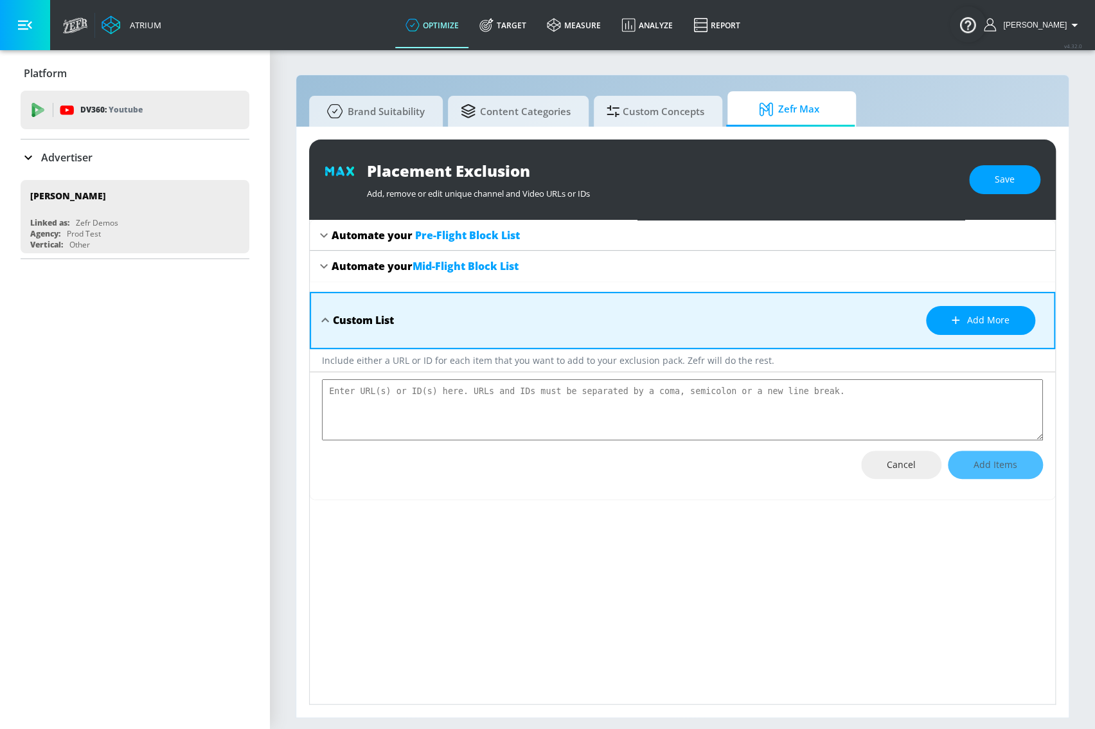
click at [400, 270] on div "Automate your Mid-Flight Block List" at bounding box center [425, 266] width 187 height 14
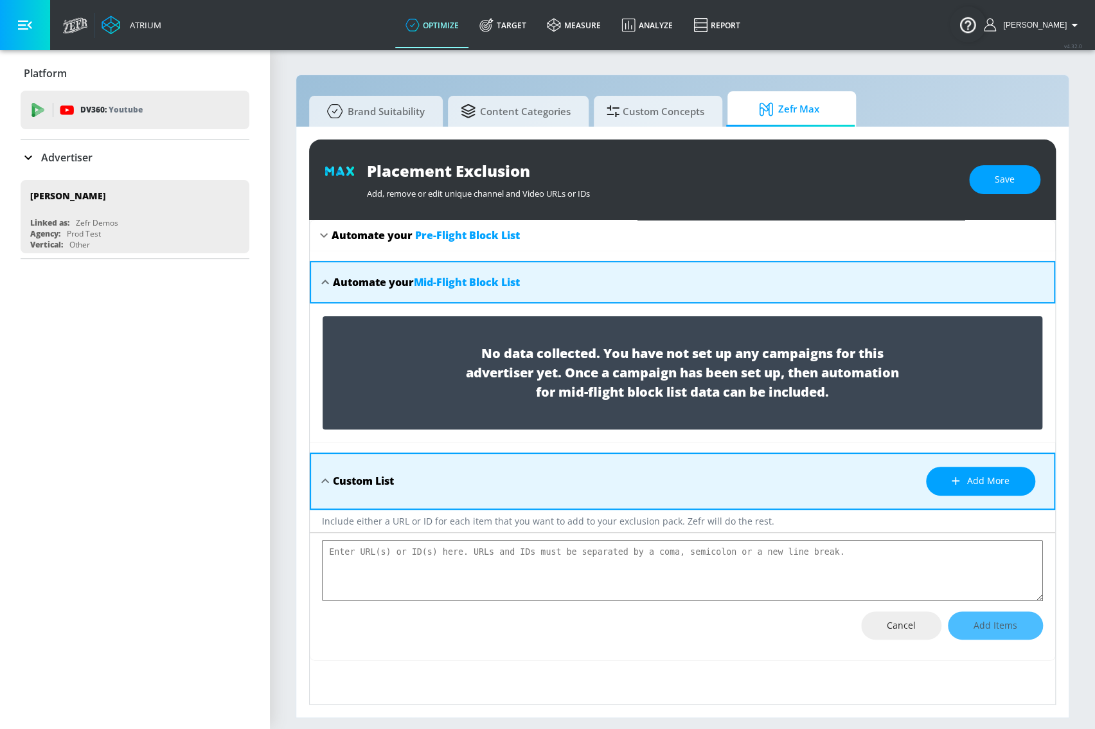
click at [384, 236] on div "Automate your Pre-Flight Block List" at bounding box center [426, 235] width 188 height 14
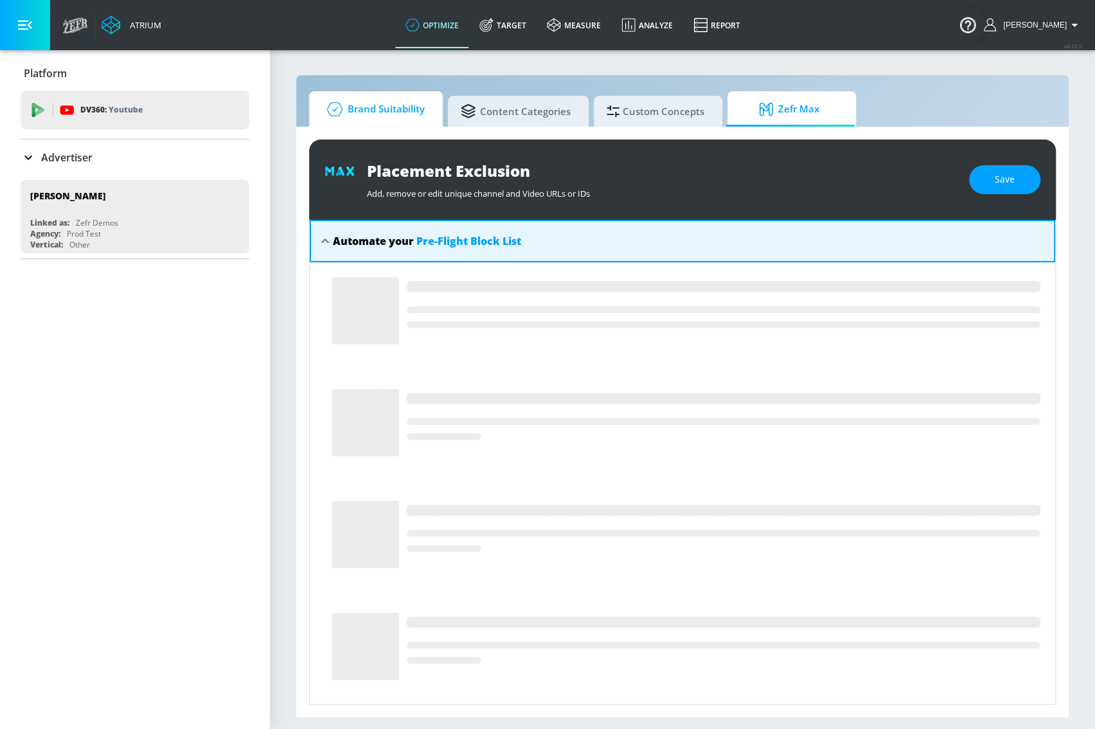
type textarea "x"
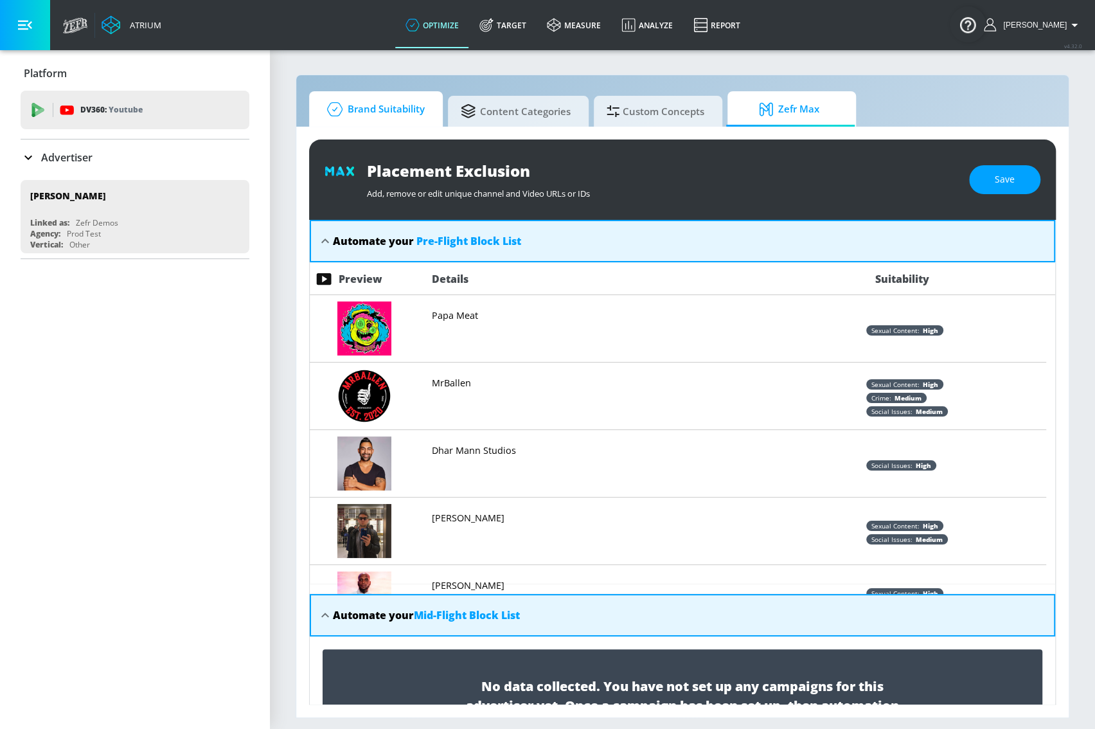
click at [400, 116] on span "Brand Suitability" at bounding box center [373, 109] width 103 height 31
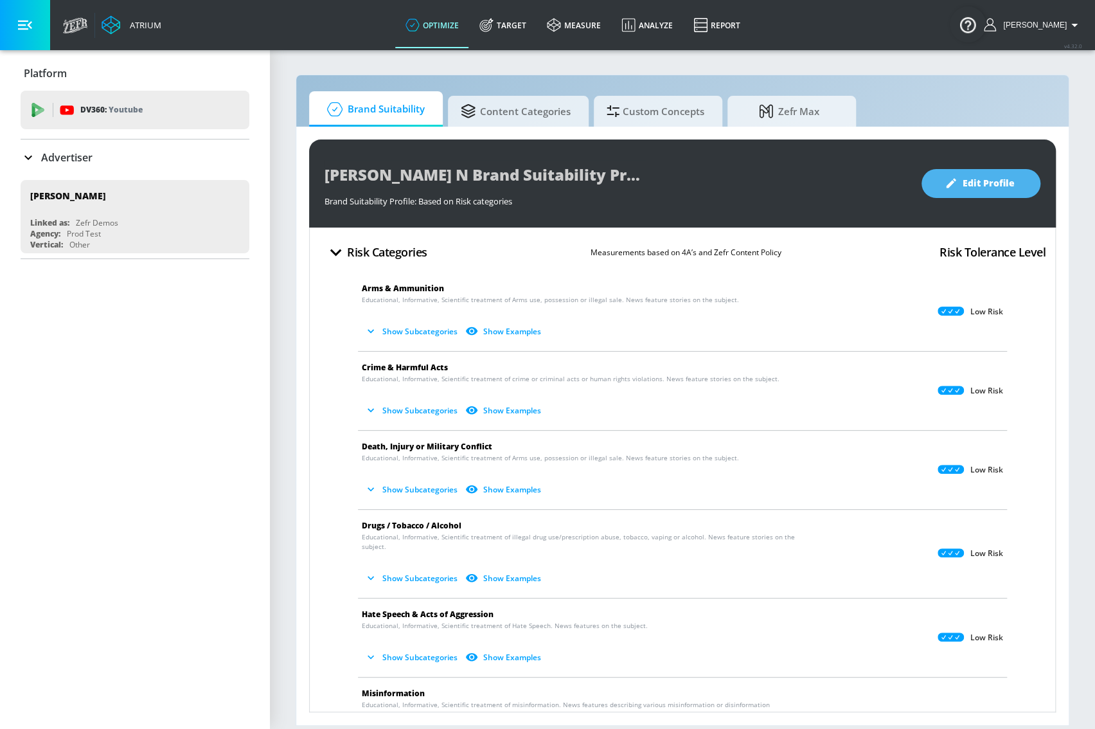
click at [985, 169] on button "Edit Profile" at bounding box center [981, 183] width 119 height 29
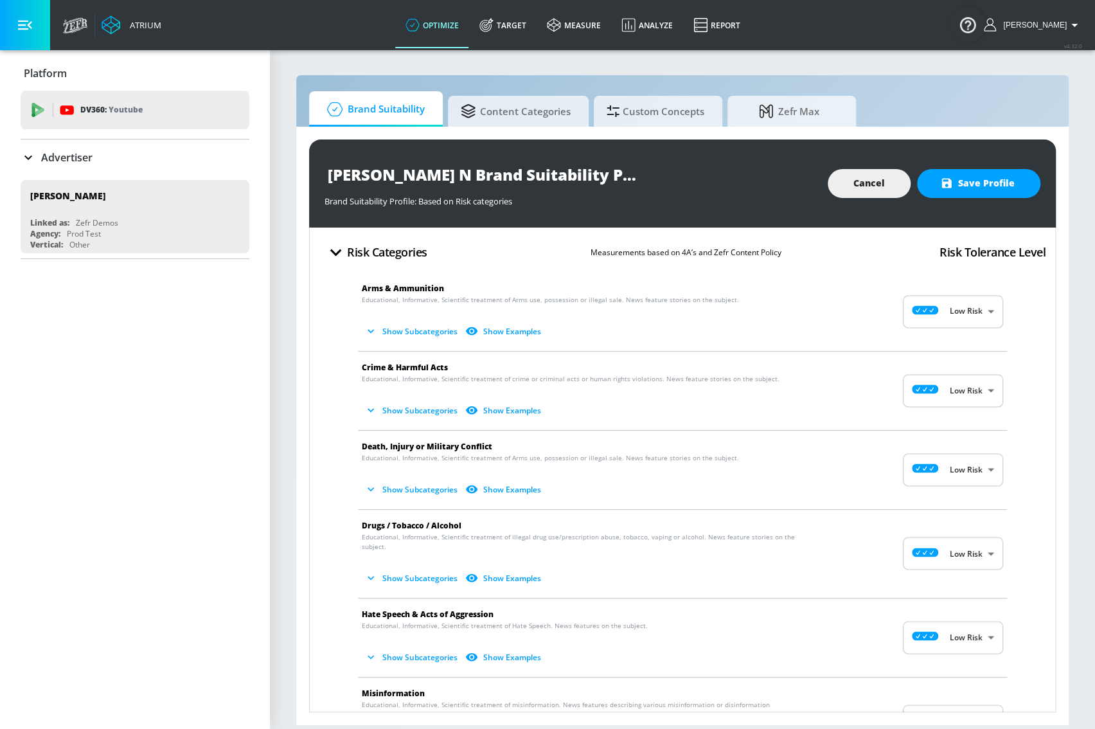
click at [874, 177] on span "Cancel" at bounding box center [868, 183] width 31 height 16
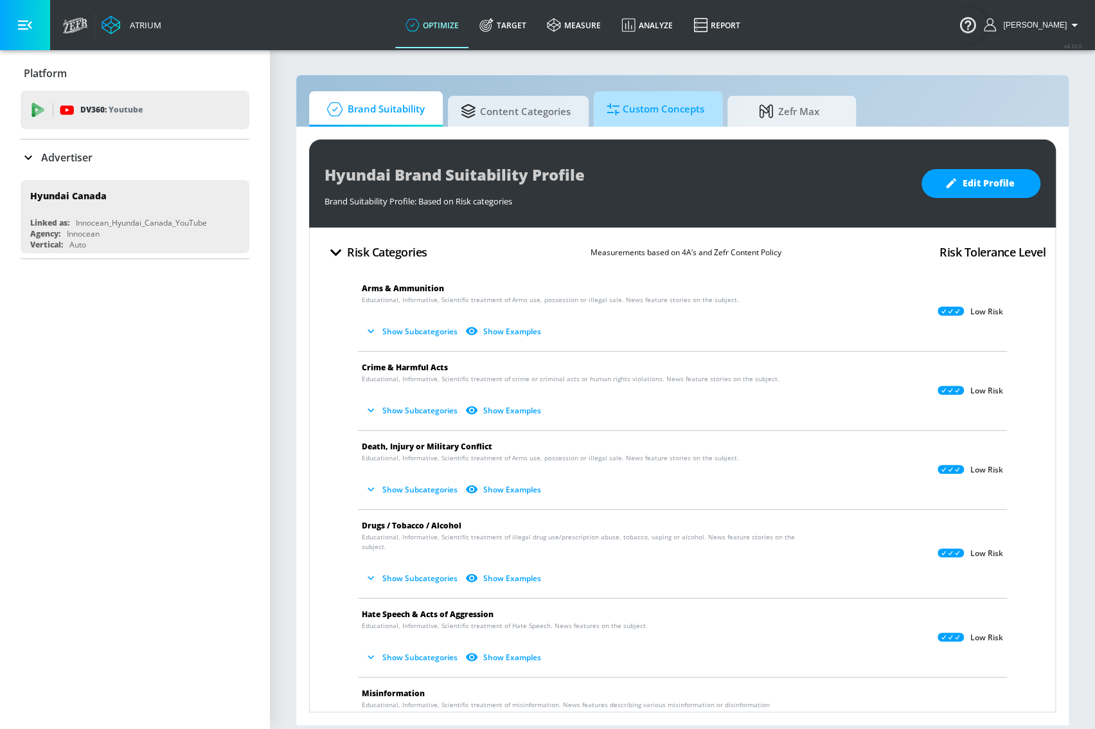
click at [670, 111] on span "Custom Concepts" at bounding box center [656, 109] width 98 height 31
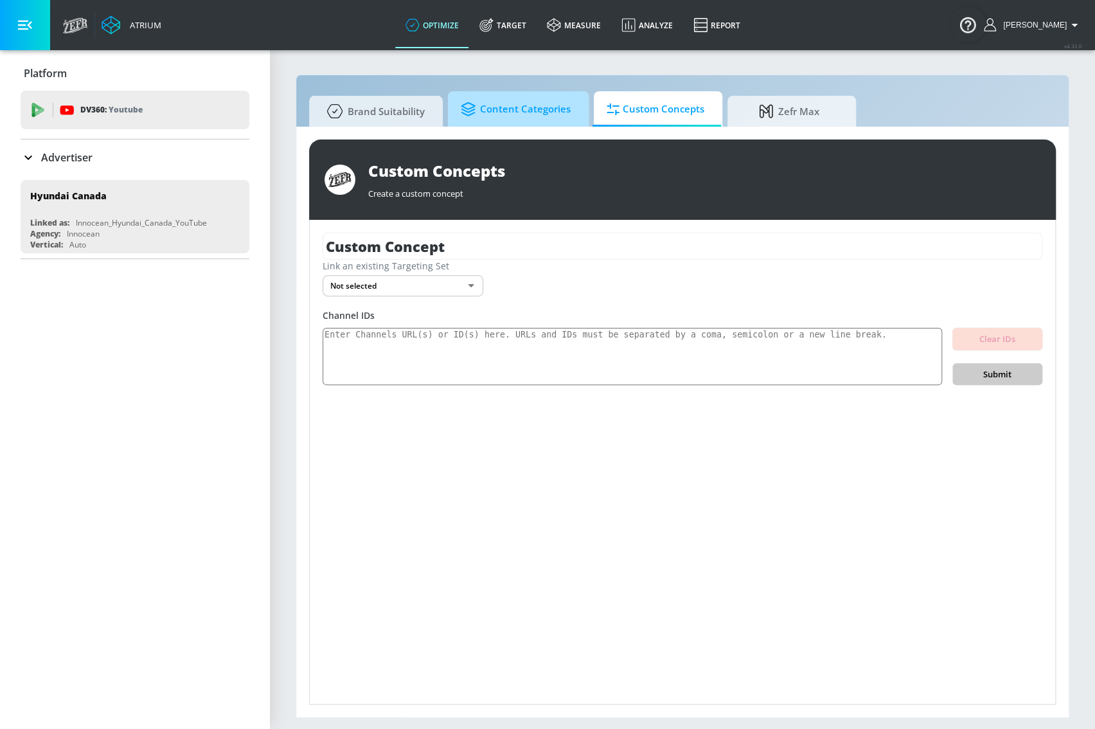
click at [531, 112] on span "Content Categories" at bounding box center [516, 109] width 110 height 31
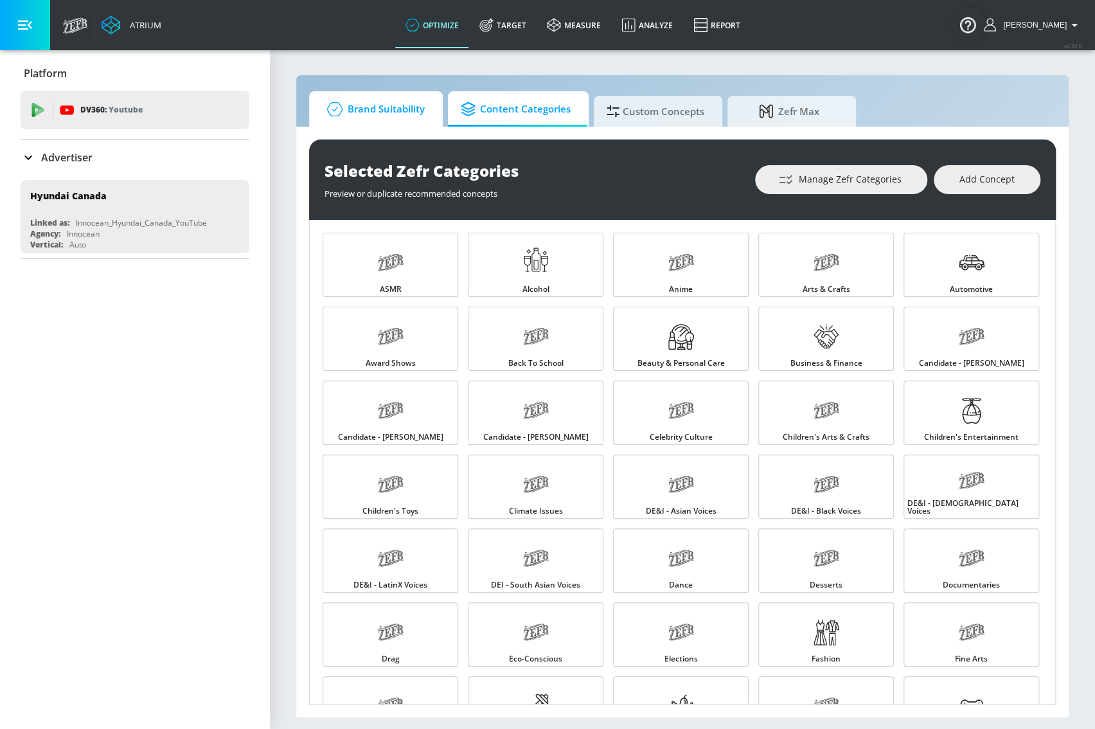
click at [404, 113] on span "Brand Suitability" at bounding box center [373, 109] width 103 height 31
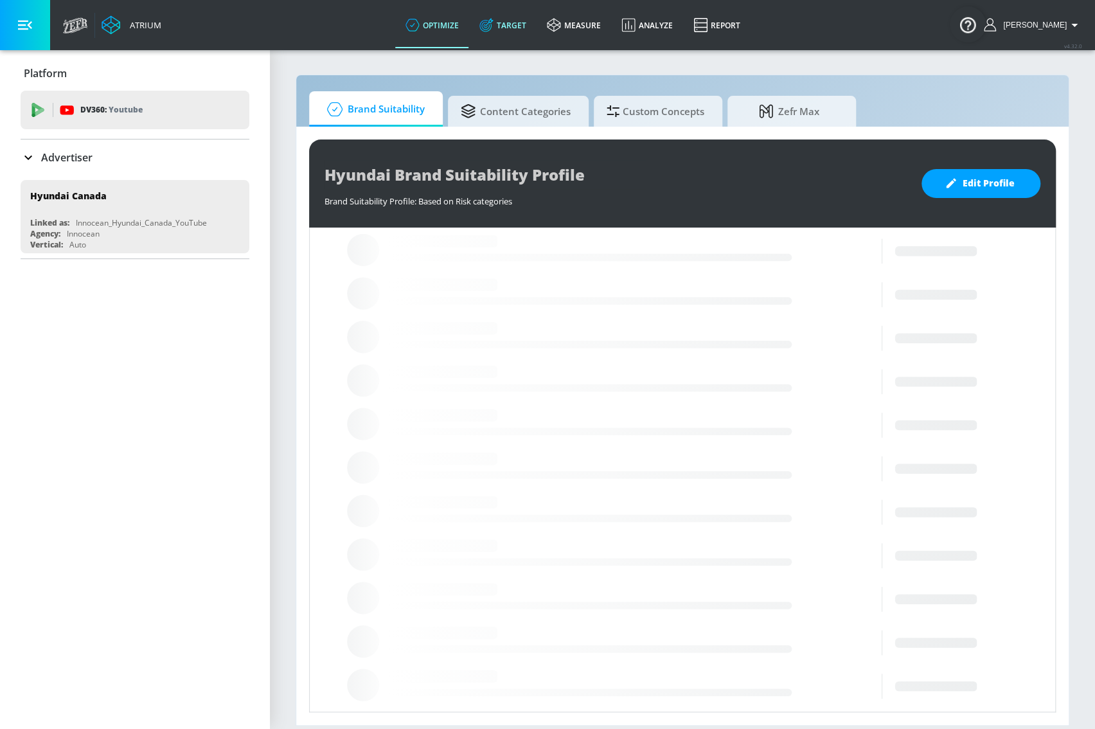
click at [516, 26] on link "Target" at bounding box center [502, 25] width 67 height 46
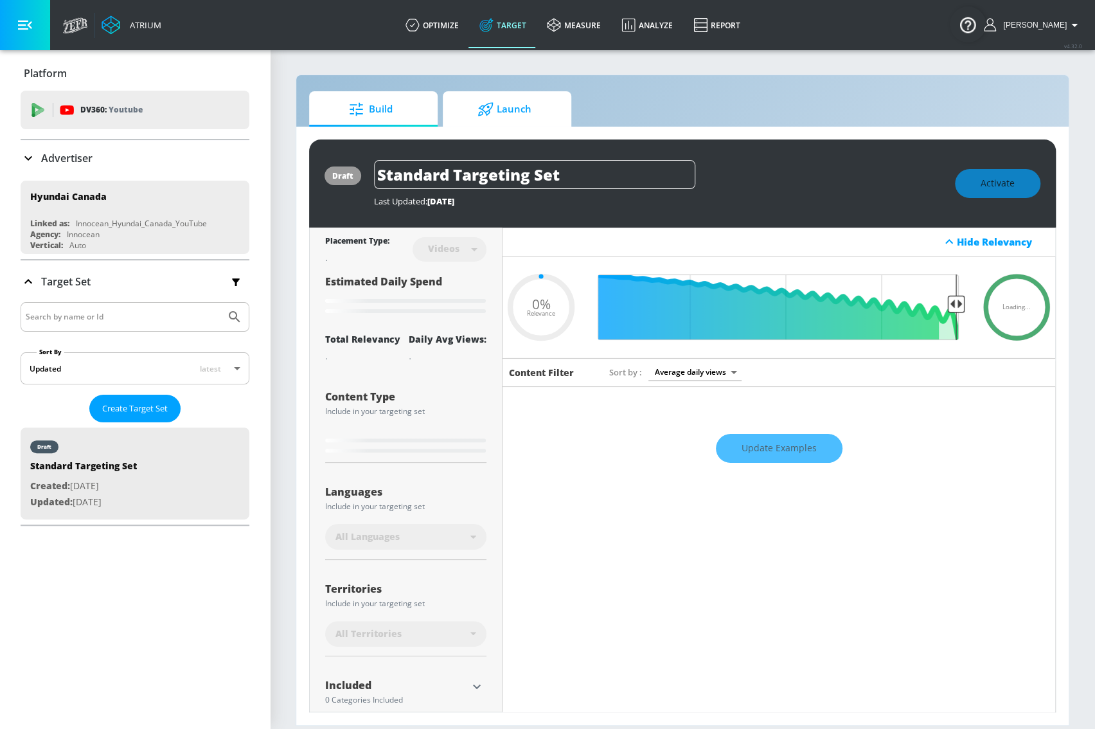
type input "0.05"
click at [501, 121] on span "Launch" at bounding box center [505, 109] width 98 height 31
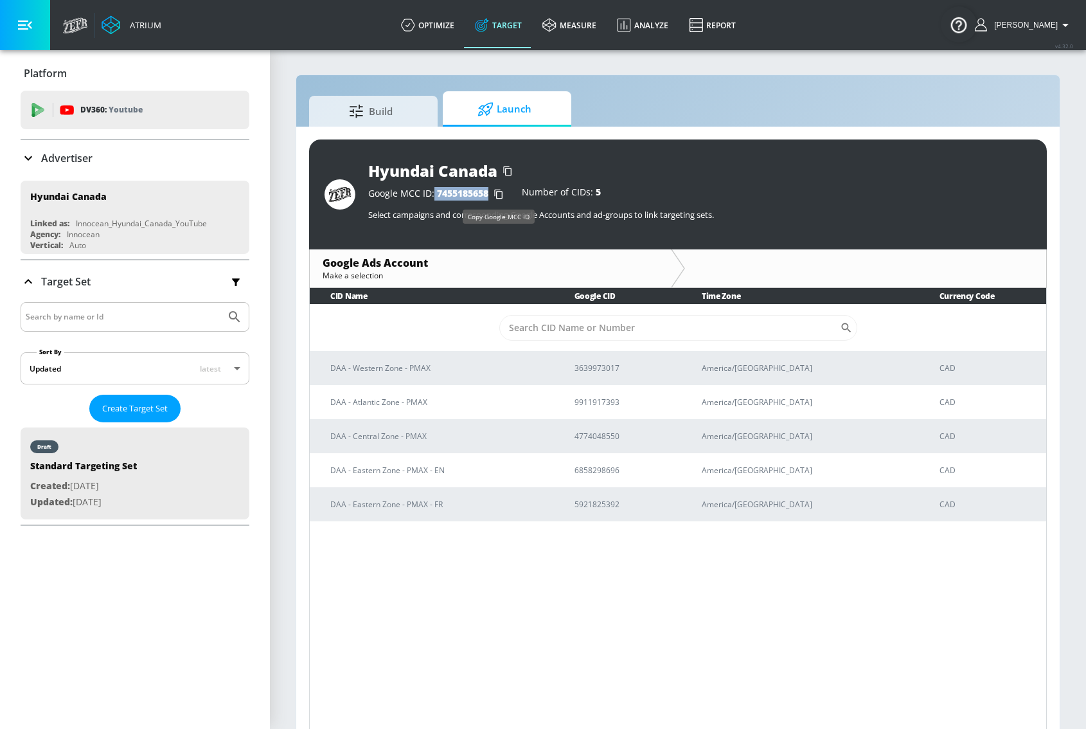
drag, startPoint x: 433, startPoint y: 192, endPoint x: 488, endPoint y: 192, distance: 55.9
click at [488, 192] on div "Google MCC ID: 7455185658" at bounding box center [438, 194] width 141 height 13
copy div "7455185658"
click at [537, 116] on span "Launch" at bounding box center [505, 109] width 98 height 31
click at [460, 32] on link "optimize" at bounding box center [428, 25] width 74 height 46
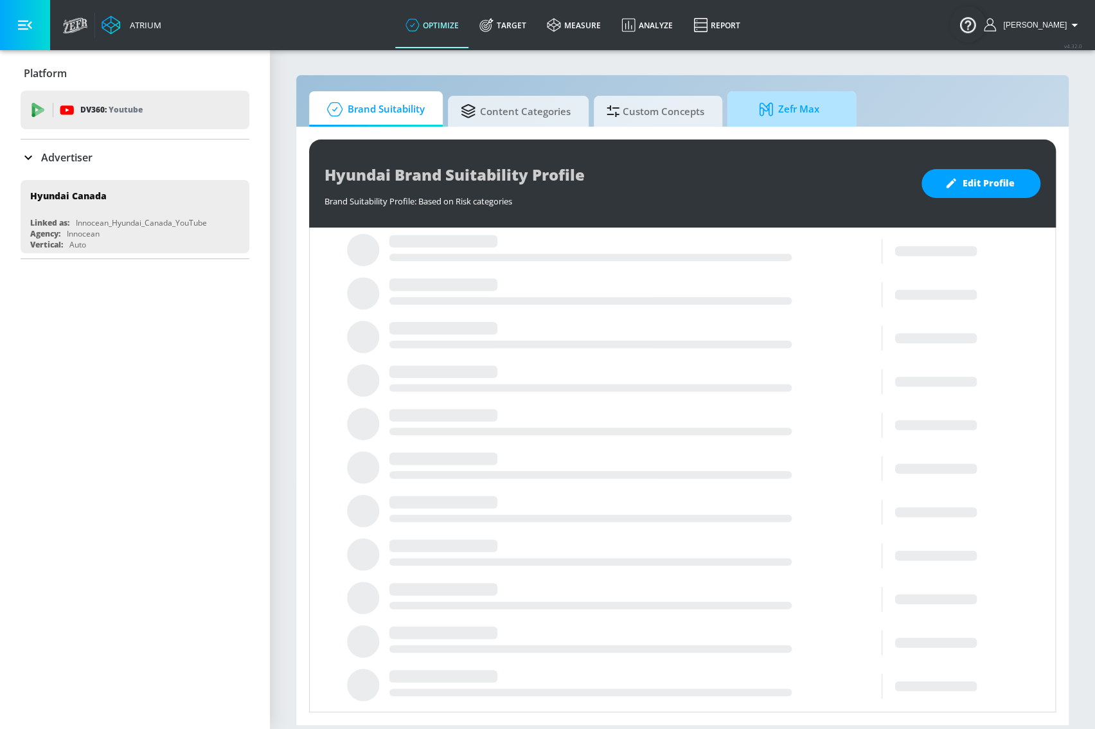
click at [826, 121] on span "Zefr Max" at bounding box center [789, 109] width 98 height 31
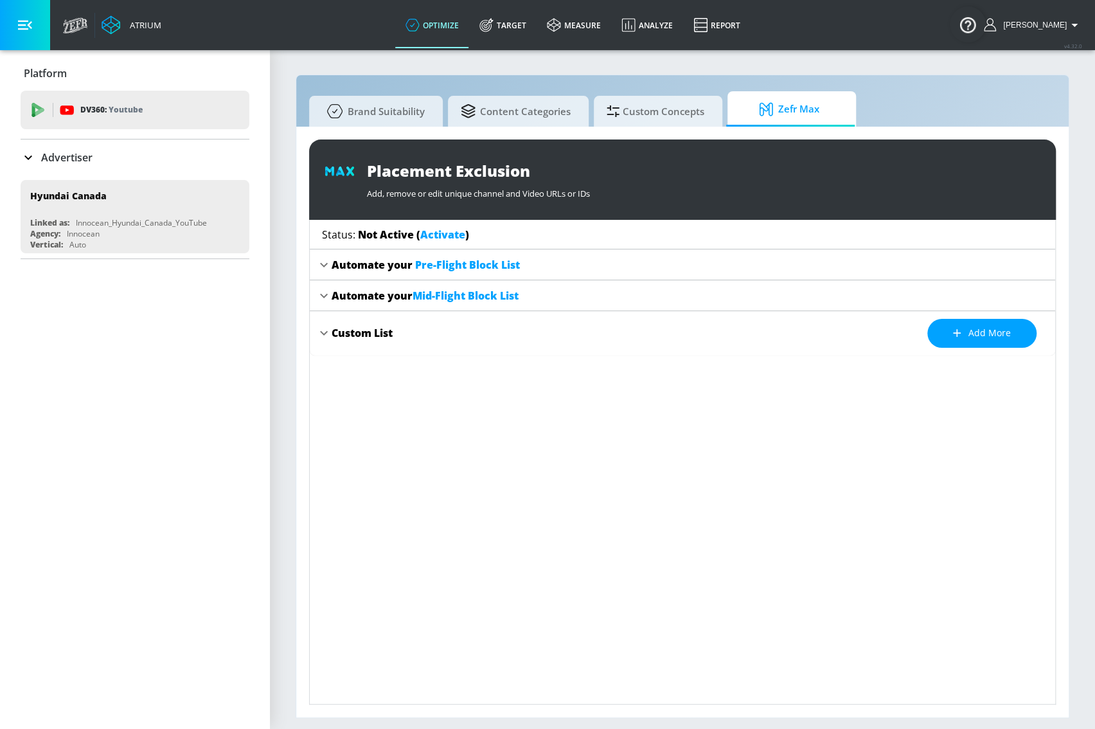
click at [539, 238] on div "Status: Not Active ( Activate )" at bounding box center [688, 235] width 733 height 30
click at [349, 265] on div "Automate your Pre-Flight Block List" at bounding box center [426, 265] width 188 height 14
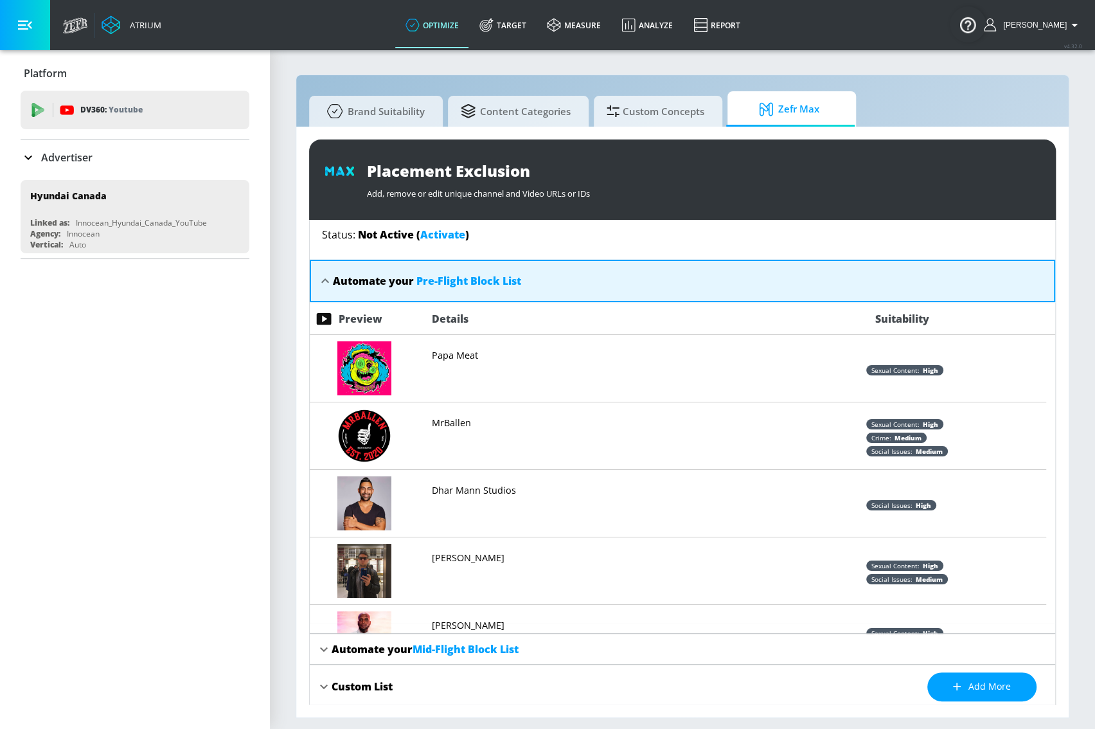
click at [331, 280] on icon at bounding box center [324, 280] width 15 height 15
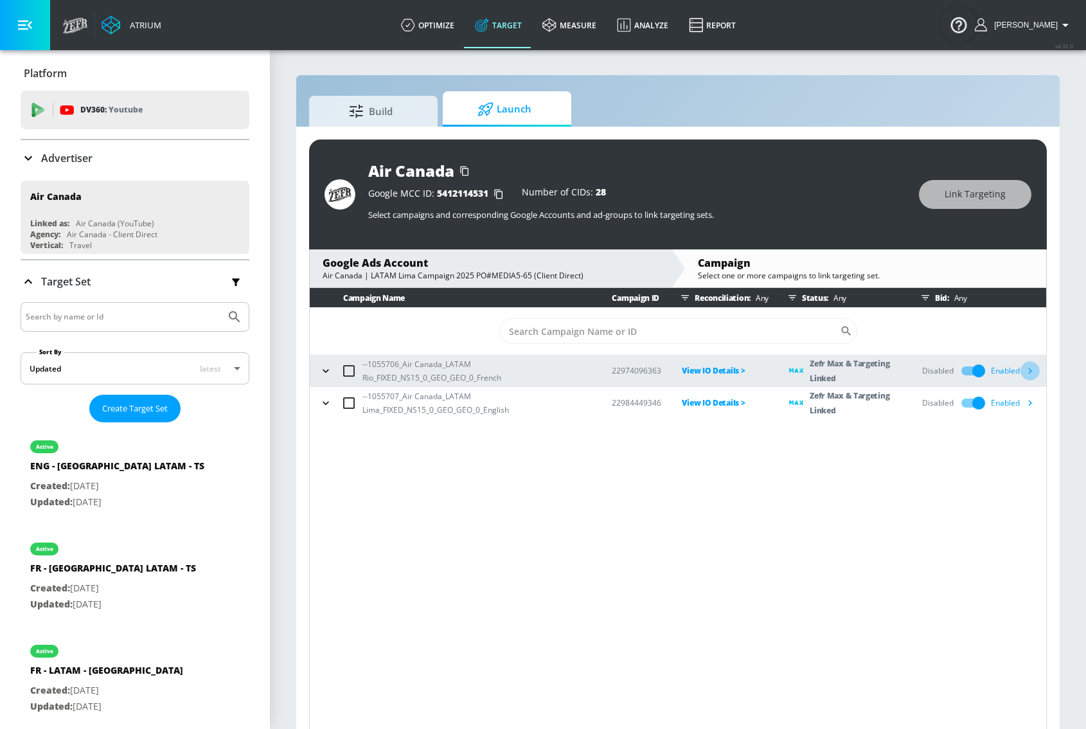
click at [1035, 369] on icon "button" at bounding box center [1029, 370] width 13 height 13
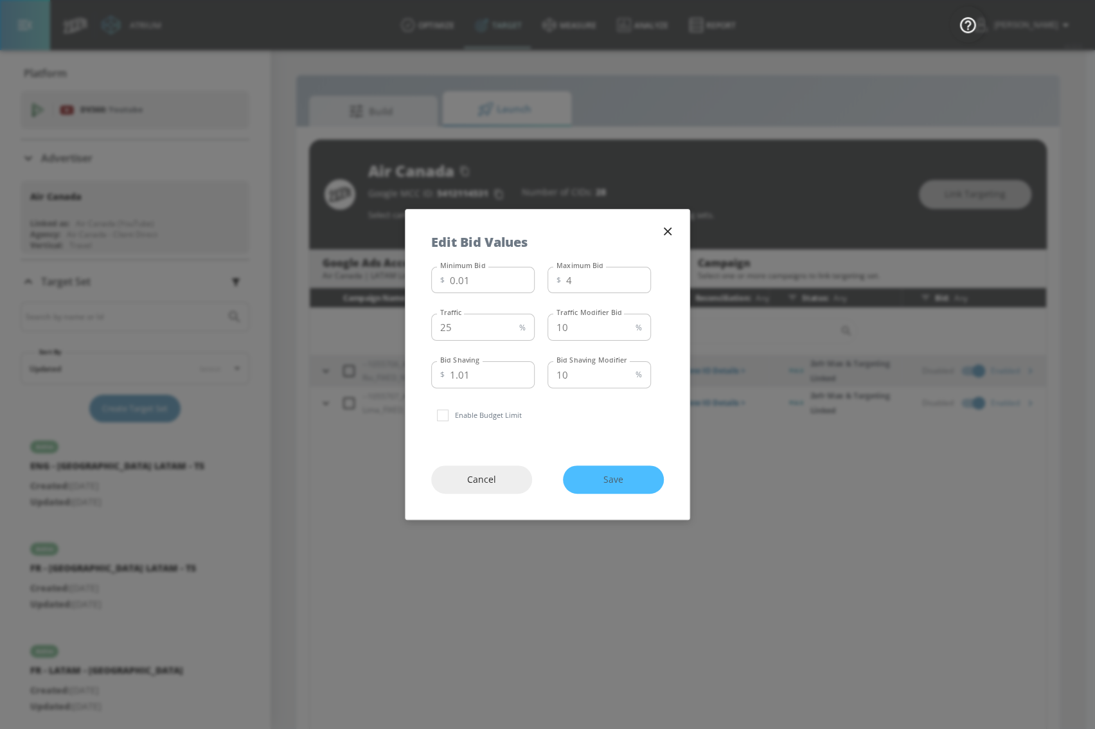
click at [668, 235] on icon "button" at bounding box center [668, 231] width 14 height 14
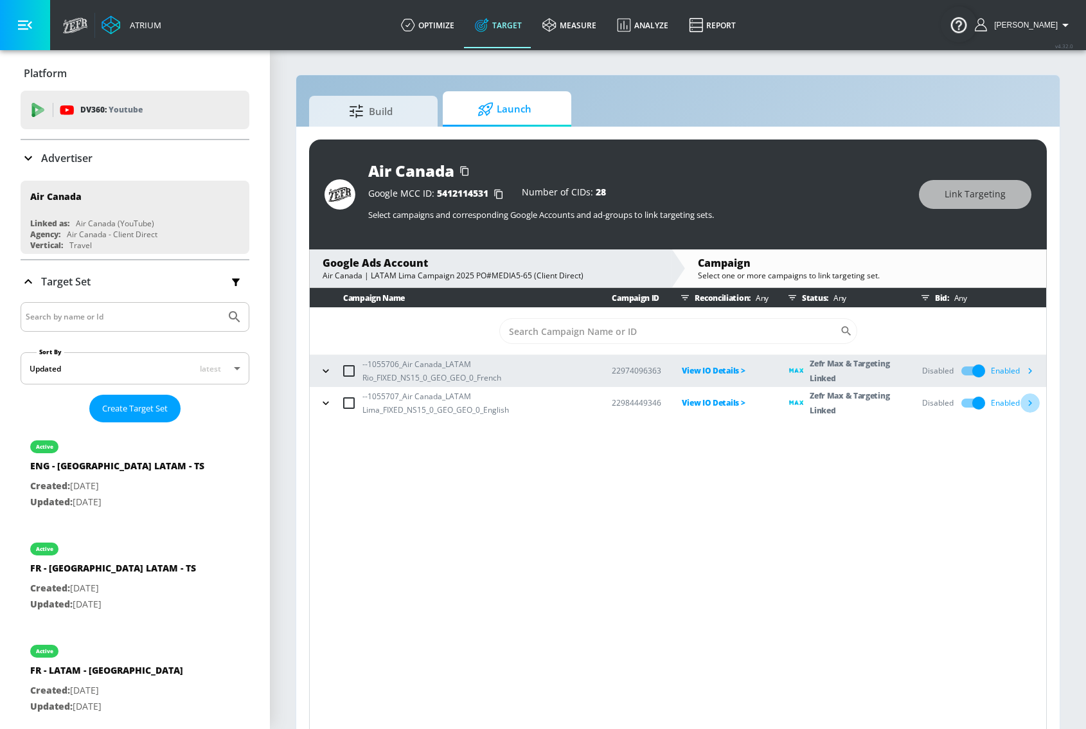
click at [1028, 404] on icon "button" at bounding box center [1029, 402] width 13 height 13
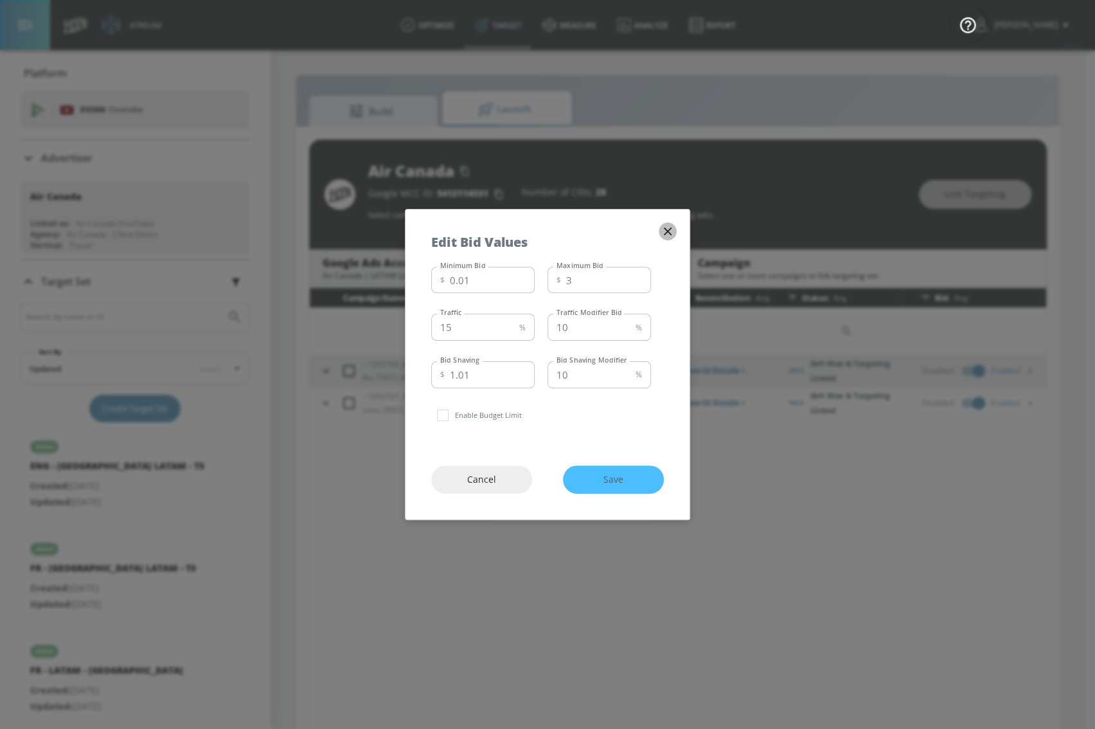
click at [673, 233] on icon "button" at bounding box center [668, 231] width 14 height 14
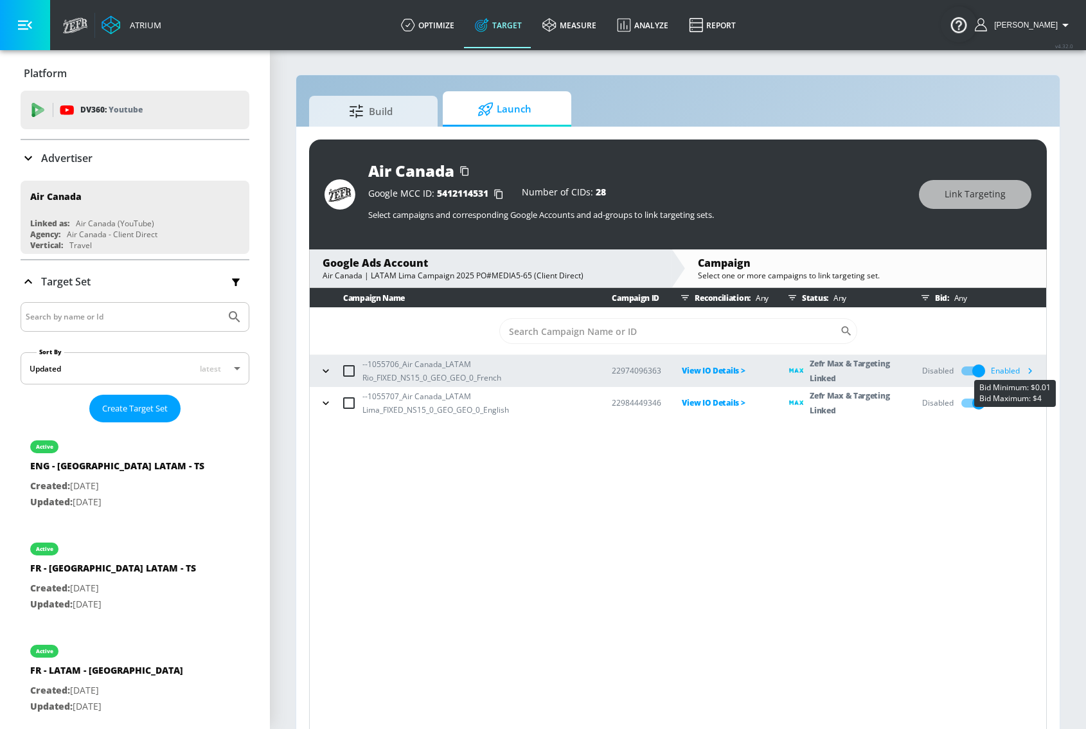
click at [1030, 365] on icon "button" at bounding box center [1029, 370] width 13 height 13
